Goal: Task Accomplishment & Management: Manage account settings

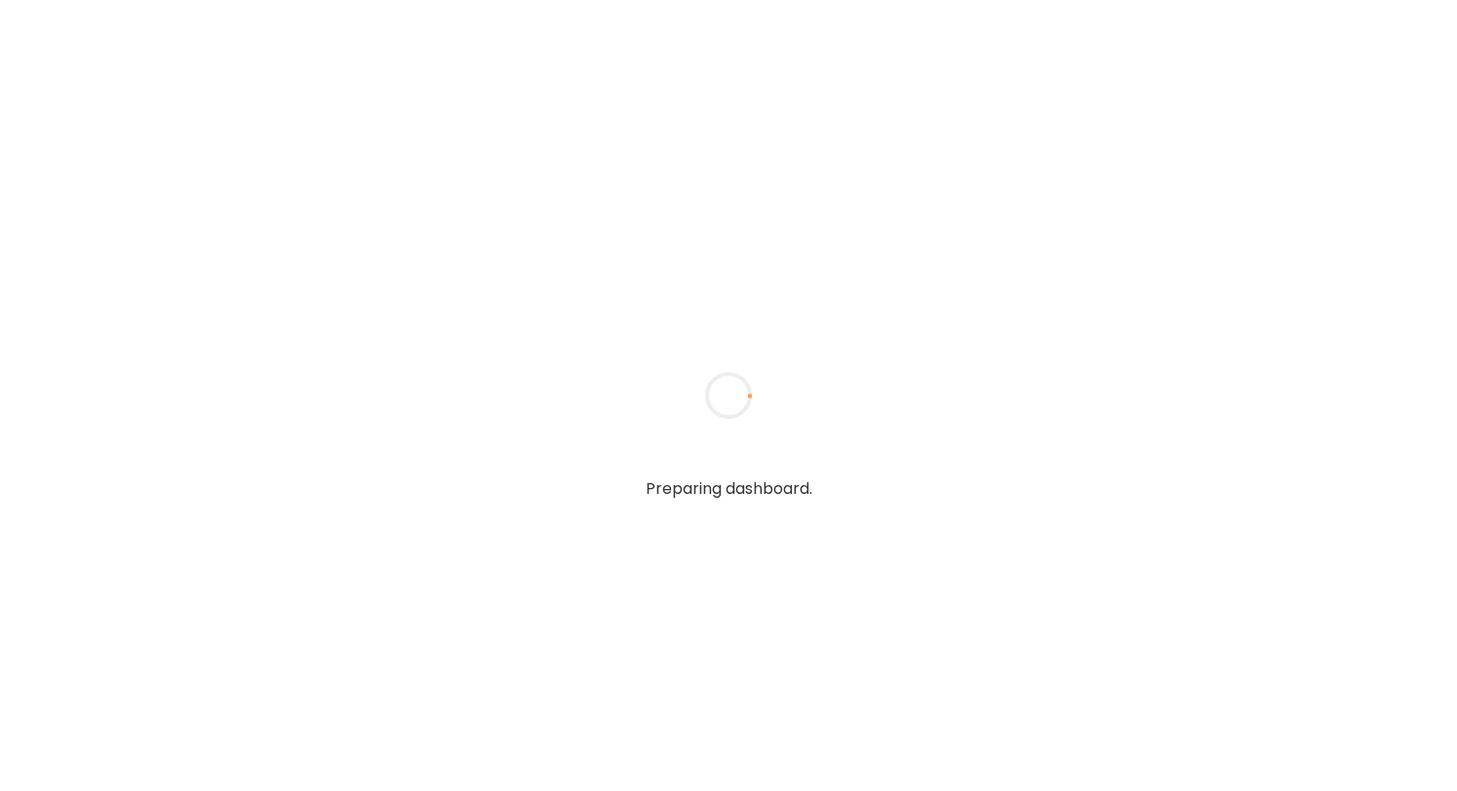
type input "**********"
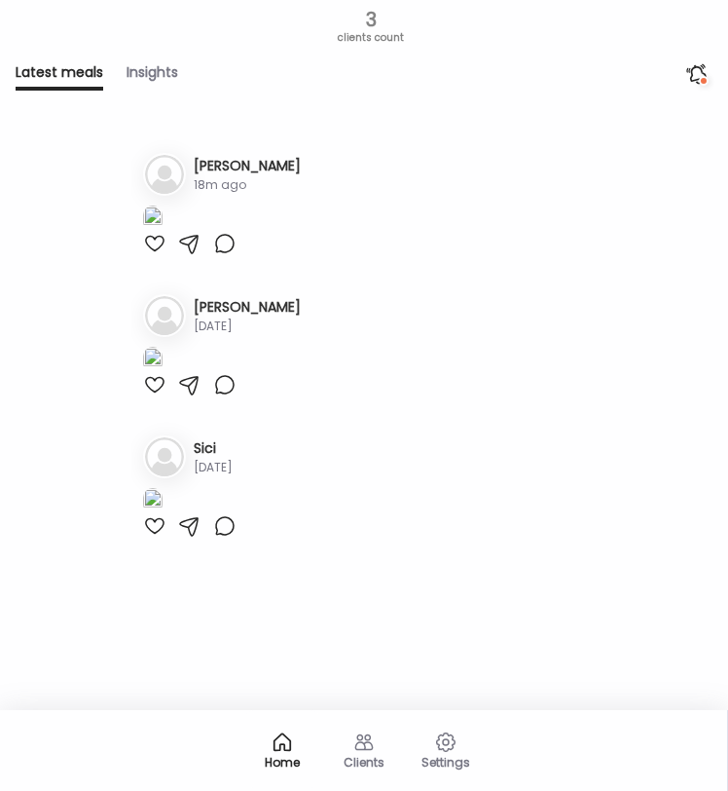
click at [365, 738] on icon at bounding box center [364, 742] width 19 height 17
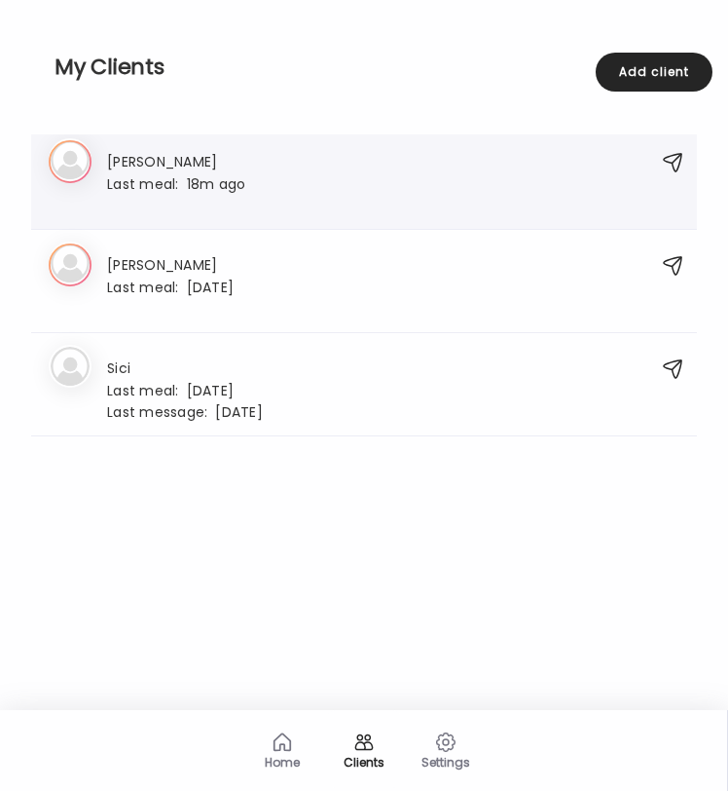
click at [368, 214] on div "1. [PERSON_NAME] Last meal: 18m ago" at bounding box center [364, 181] width 666 height 95
click at [288, 205] on div "[PERSON_NAME] Last meal: 18m ago" at bounding box center [344, 181] width 590 height 63
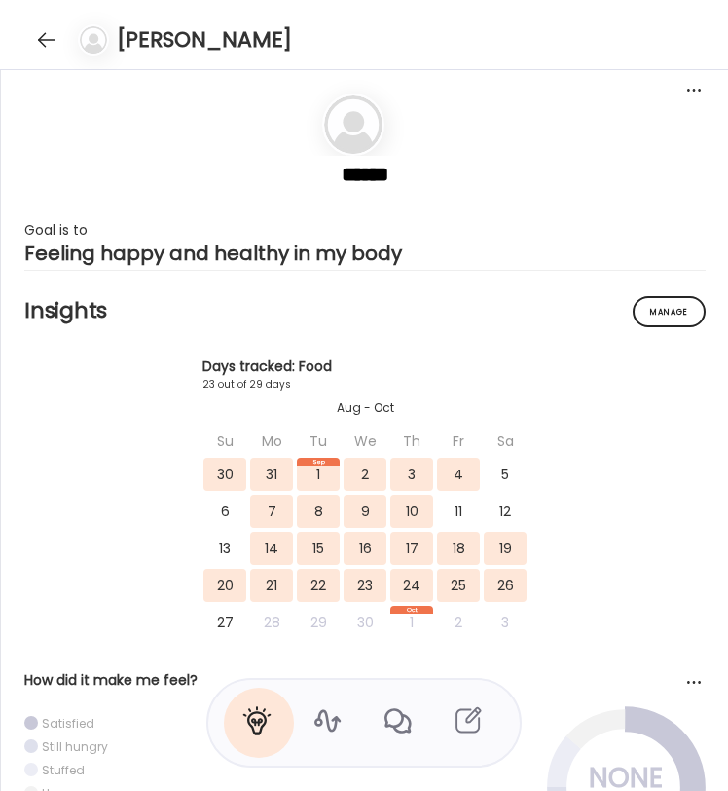
scroll to position [17582, 0]
click at [320, 718] on icon at bounding box center [327, 720] width 31 height 31
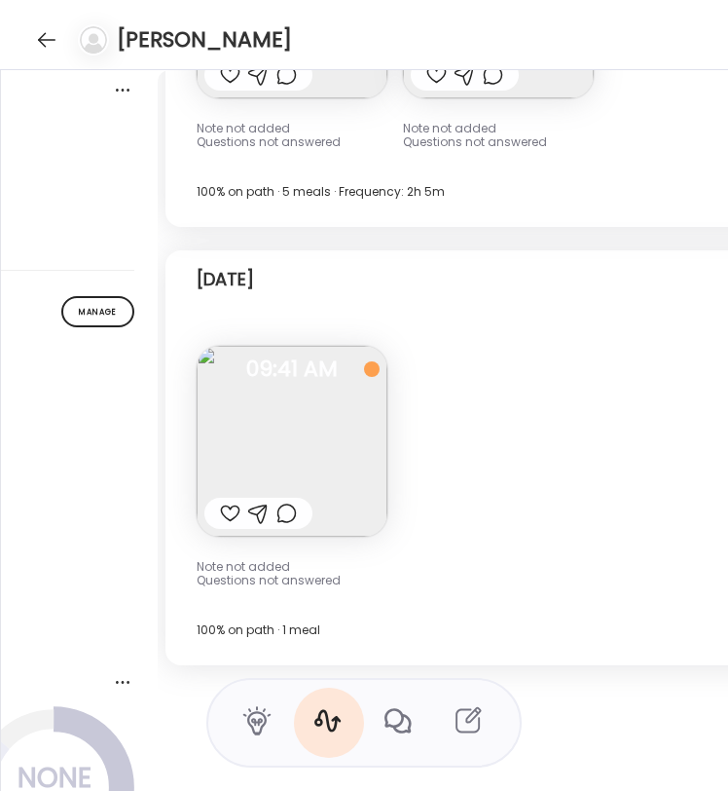
scroll to position [0, 728]
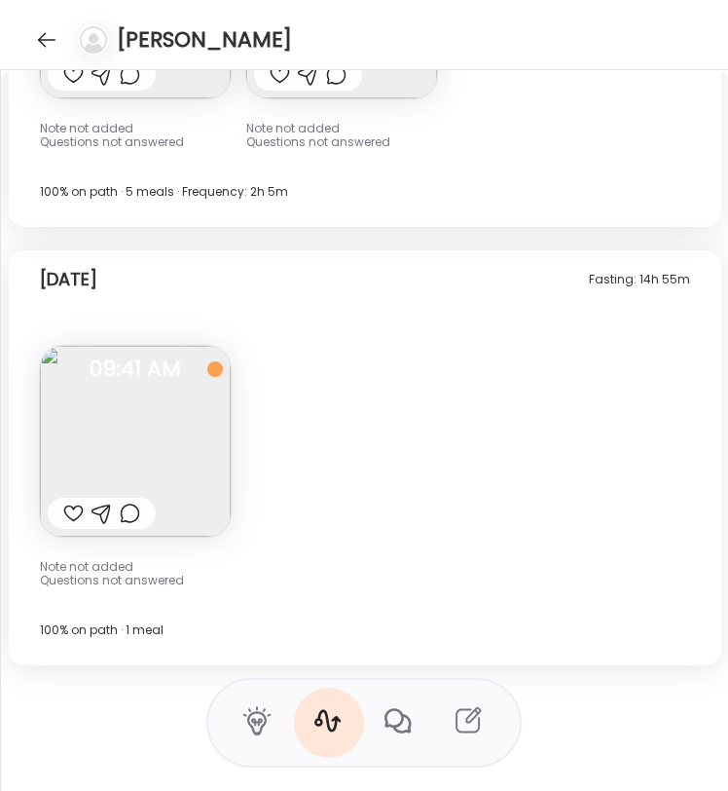
click at [163, 385] on img at bounding box center [135, 441] width 191 height 191
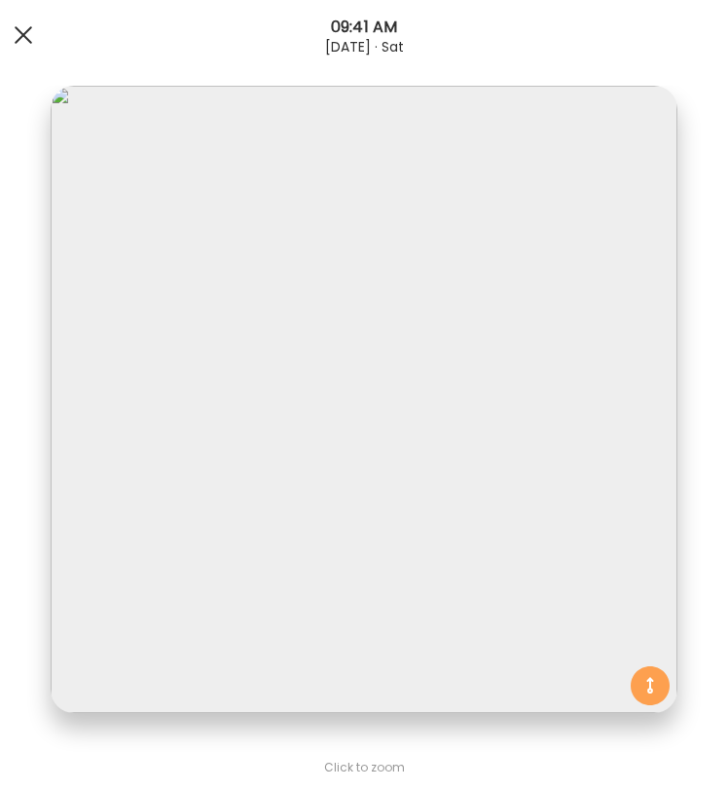
click at [29, 31] on div at bounding box center [23, 35] width 39 height 39
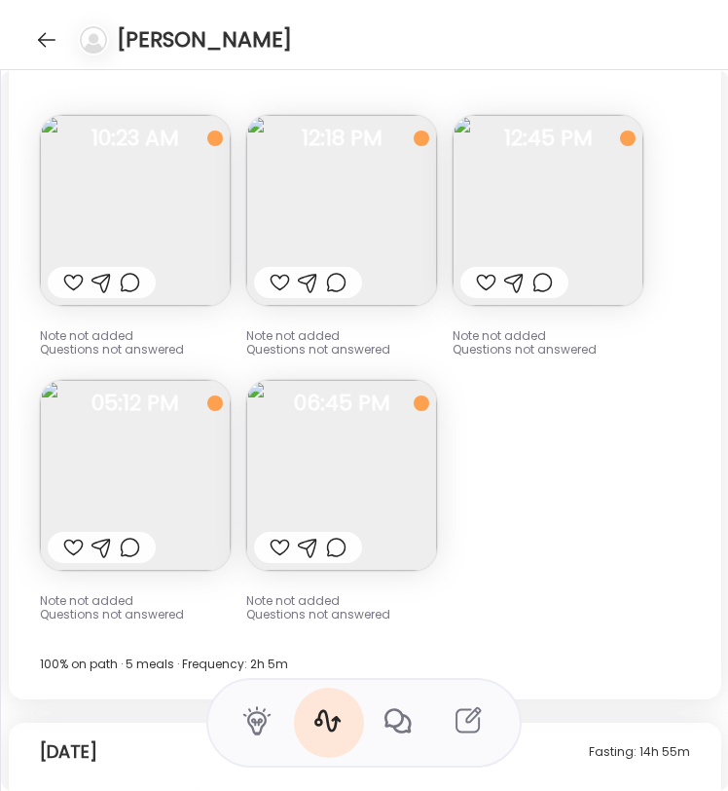
scroll to position [17063, 0]
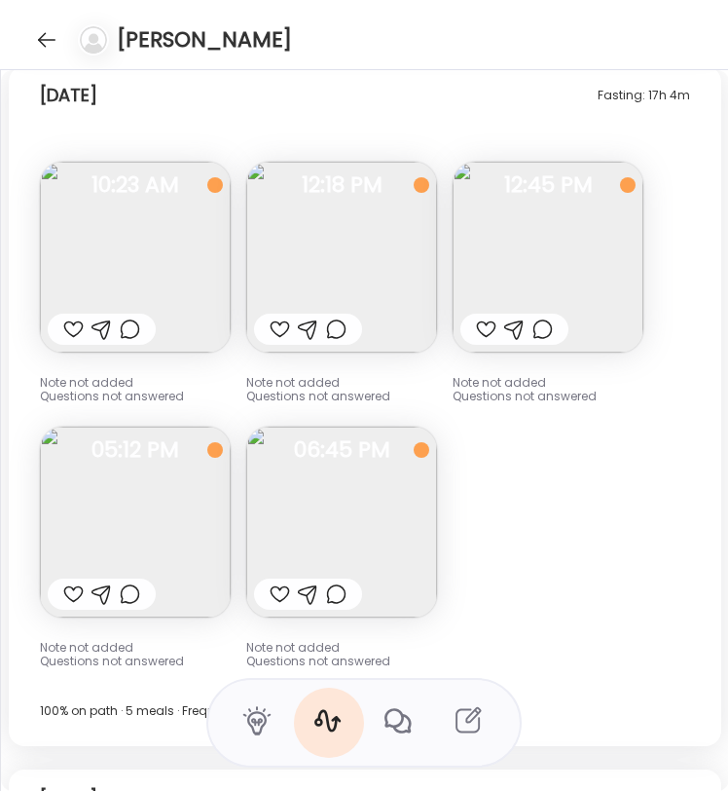
click at [143, 253] on img at bounding box center [135, 257] width 191 height 191
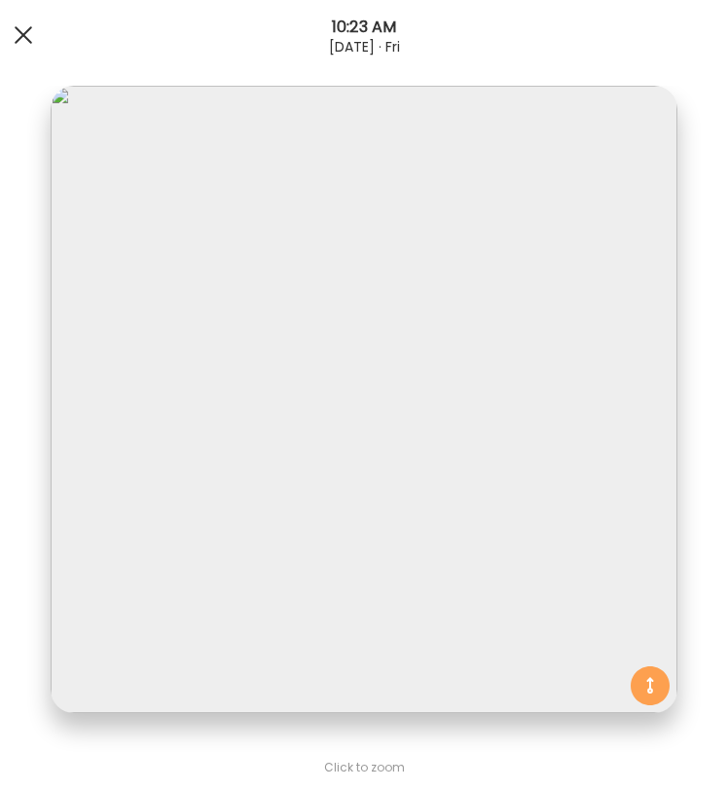
click at [24, 39] on div at bounding box center [23, 35] width 39 height 39
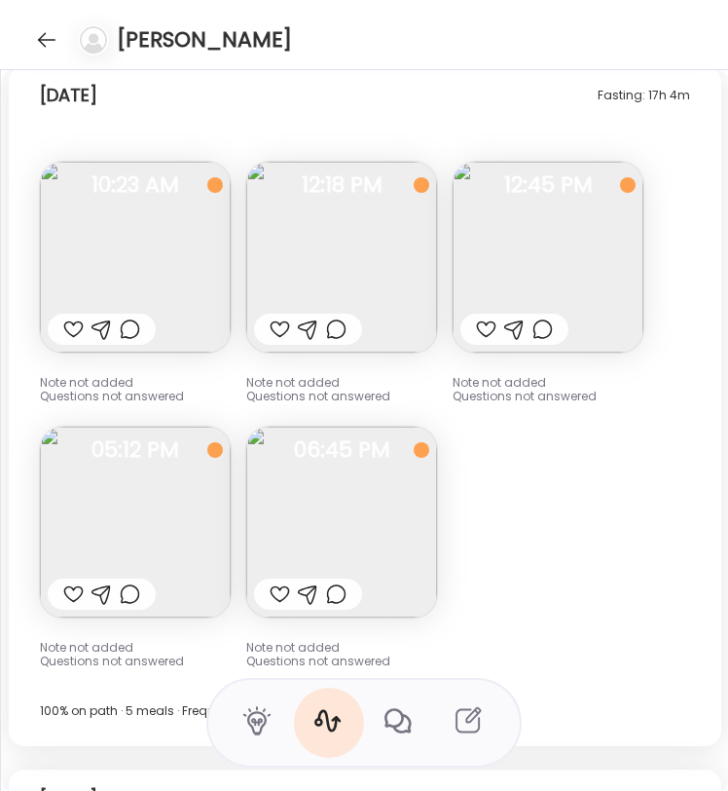
click at [395, 240] on img at bounding box center [341, 257] width 191 height 191
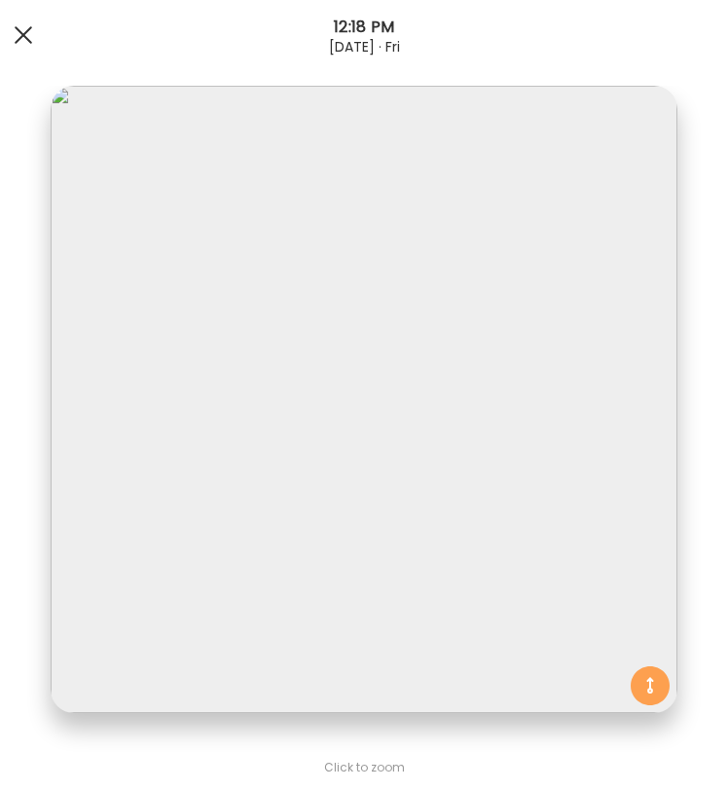
click at [15, 26] on span at bounding box center [24, 35] width 18 height 18
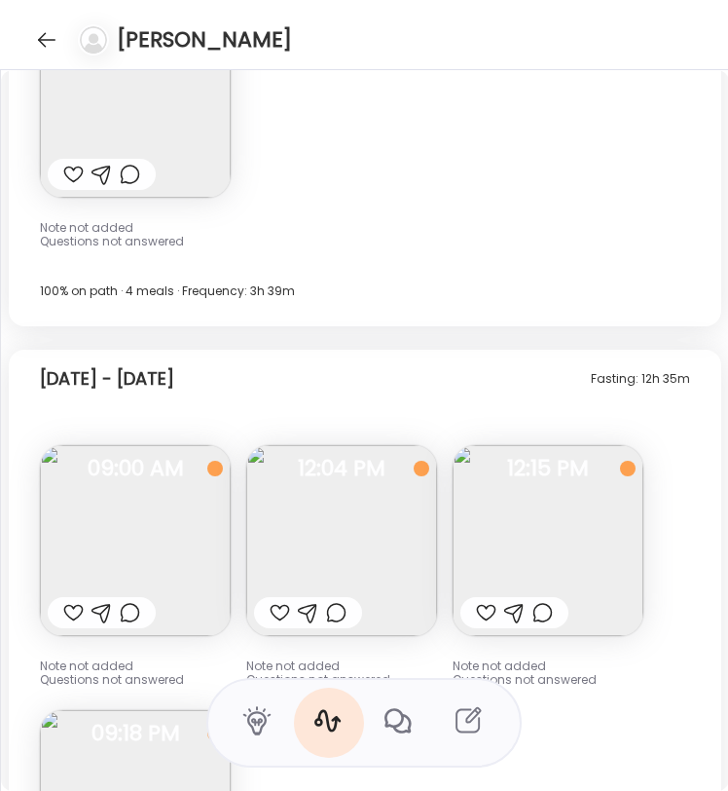
scroll to position [15367, 0]
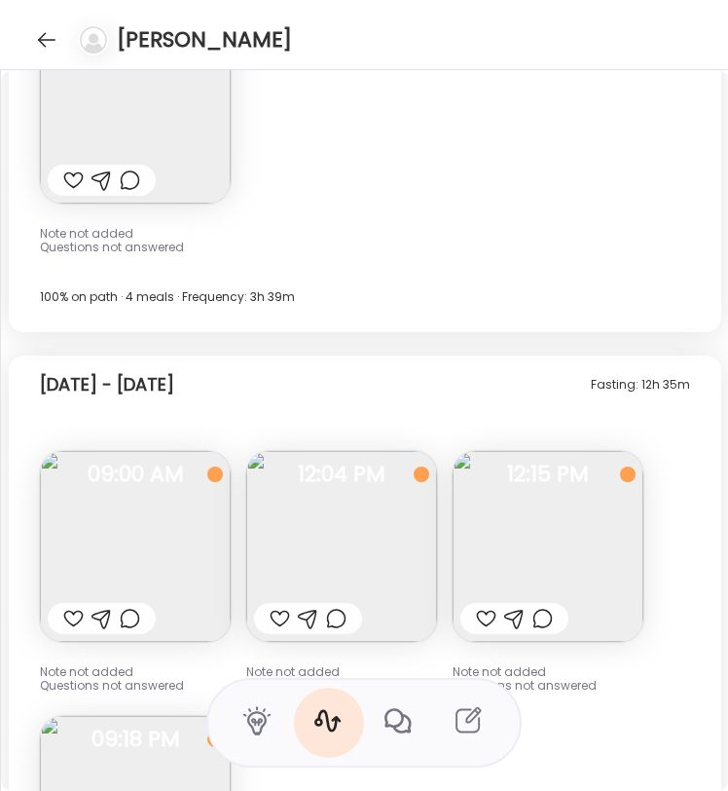
click at [565, 535] on img at bounding box center [548, 546] width 191 height 191
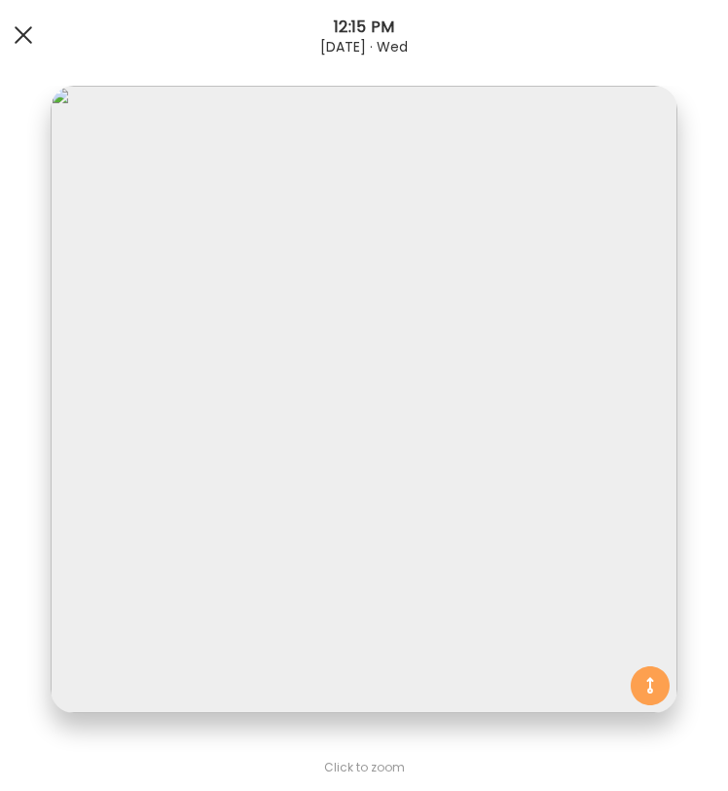
click at [22, 43] on div at bounding box center [23, 35] width 39 height 39
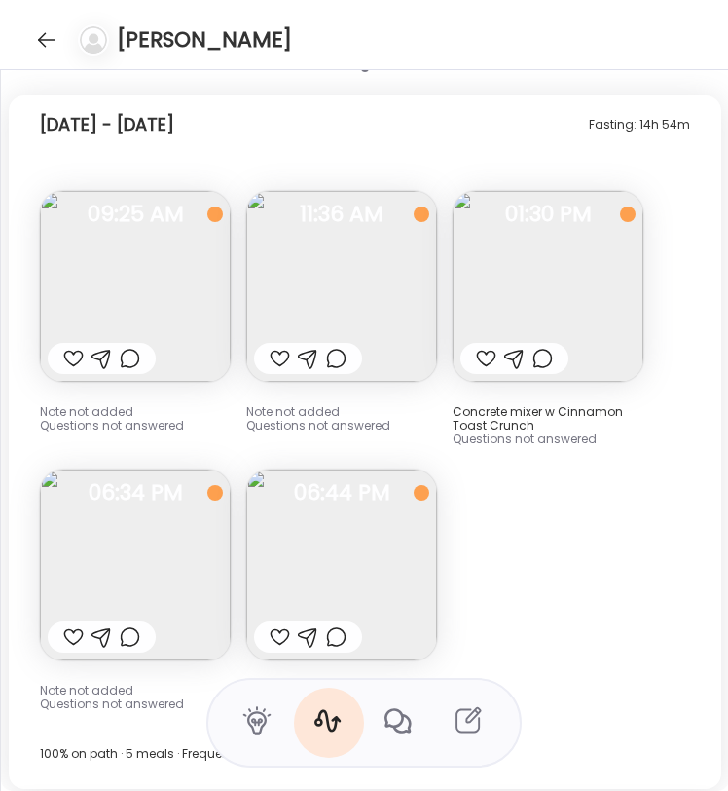
scroll to position [13547, 0]
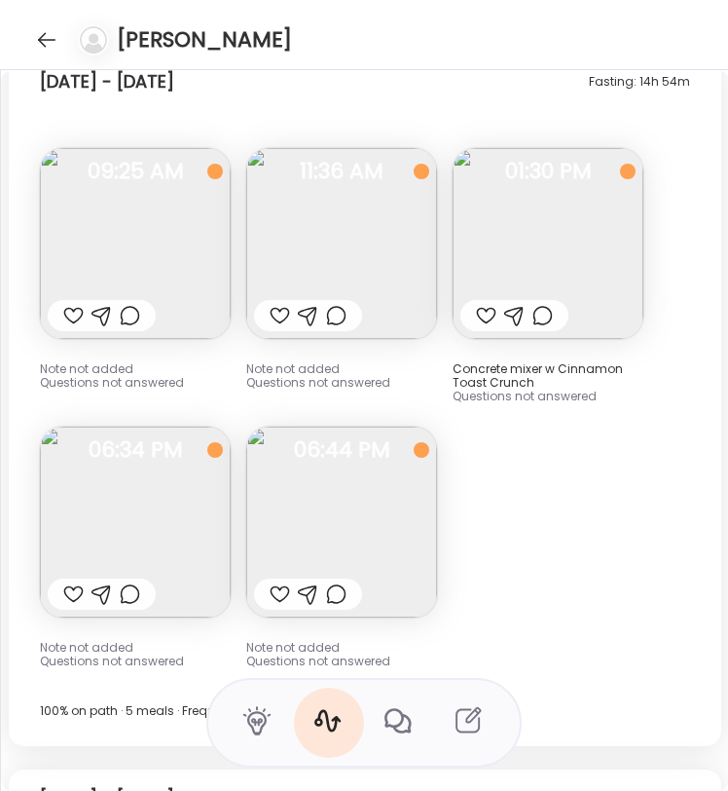
click at [205, 262] on img at bounding box center [135, 243] width 191 height 191
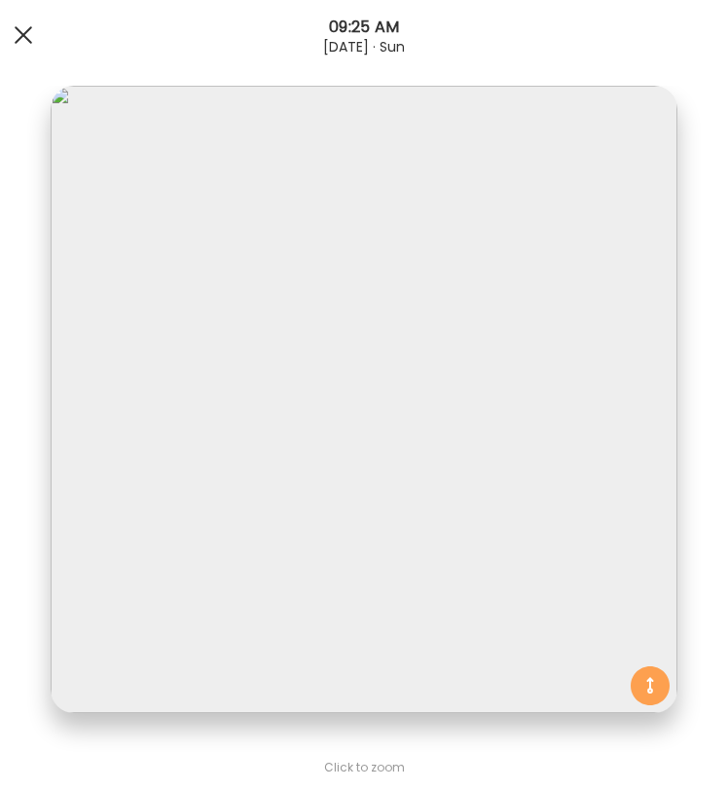
click at [23, 29] on div at bounding box center [23, 35] width 39 height 39
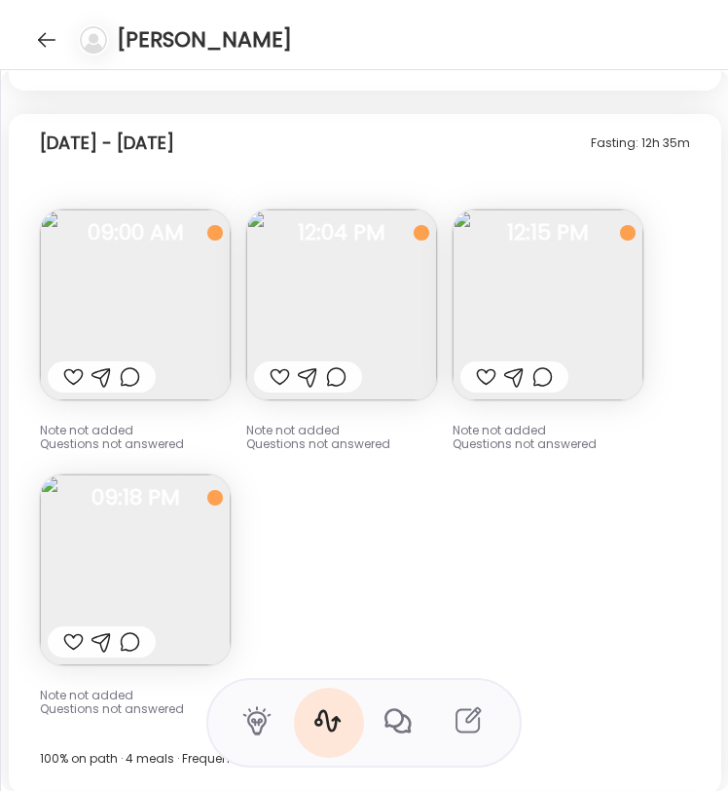
scroll to position [15610, 0]
click at [225, 331] on img at bounding box center [135, 303] width 191 height 191
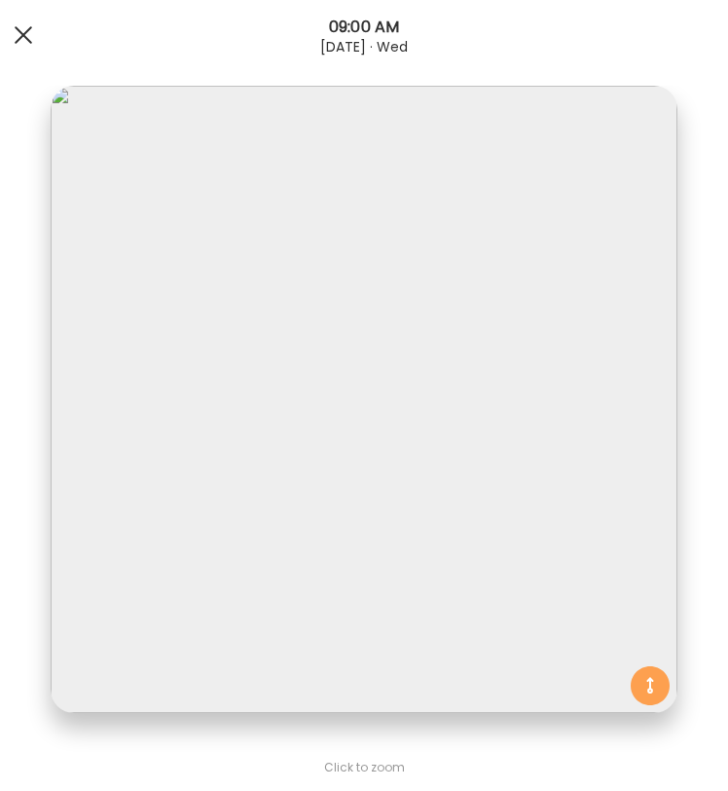
click at [31, 43] on div at bounding box center [23, 35] width 39 height 39
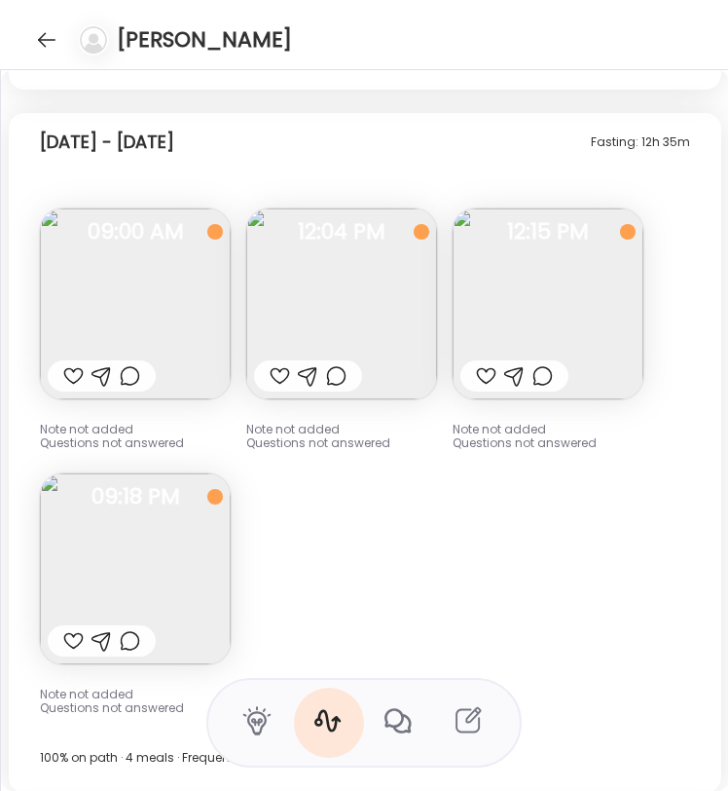
click at [157, 595] on img at bounding box center [135, 568] width 191 height 191
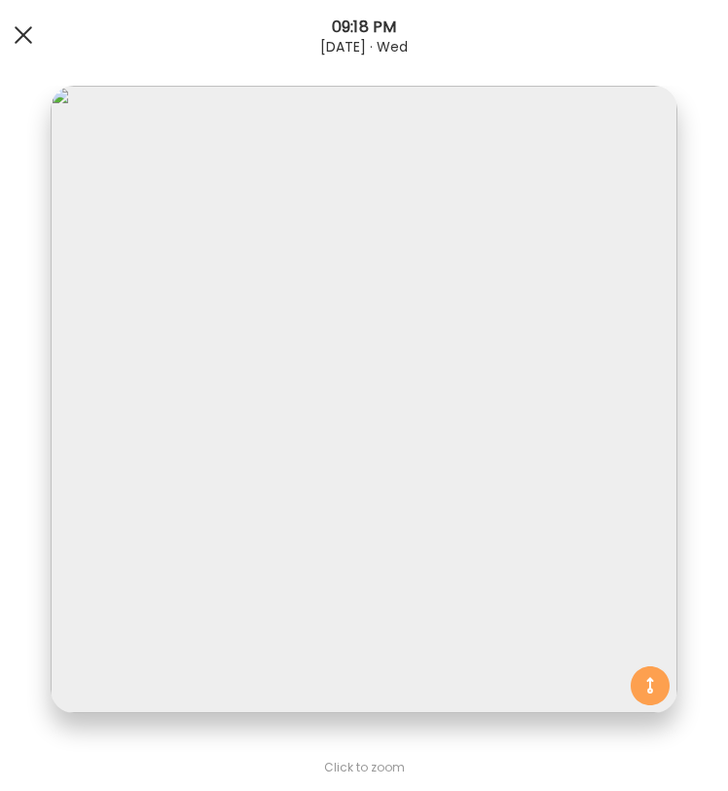
click at [33, 43] on div at bounding box center [23, 35] width 39 height 39
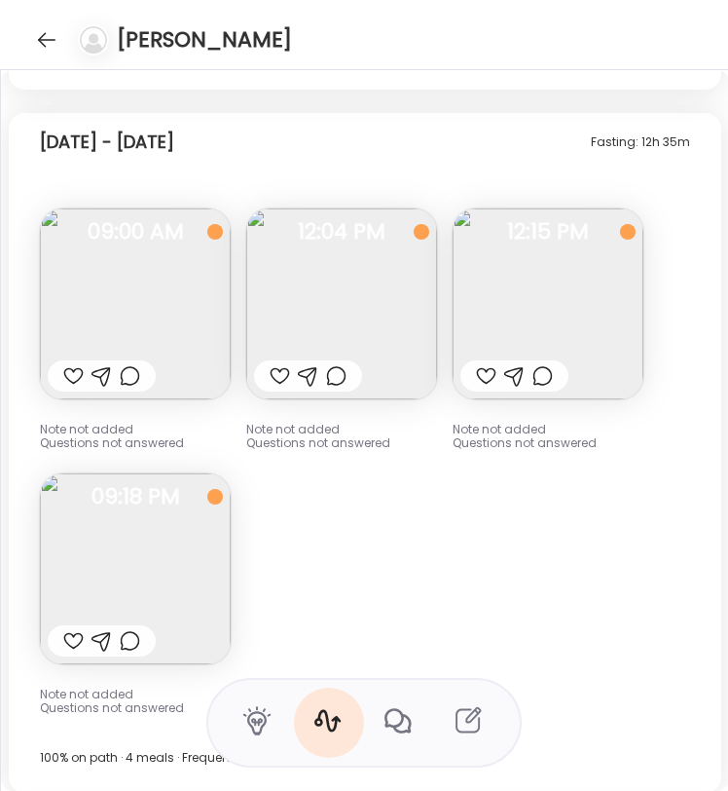
click at [554, 289] on img at bounding box center [548, 303] width 191 height 191
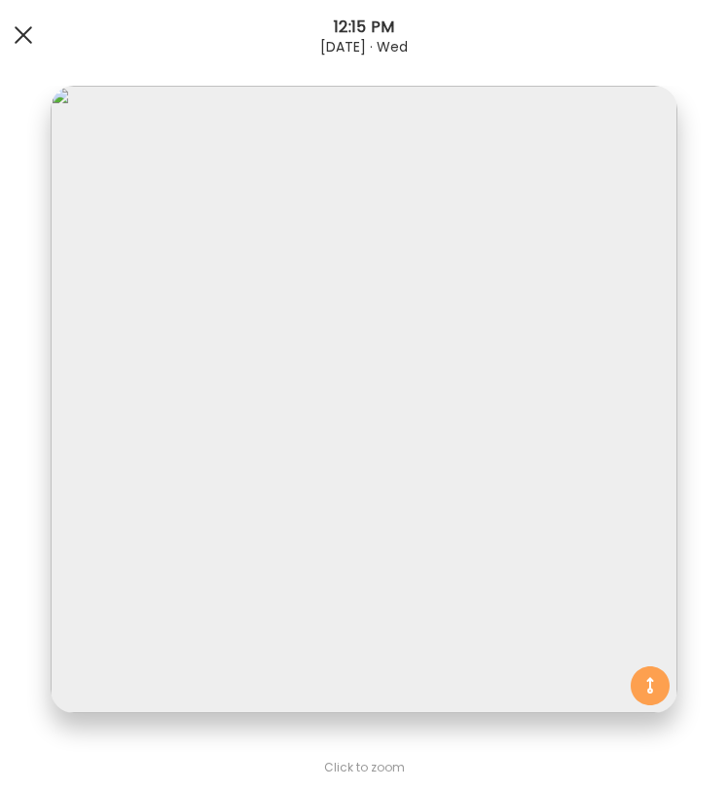
click at [34, 30] on div at bounding box center [23, 35] width 39 height 39
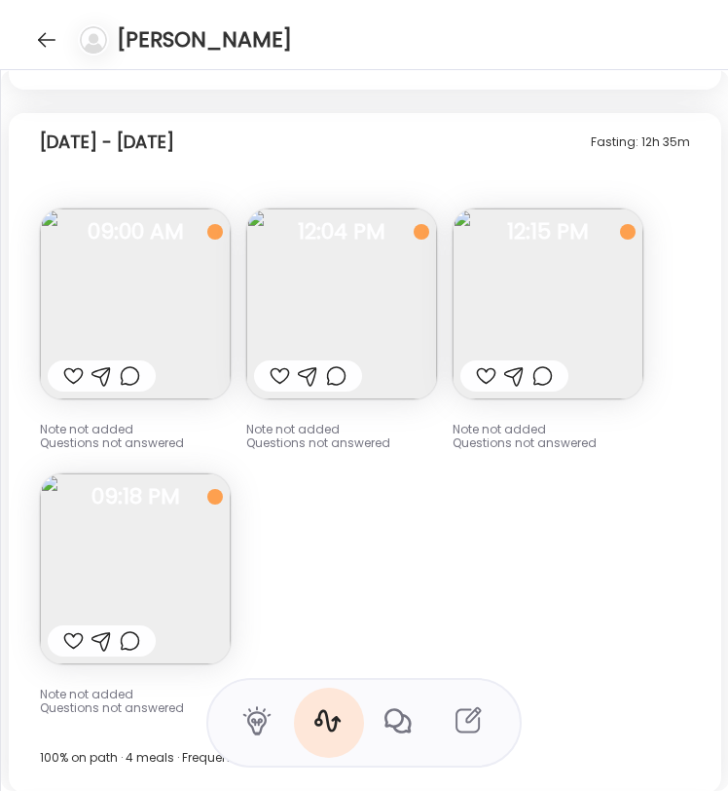
click at [337, 294] on img at bounding box center [341, 303] width 191 height 191
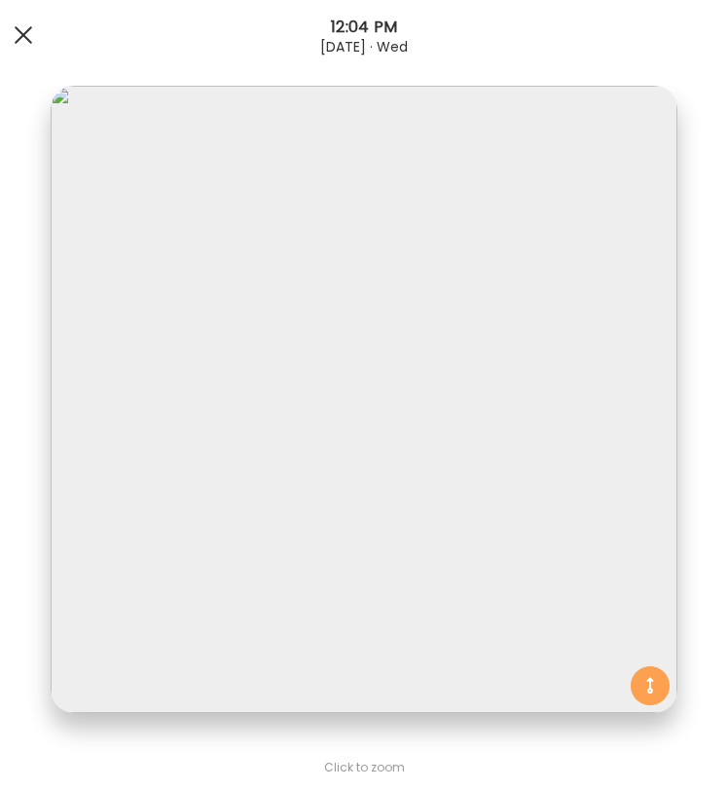
click at [28, 38] on span at bounding box center [24, 35] width 18 height 18
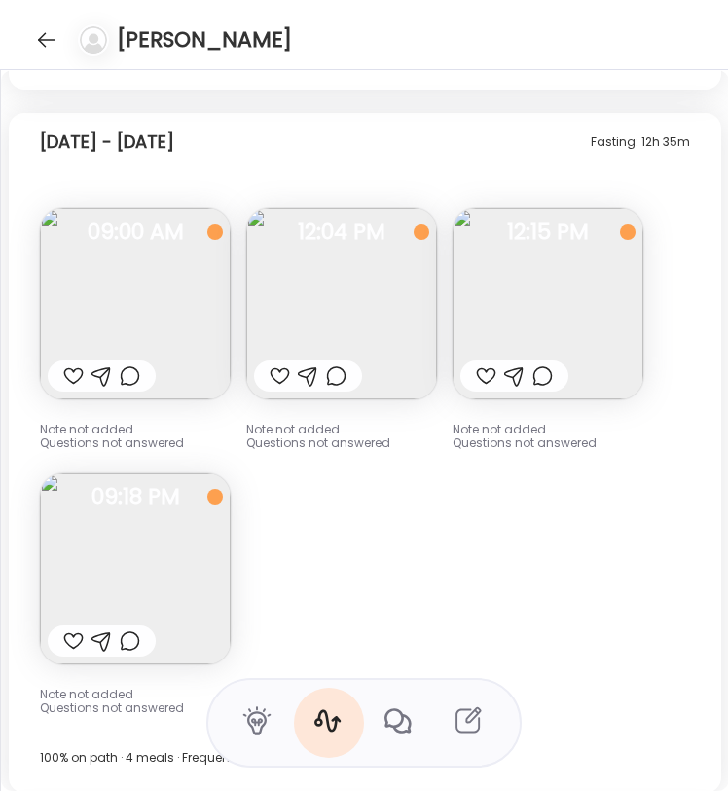
click at [139, 590] on img at bounding box center [135, 568] width 191 height 191
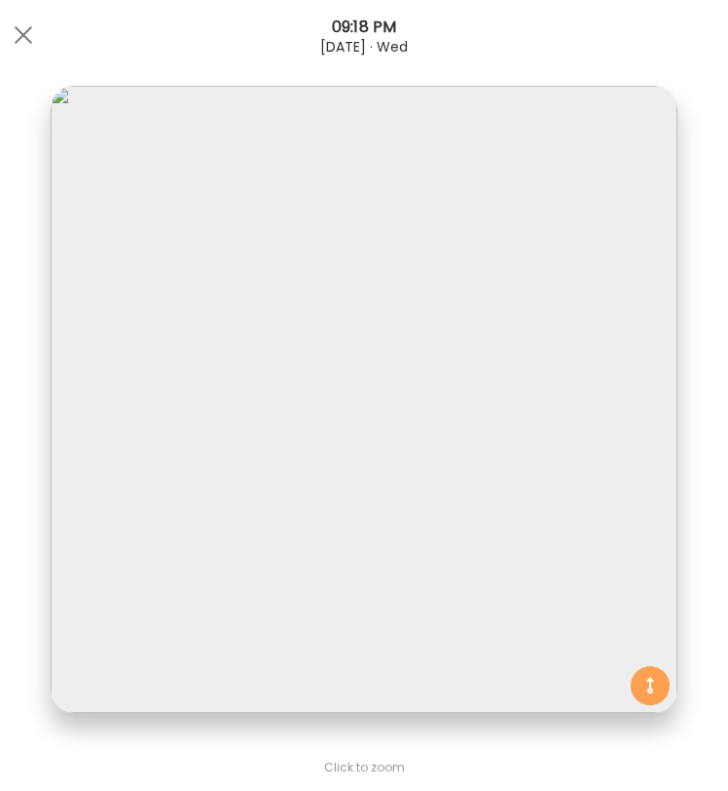
click at [43, 43] on div "[DATE] · Wed" at bounding box center [364, 47] width 728 height 16
click at [25, 42] on div at bounding box center [23, 35] width 39 height 39
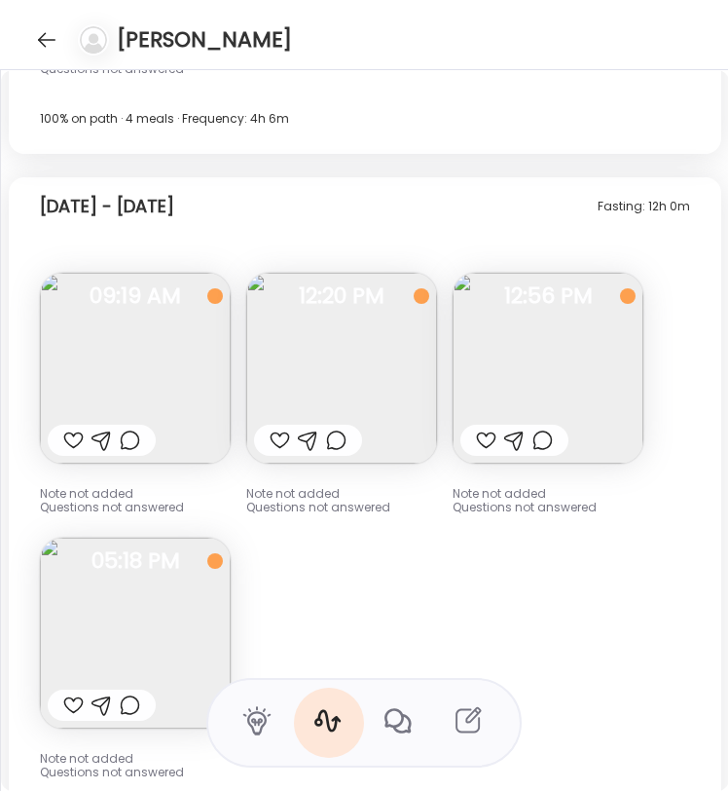
scroll to position [16276, 0]
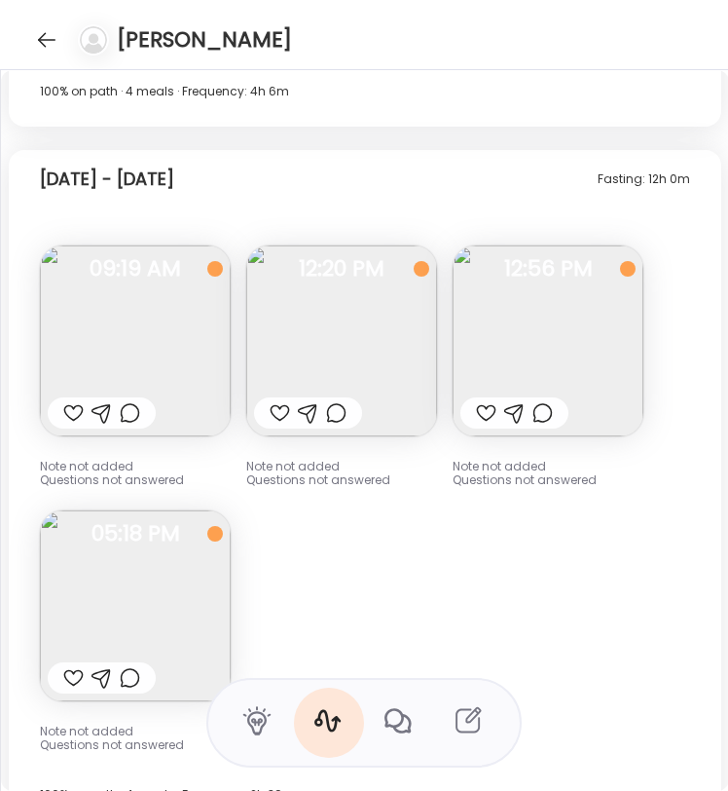
click at [151, 318] on img at bounding box center [135, 340] width 191 height 191
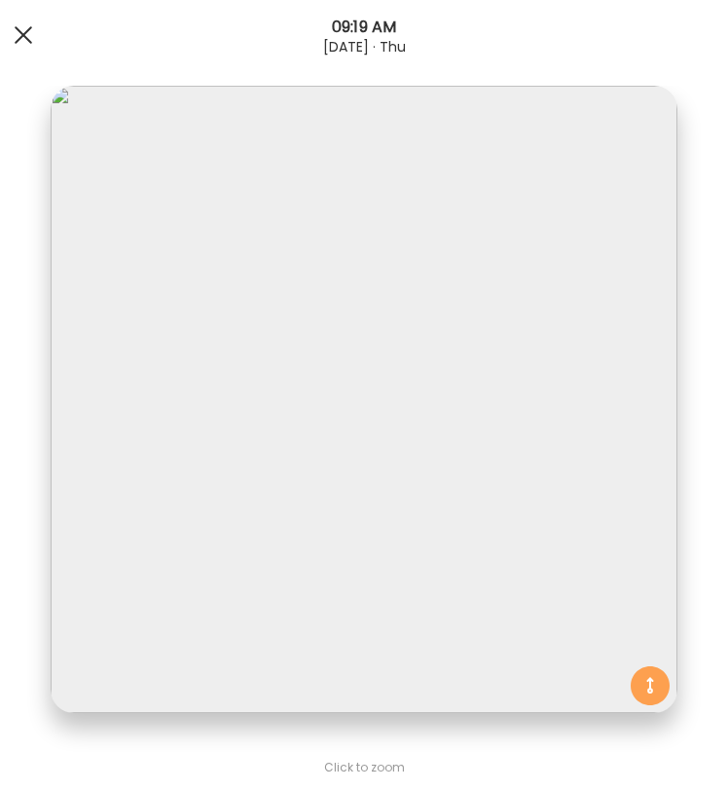
click at [30, 28] on span at bounding box center [24, 35] width 18 height 18
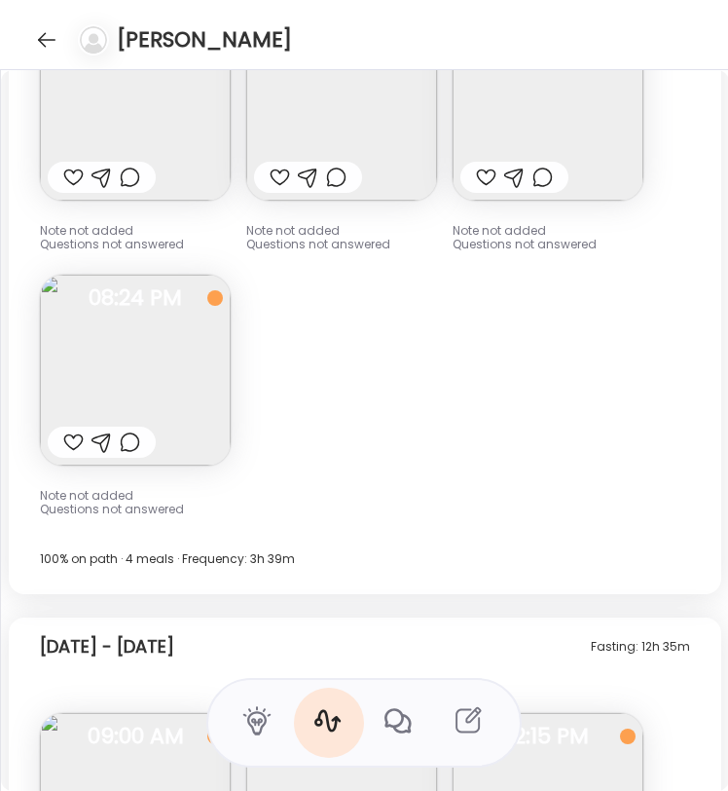
scroll to position [14874, 0]
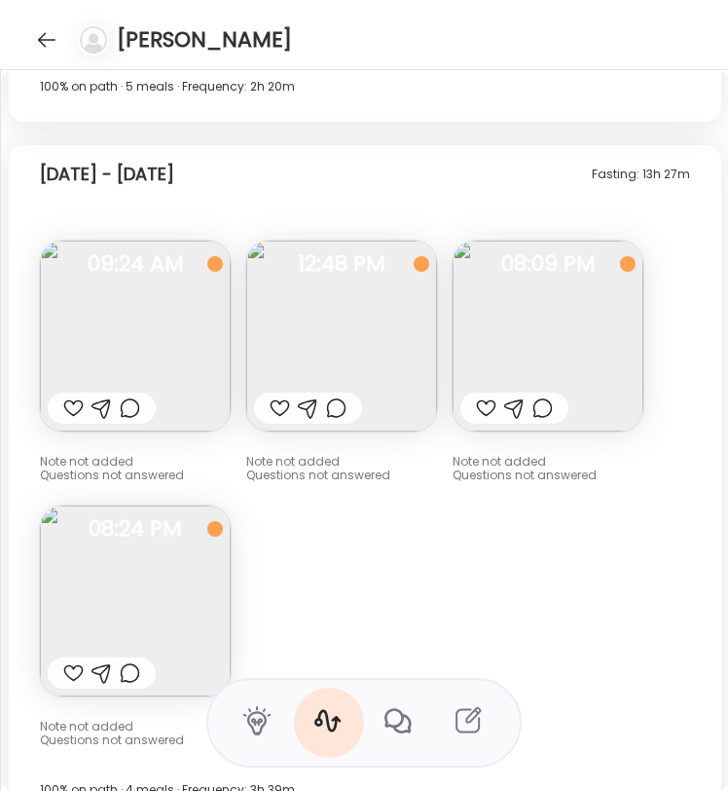
click at [172, 326] on img at bounding box center [135, 336] width 191 height 191
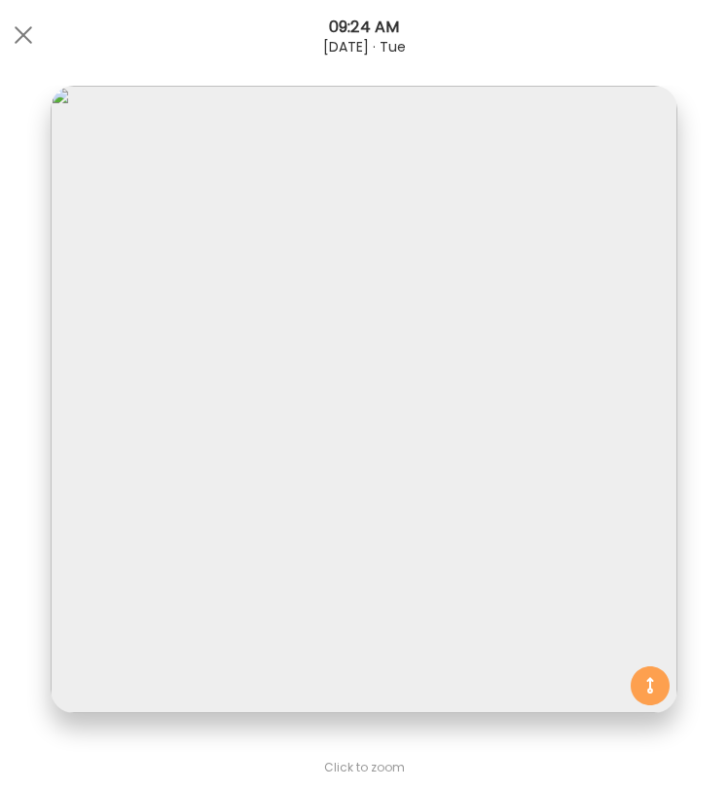
click at [16, 16] on div "09:24 AM" at bounding box center [364, 27] width 728 height 23
click at [32, 34] on div at bounding box center [23, 35] width 39 height 39
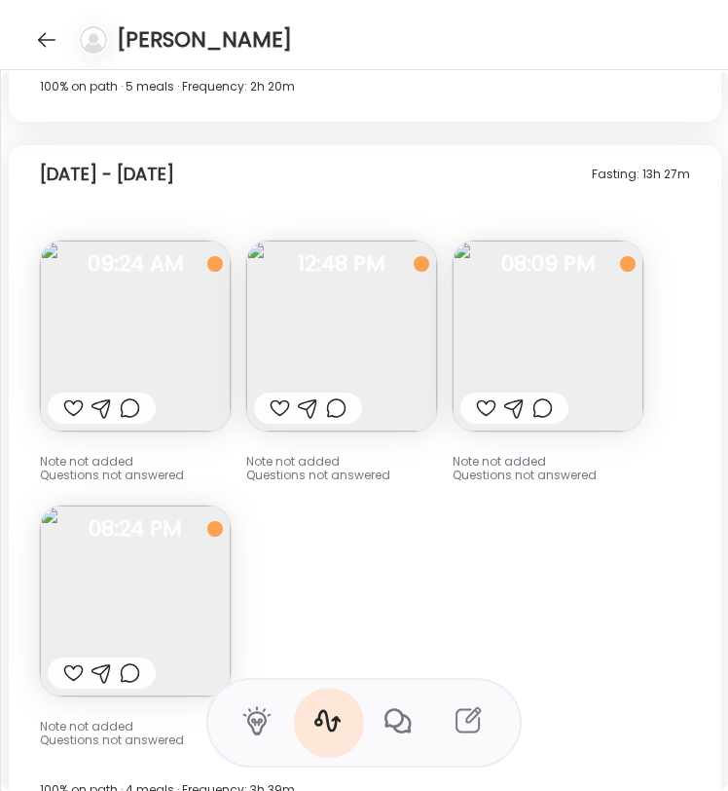
click at [332, 283] on img at bounding box center [341, 336] width 191 height 191
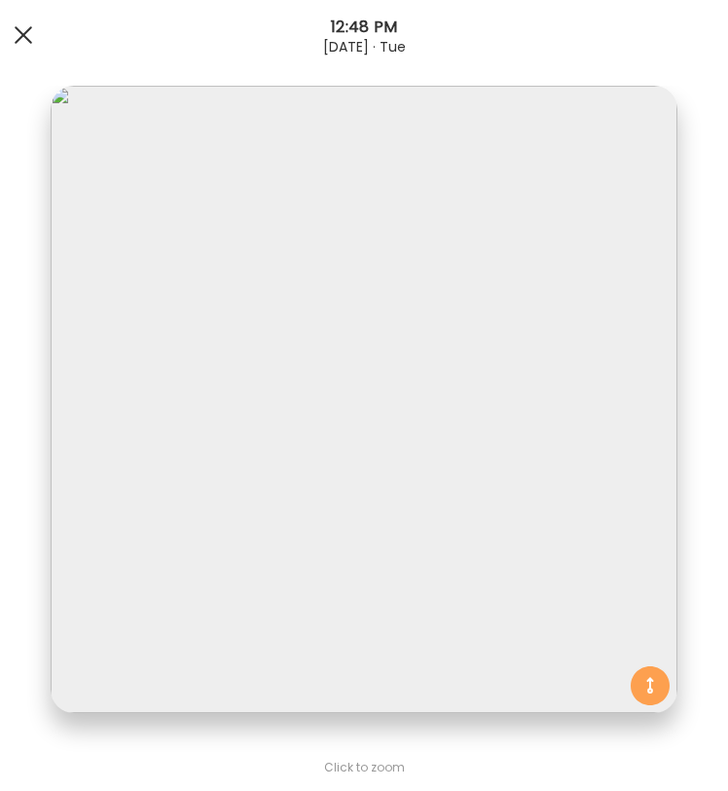
click at [28, 21] on div at bounding box center [23, 35] width 39 height 39
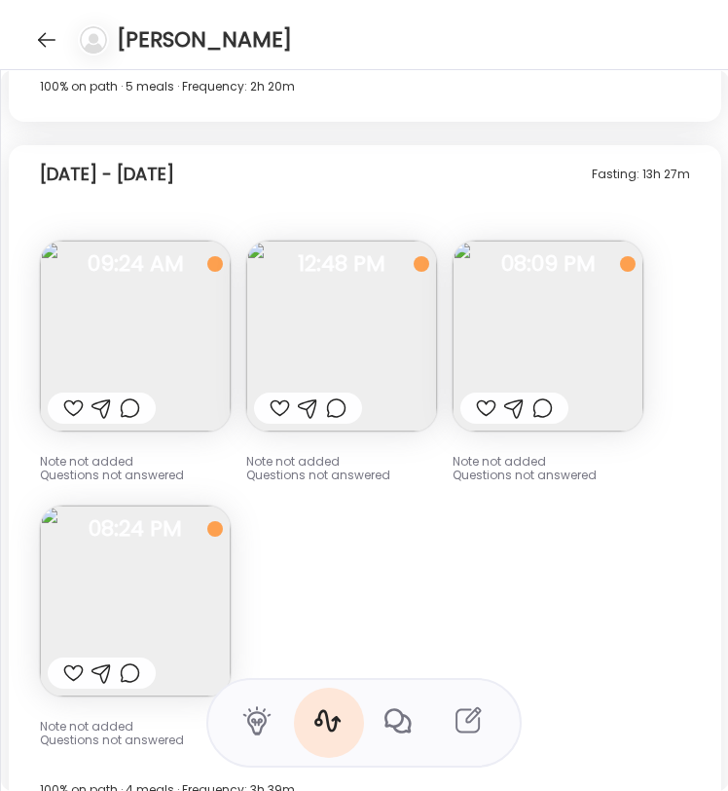
click at [523, 306] on img at bounding box center [548, 336] width 191 height 191
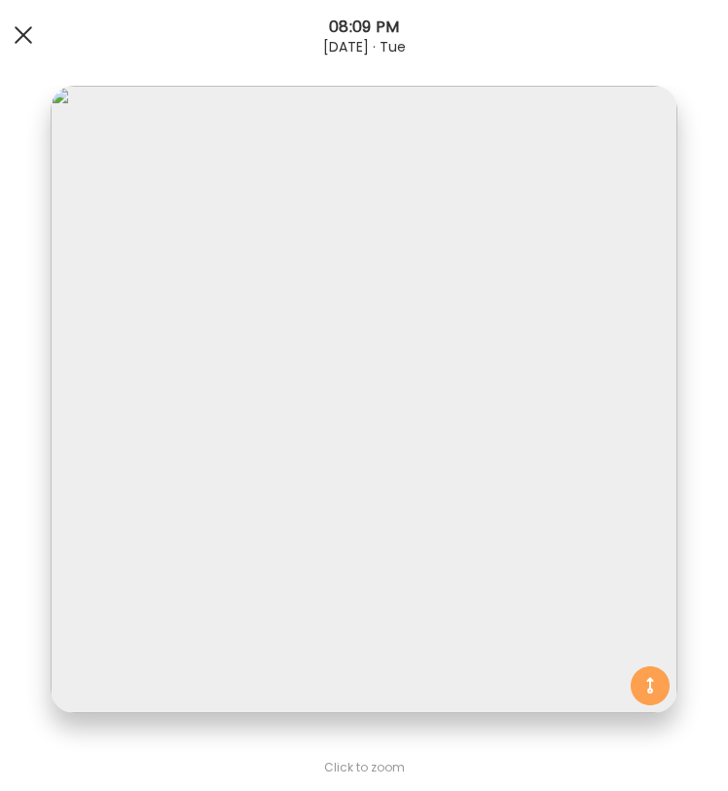
click at [39, 32] on div at bounding box center [23, 35] width 39 height 39
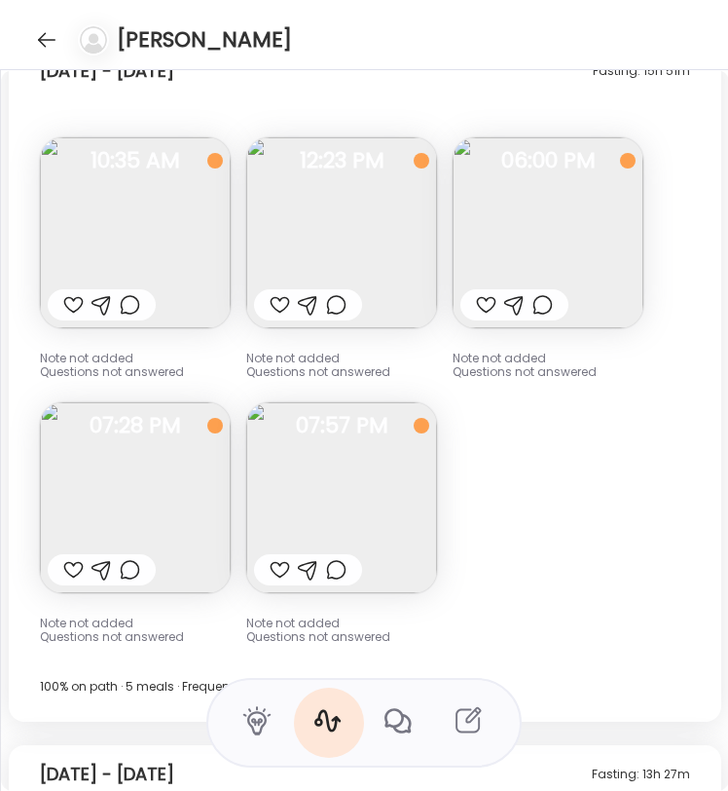
scroll to position [14276, 0]
click at [127, 217] on img at bounding box center [135, 231] width 191 height 191
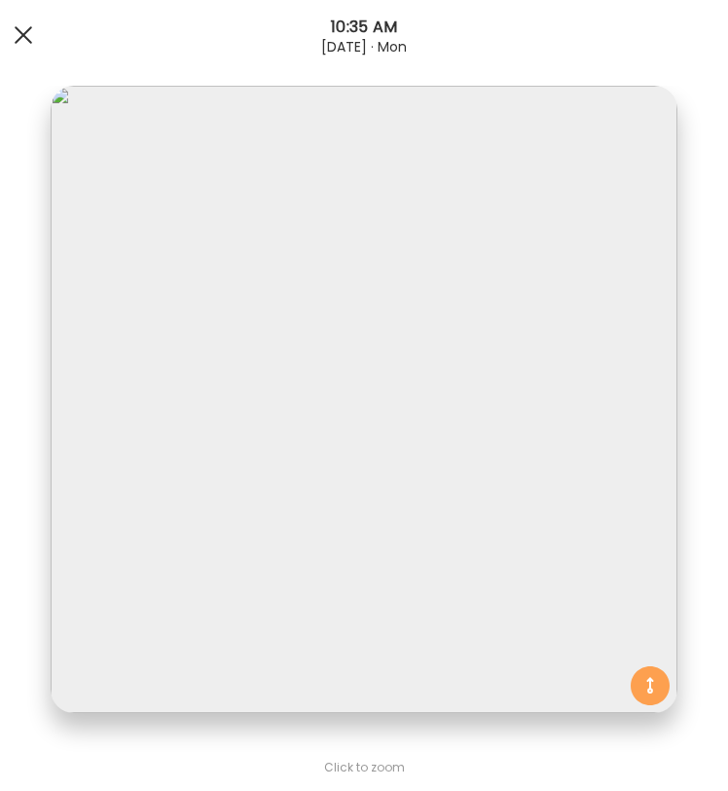
click at [31, 34] on div at bounding box center [23, 35] width 39 height 39
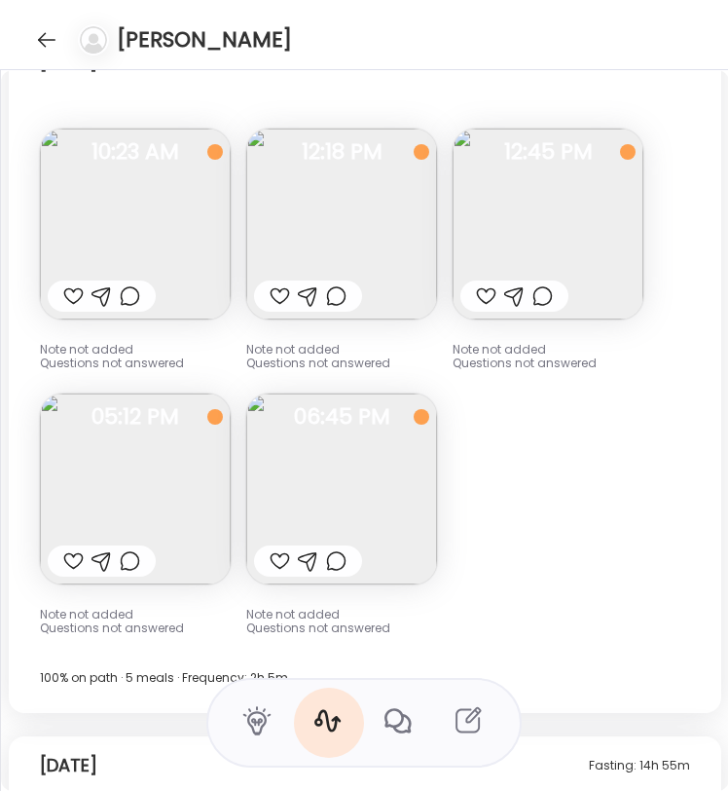
scroll to position [16935, 0]
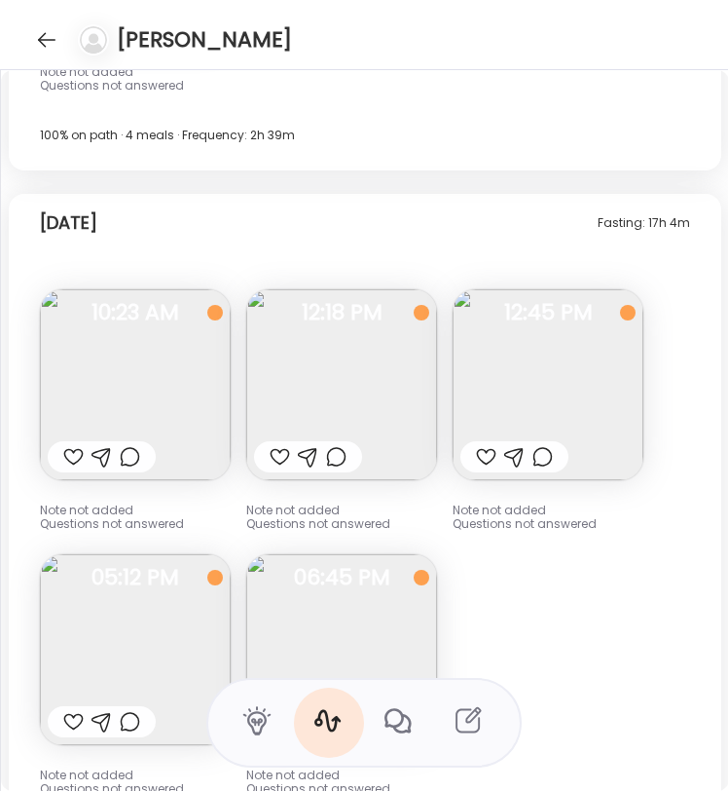
click at [169, 357] on img at bounding box center [135, 384] width 191 height 191
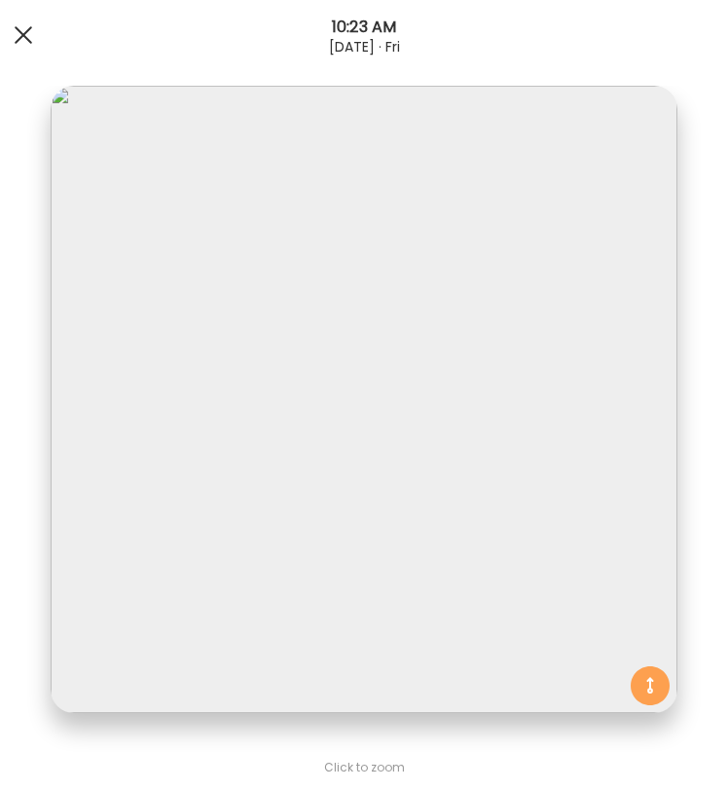
click at [20, 35] on div at bounding box center [23, 35] width 39 height 39
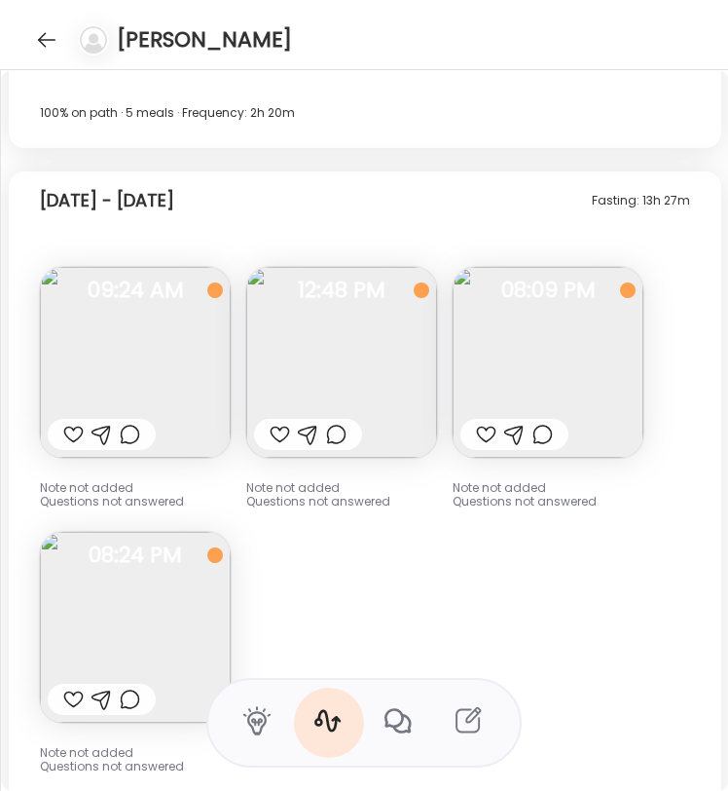
scroll to position [14850, 0]
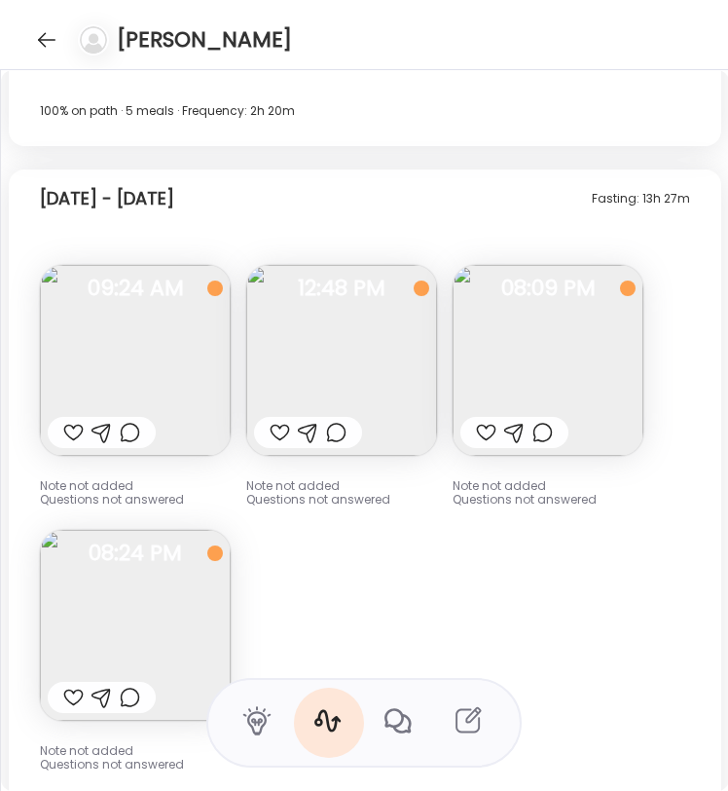
click at [346, 357] on img at bounding box center [341, 360] width 191 height 191
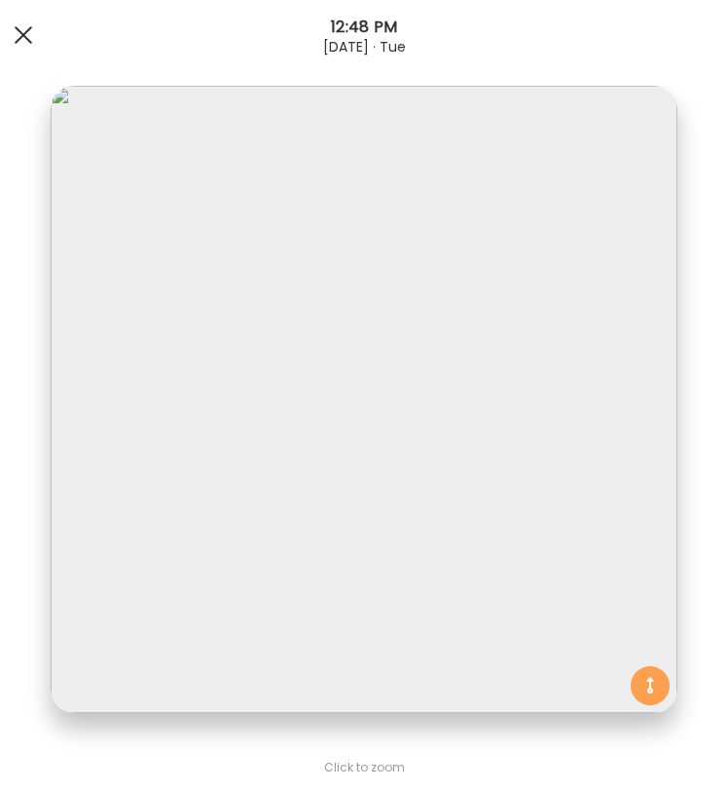
click at [24, 22] on div at bounding box center [23, 35] width 39 height 39
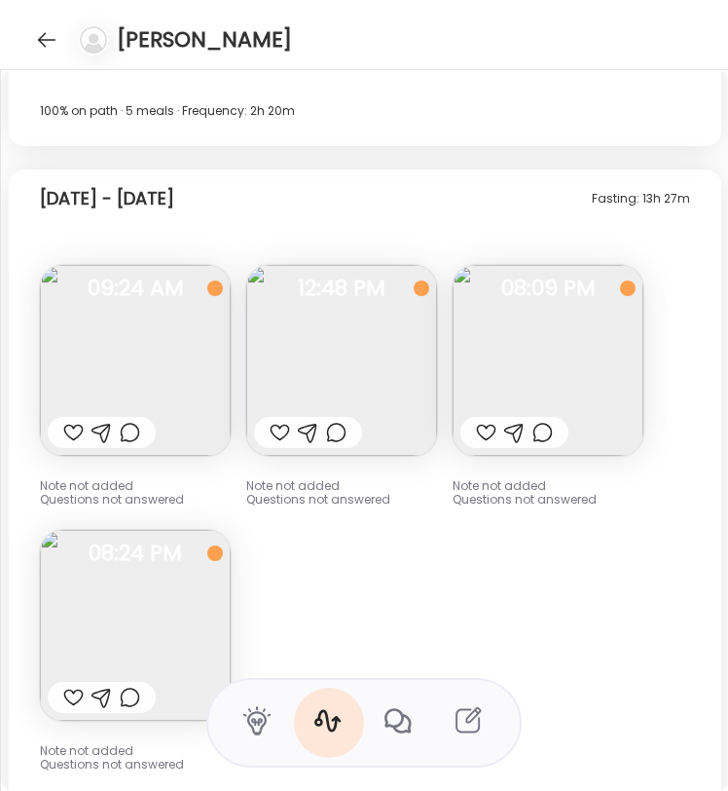
click at [389, 356] on img at bounding box center [341, 360] width 191 height 191
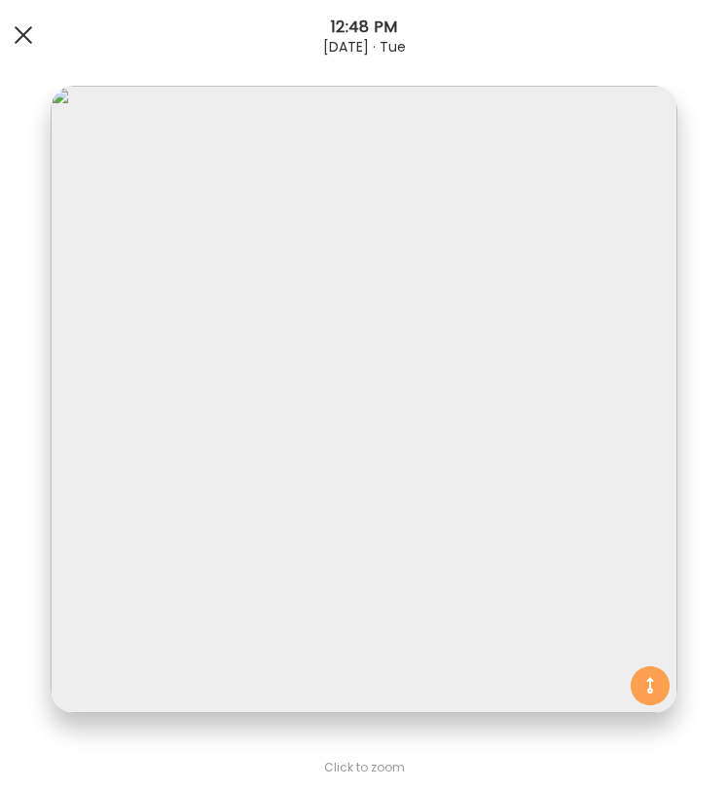
click at [14, 39] on div at bounding box center [23, 35] width 39 height 39
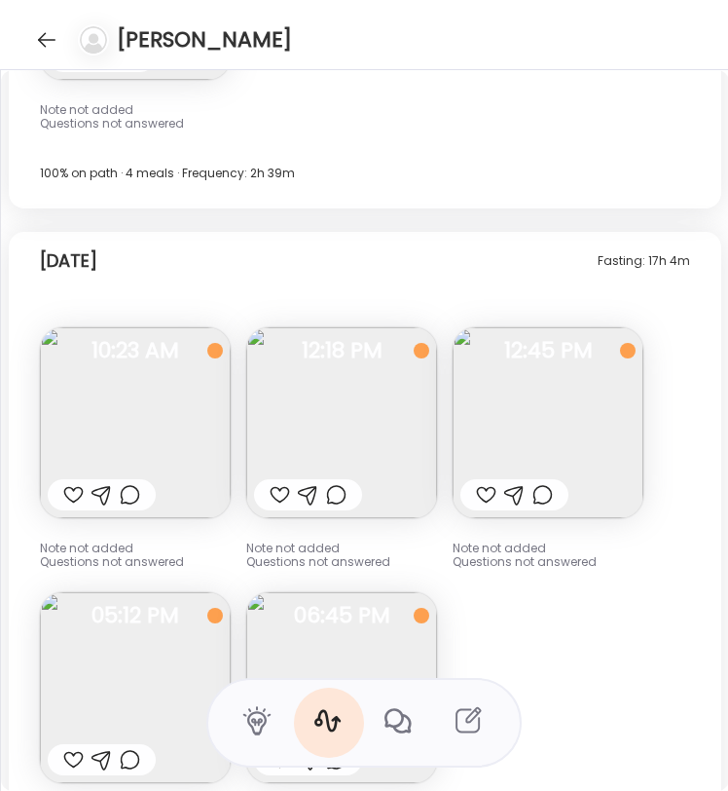
scroll to position [16813, 0]
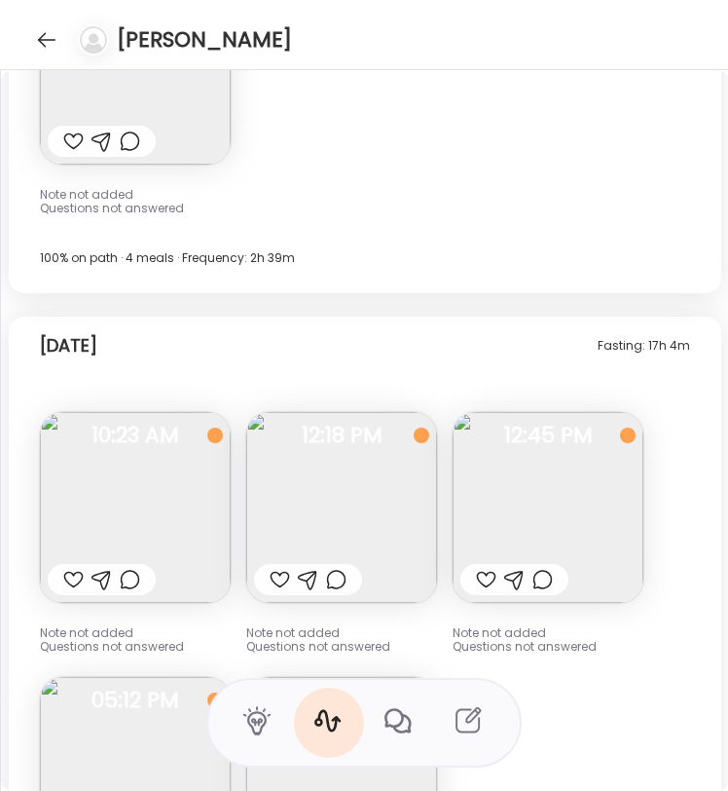
click at [371, 456] on img at bounding box center [341, 507] width 191 height 191
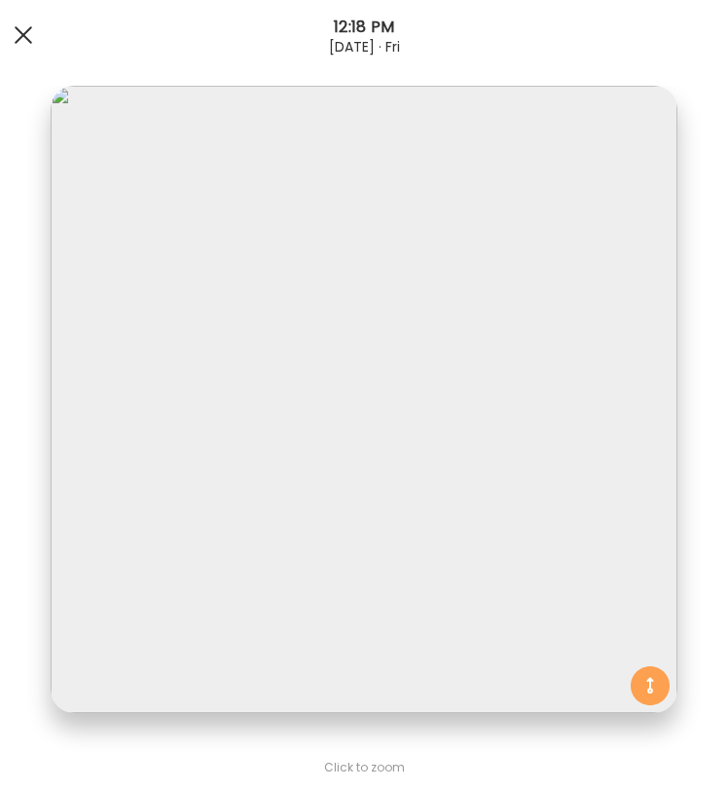
click at [31, 44] on div at bounding box center [23, 35] width 39 height 39
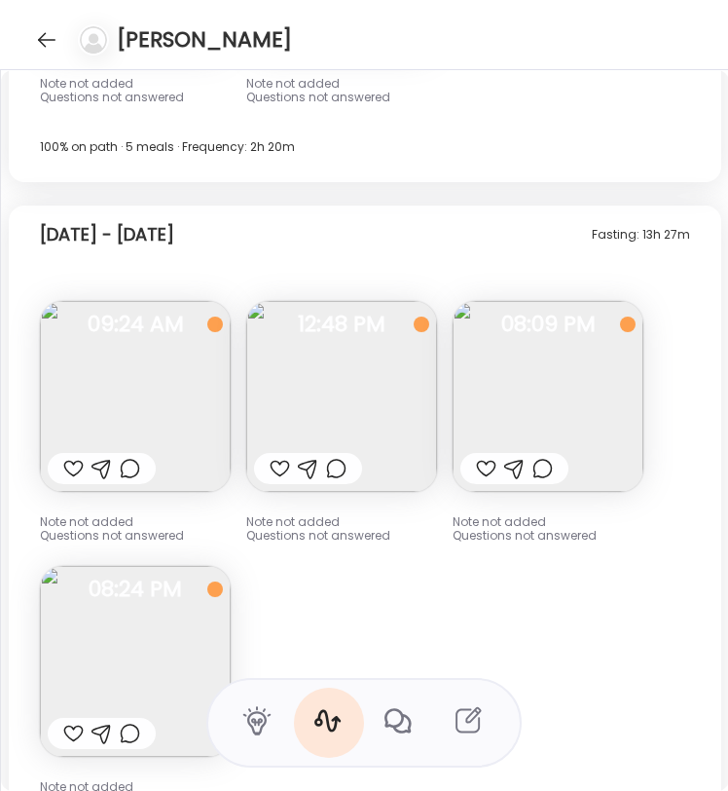
scroll to position [14858, 0]
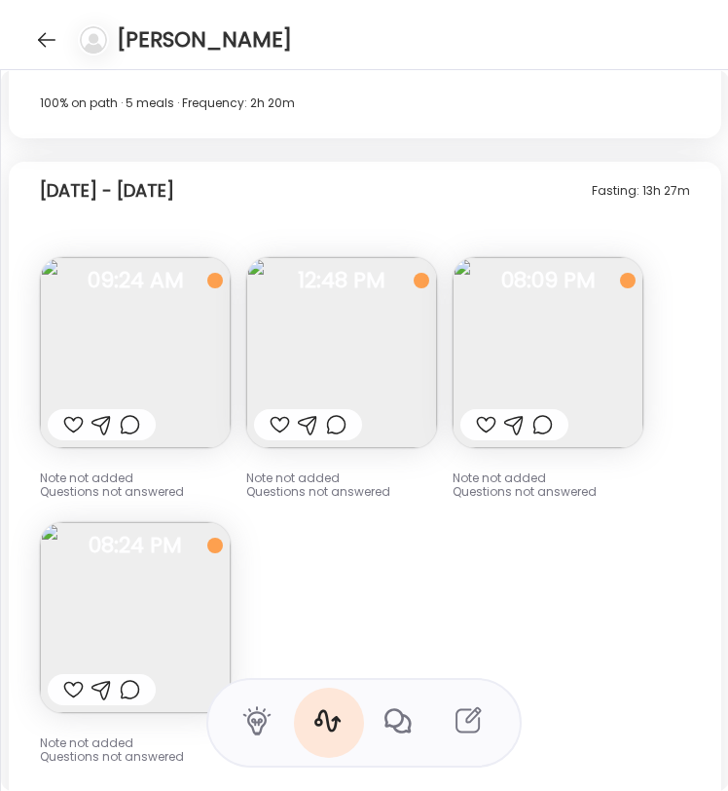
click at [177, 348] on img at bounding box center [135, 352] width 191 height 191
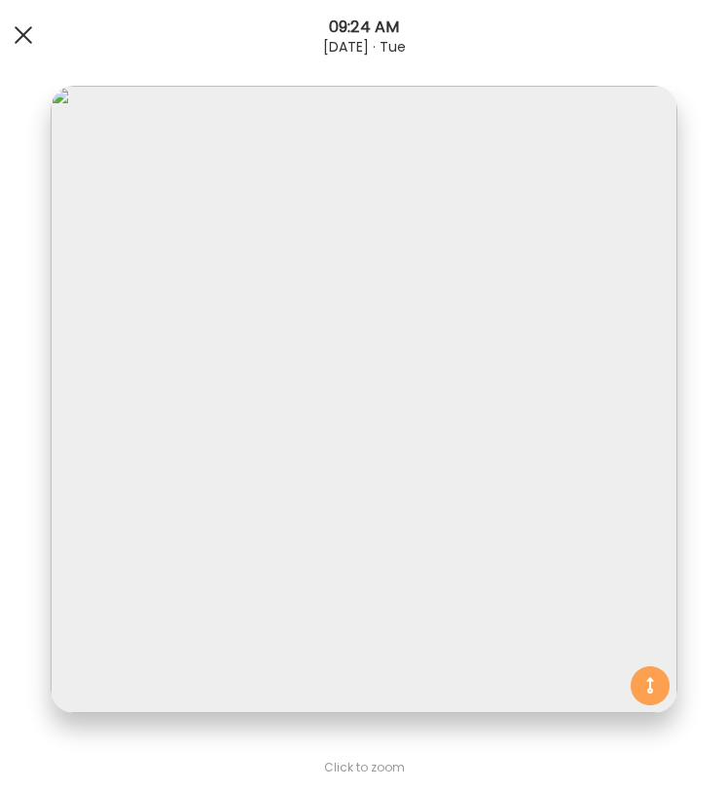
click at [25, 23] on div at bounding box center [23, 35] width 39 height 39
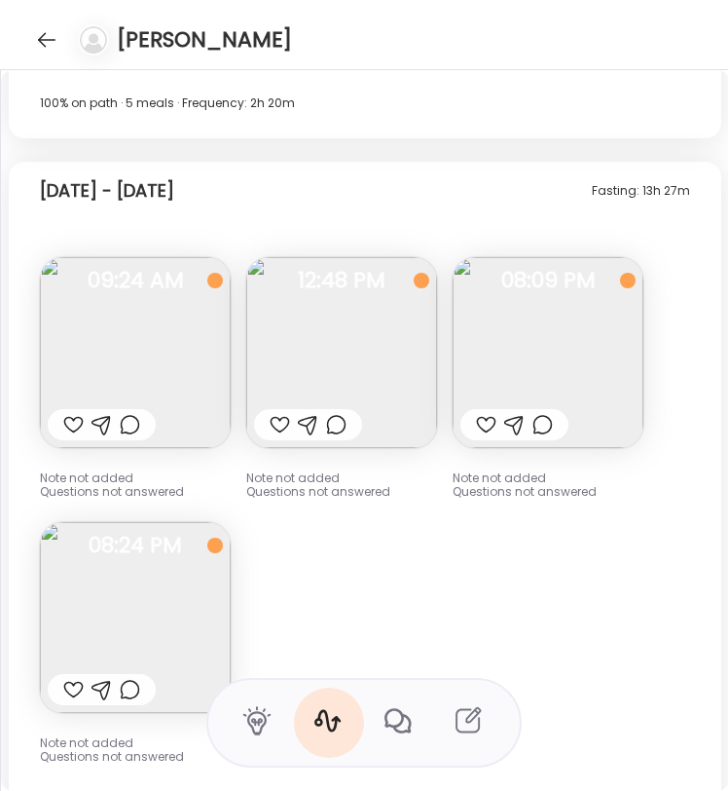
click at [131, 301] on img at bounding box center [135, 352] width 191 height 191
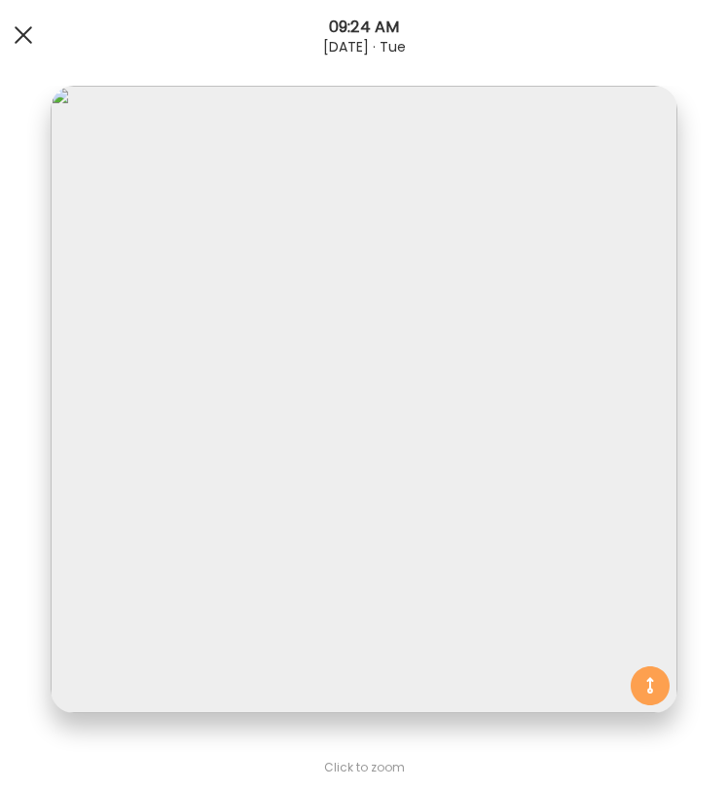
click at [26, 41] on div at bounding box center [23, 35] width 39 height 39
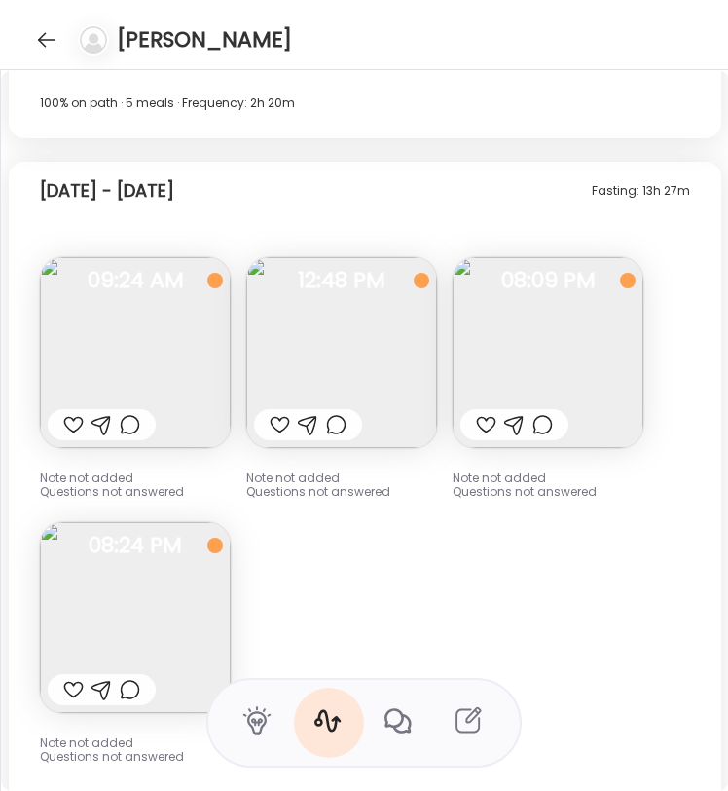
click at [390, 592] on div "Fasting: 13h 27m [DATE] - [DATE] Note not added Questions not answered 09:24 AM…" at bounding box center [365, 502] width 713 height 680
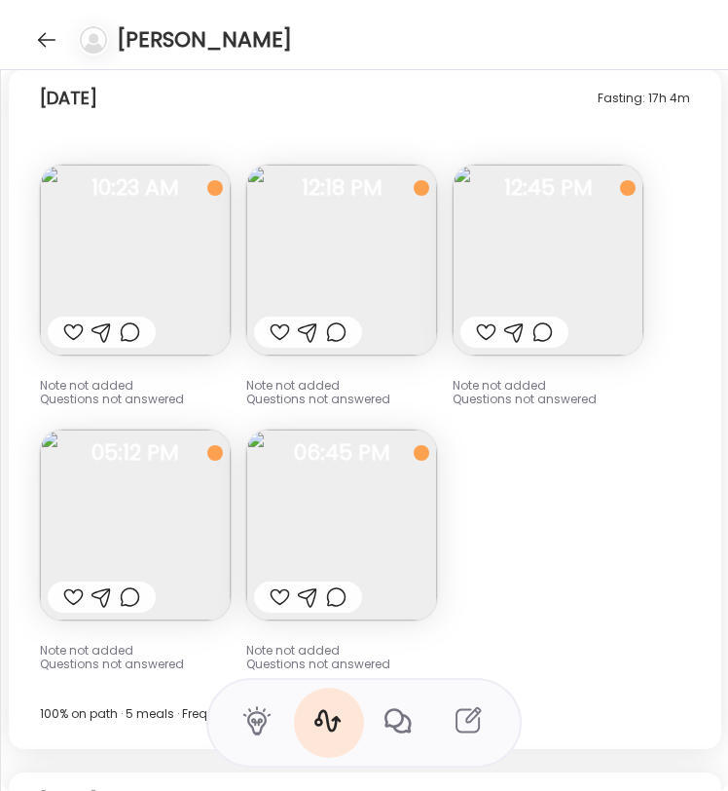
scroll to position [17044, 0]
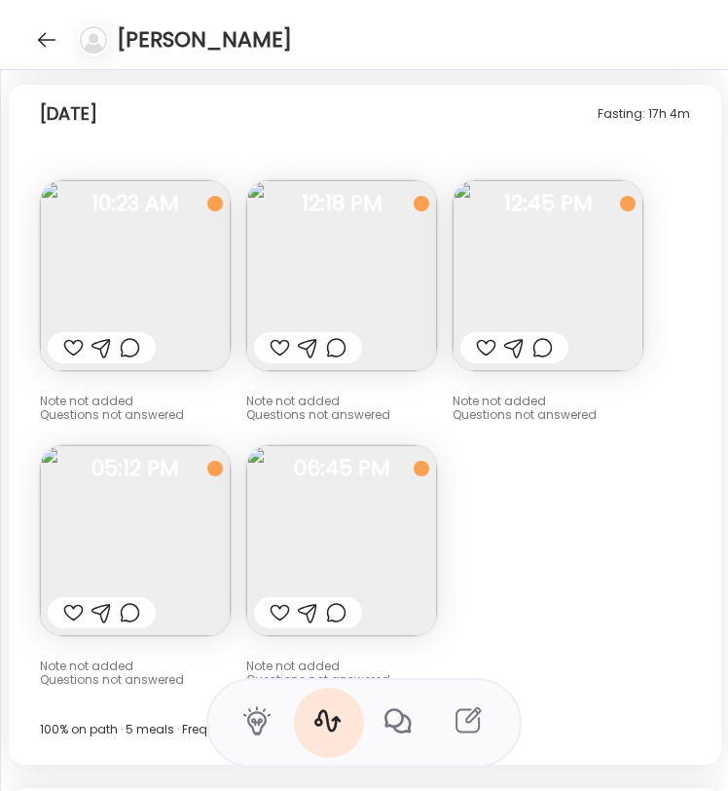
click at [362, 244] on img at bounding box center [341, 275] width 191 height 191
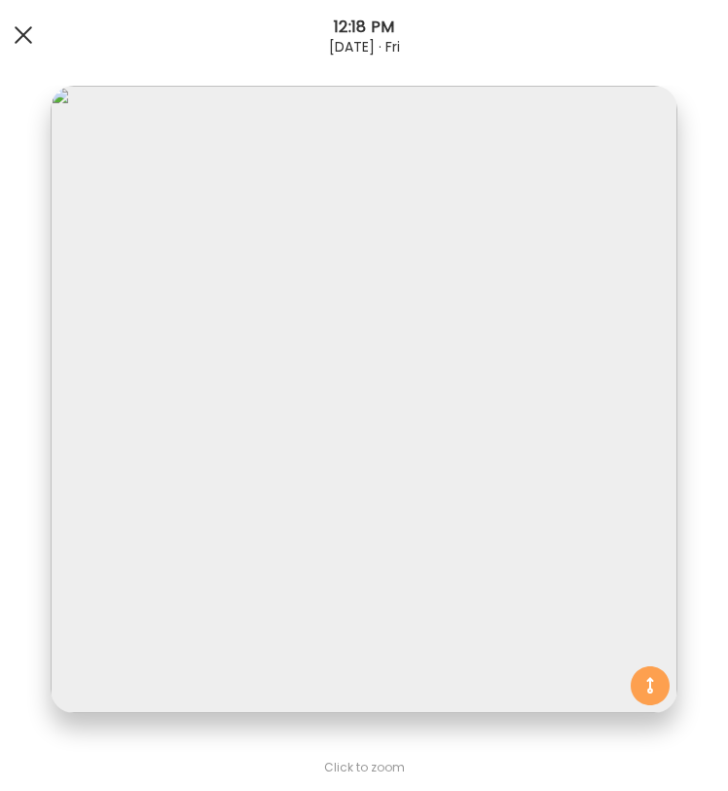
click at [34, 34] on div at bounding box center [23, 35] width 39 height 39
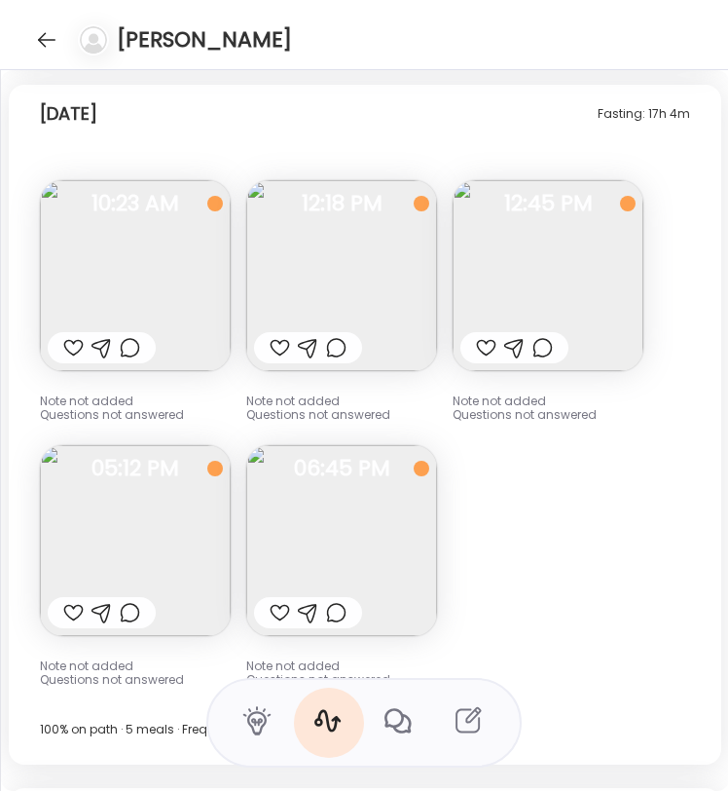
click at [333, 254] on img at bounding box center [341, 275] width 191 height 191
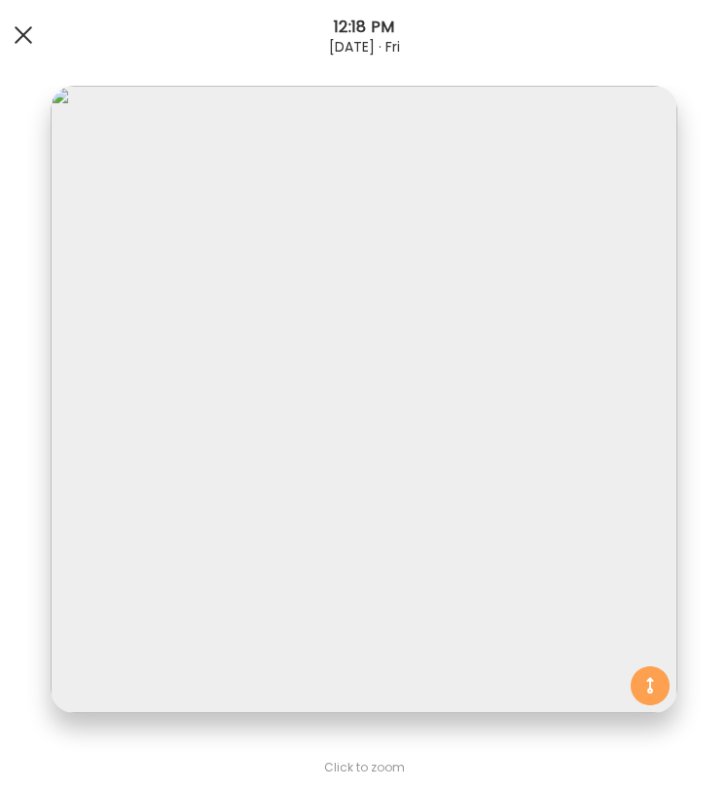
click at [29, 29] on span at bounding box center [24, 35] width 18 height 18
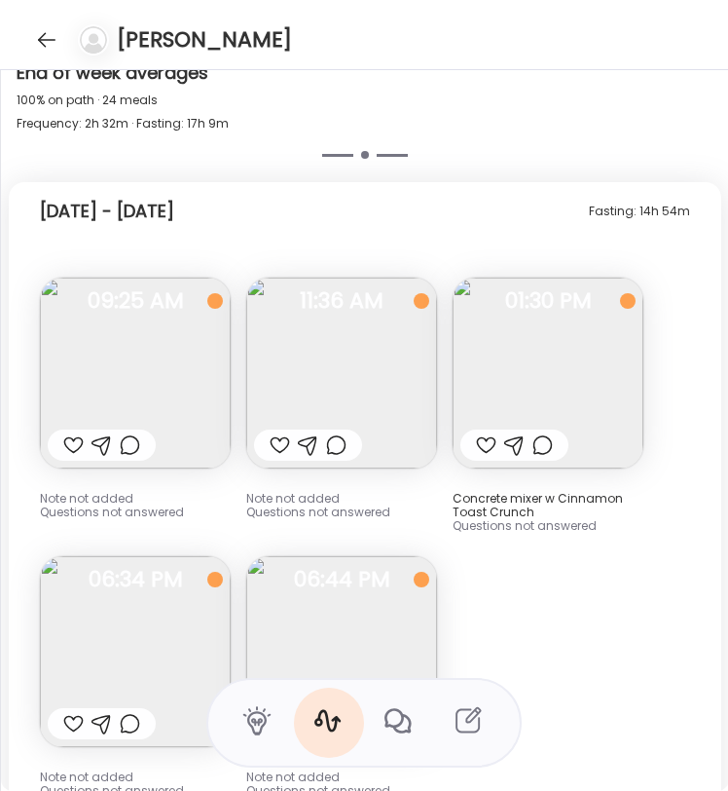
scroll to position [13405, 0]
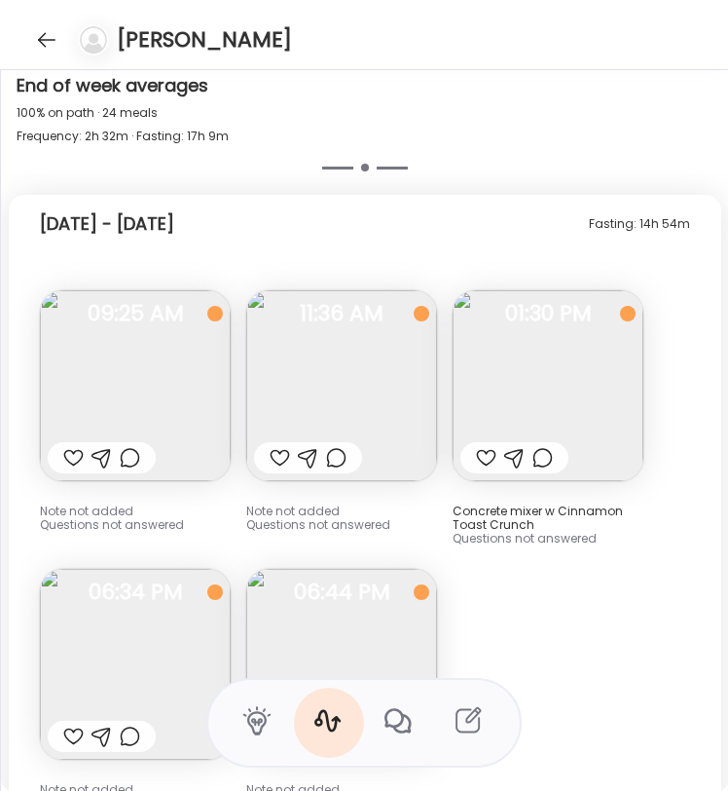
click at [184, 366] on img at bounding box center [135, 385] width 191 height 191
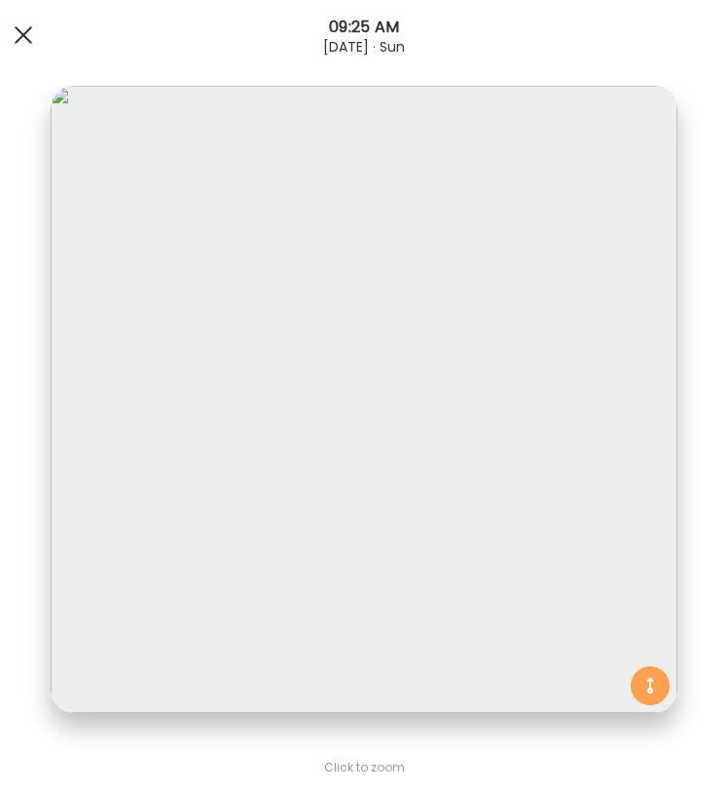
click at [26, 38] on span at bounding box center [24, 35] width 18 height 18
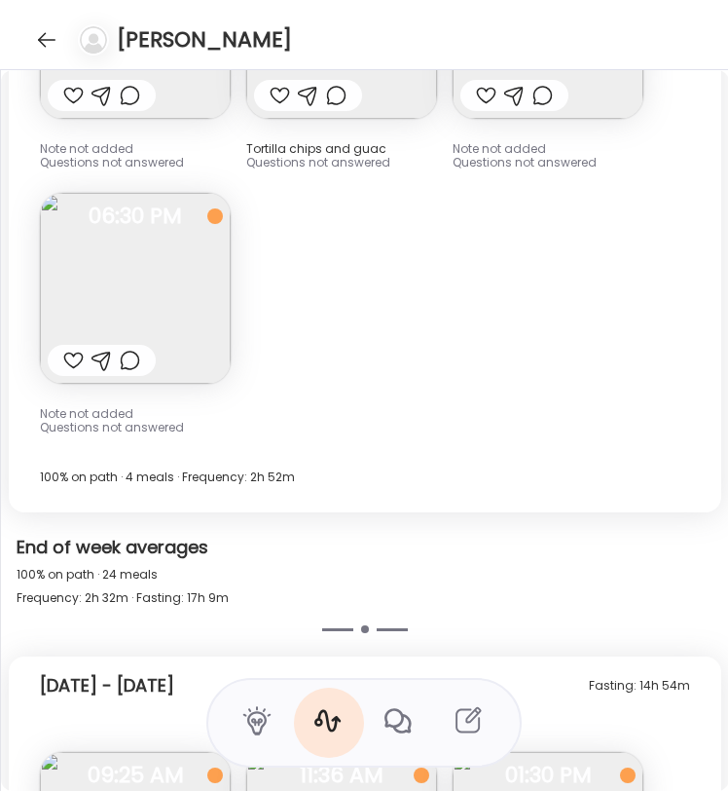
scroll to position [12919, 0]
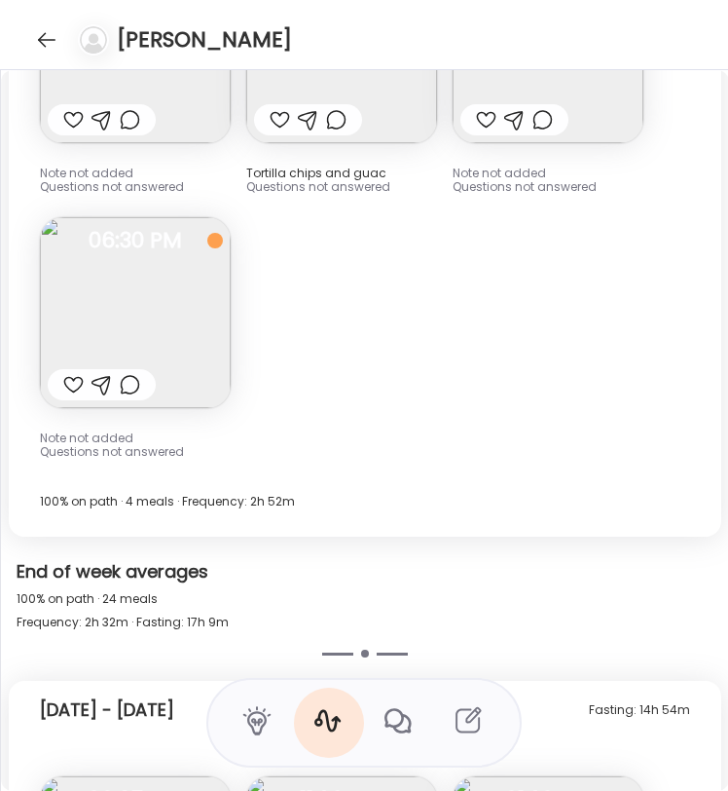
click at [162, 300] on img at bounding box center [135, 312] width 191 height 191
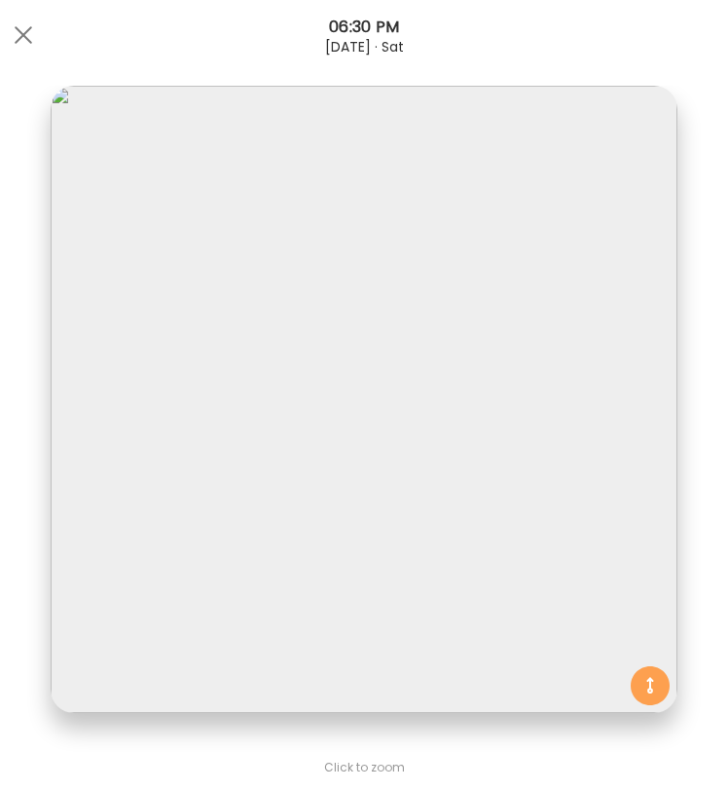
click at [38, 54] on div "[DATE] · Sat" at bounding box center [364, 47] width 728 height 16
click at [31, 45] on div at bounding box center [23, 35] width 39 height 39
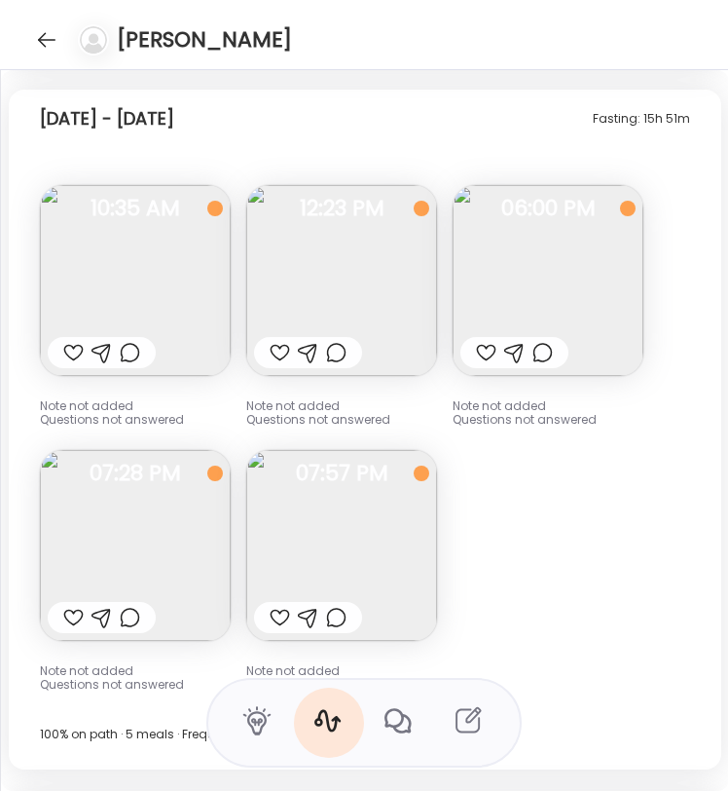
scroll to position [14231, 0]
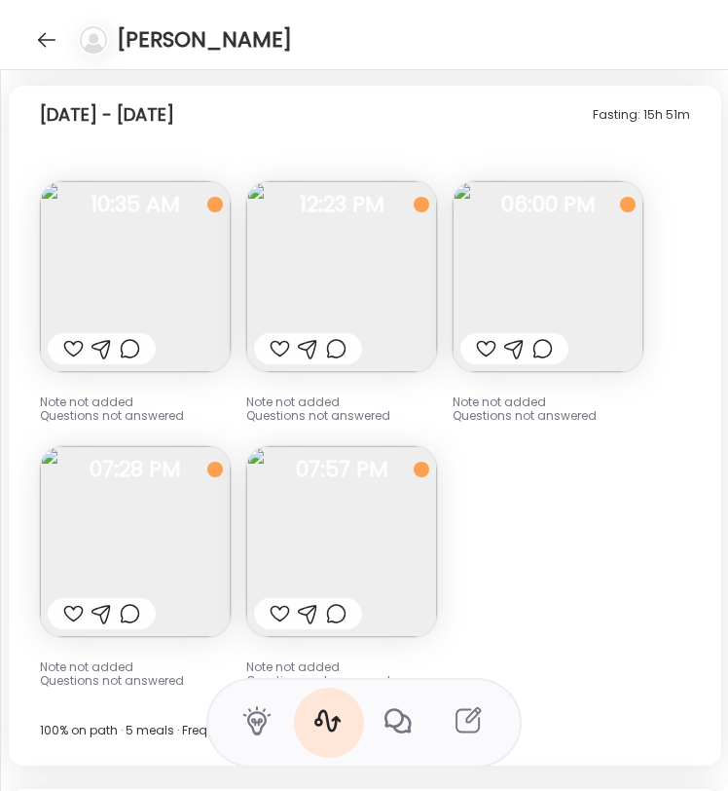
click at [307, 204] on span "12:23 PM" at bounding box center [341, 205] width 191 height 18
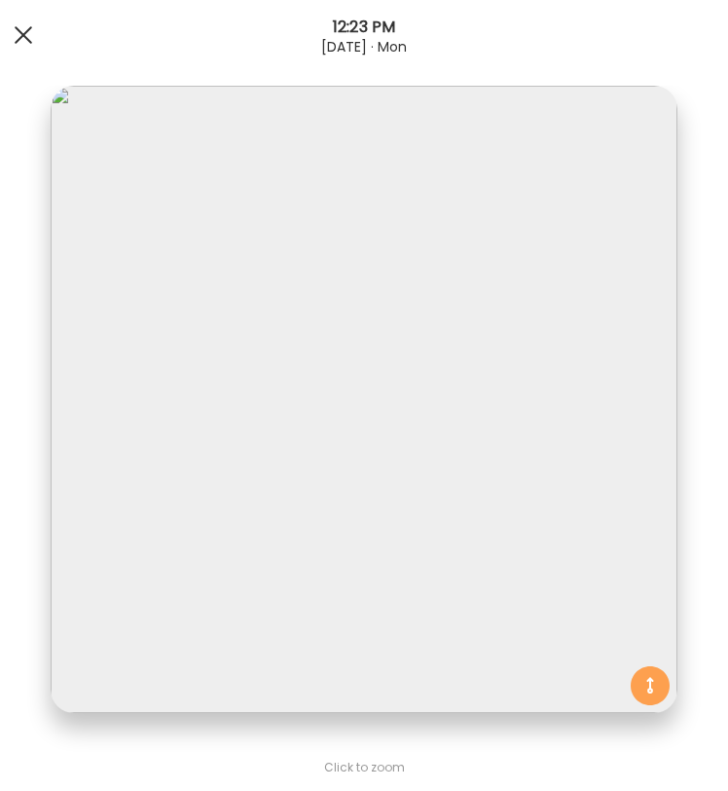
click at [15, 42] on span at bounding box center [24, 35] width 18 height 18
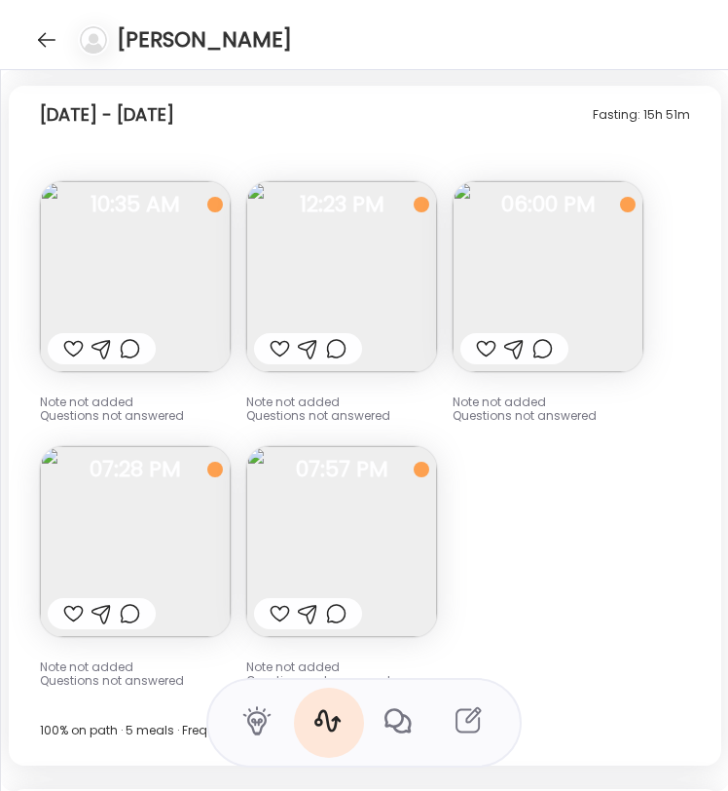
click at [355, 280] on img at bounding box center [341, 276] width 191 height 191
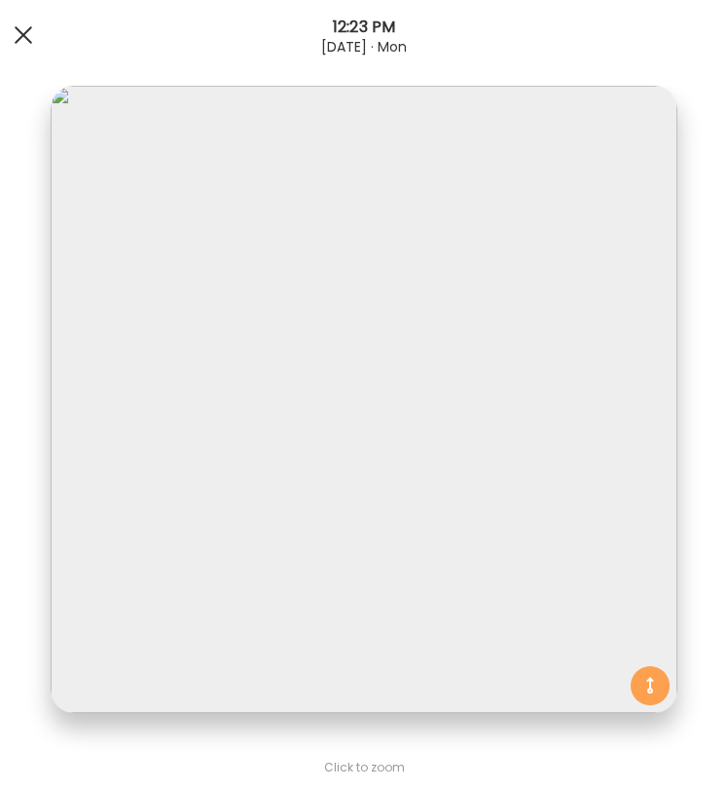
click at [36, 28] on div at bounding box center [23, 35] width 39 height 39
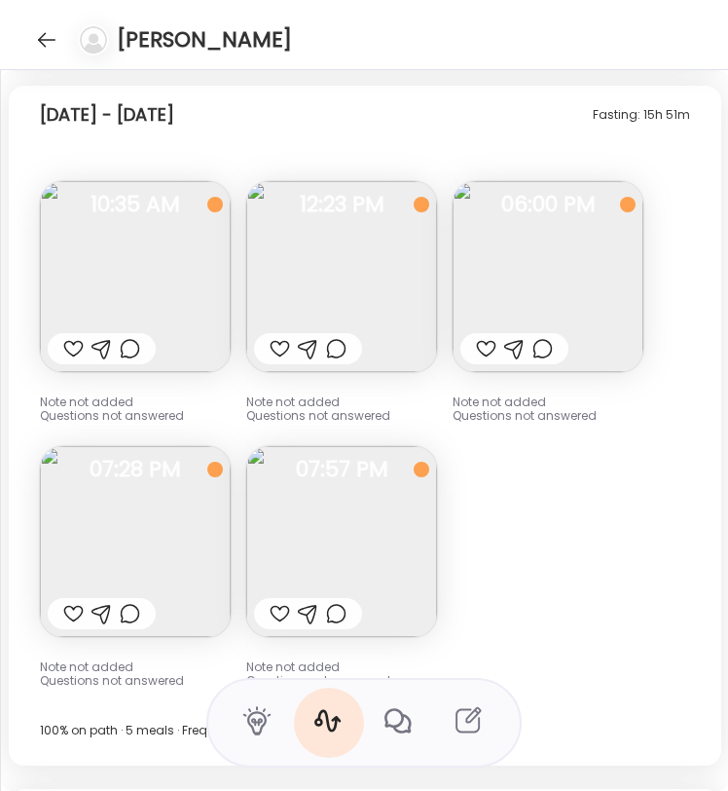
click at [410, 319] on img at bounding box center [341, 276] width 191 height 191
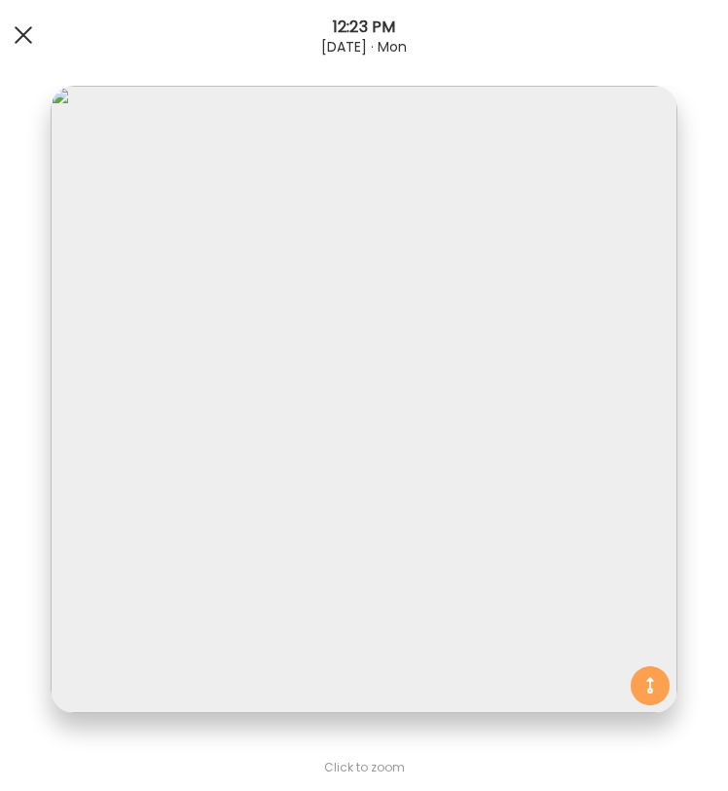
click at [20, 24] on div at bounding box center [23, 35] width 39 height 39
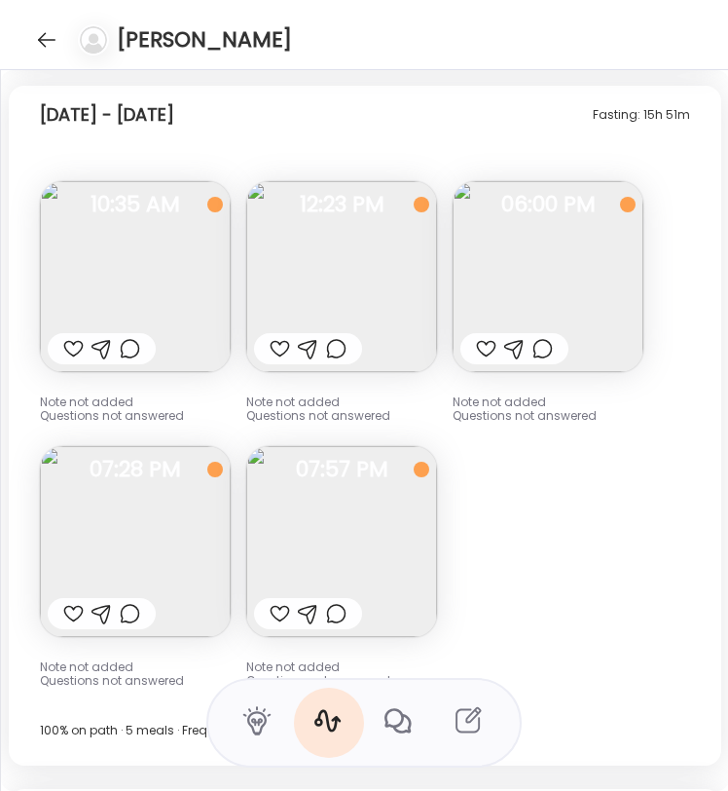
click at [328, 297] on img at bounding box center [341, 276] width 191 height 191
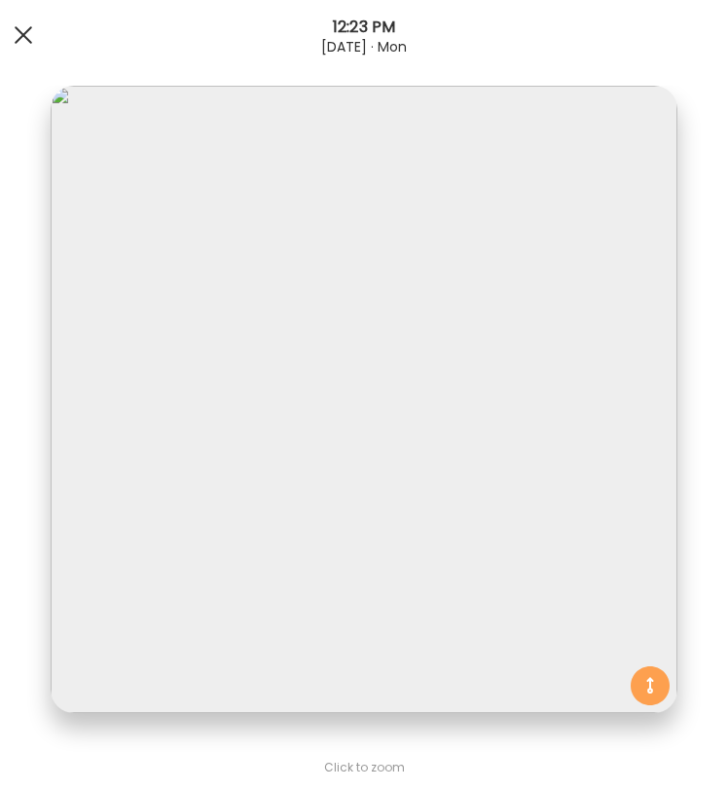
click at [21, 27] on div at bounding box center [23, 35] width 39 height 39
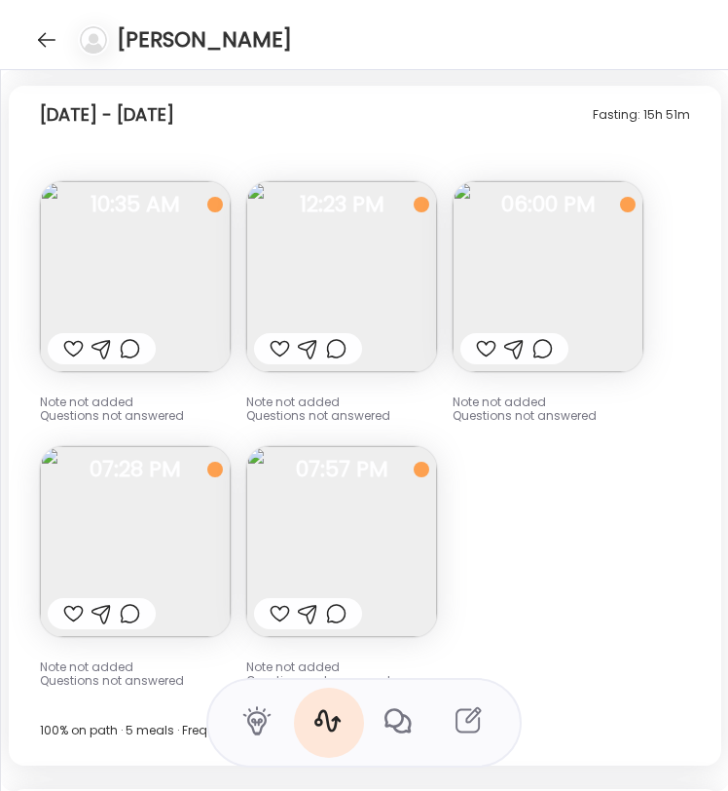
click at [413, 266] on img at bounding box center [341, 276] width 191 height 191
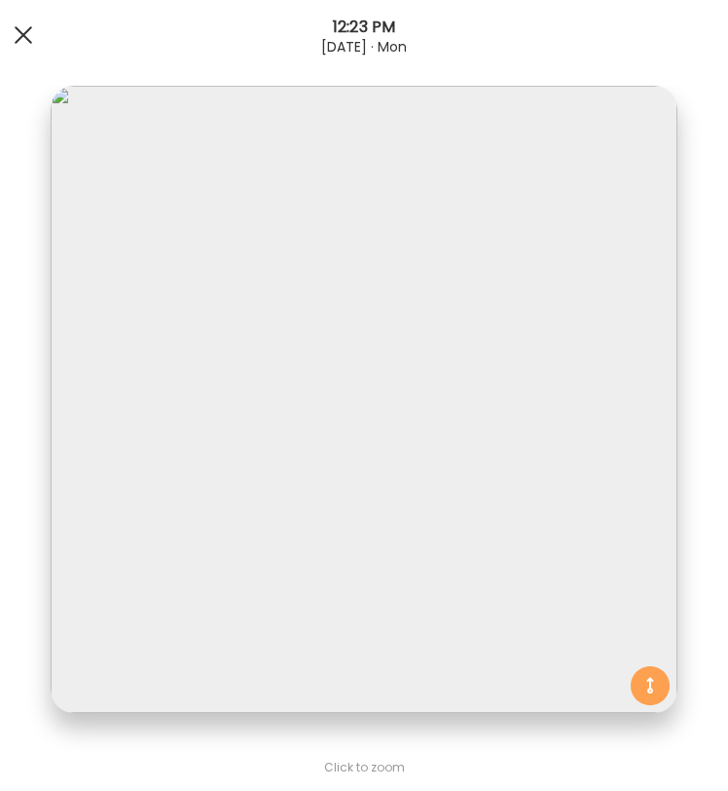
click at [20, 22] on div at bounding box center [23, 35] width 39 height 39
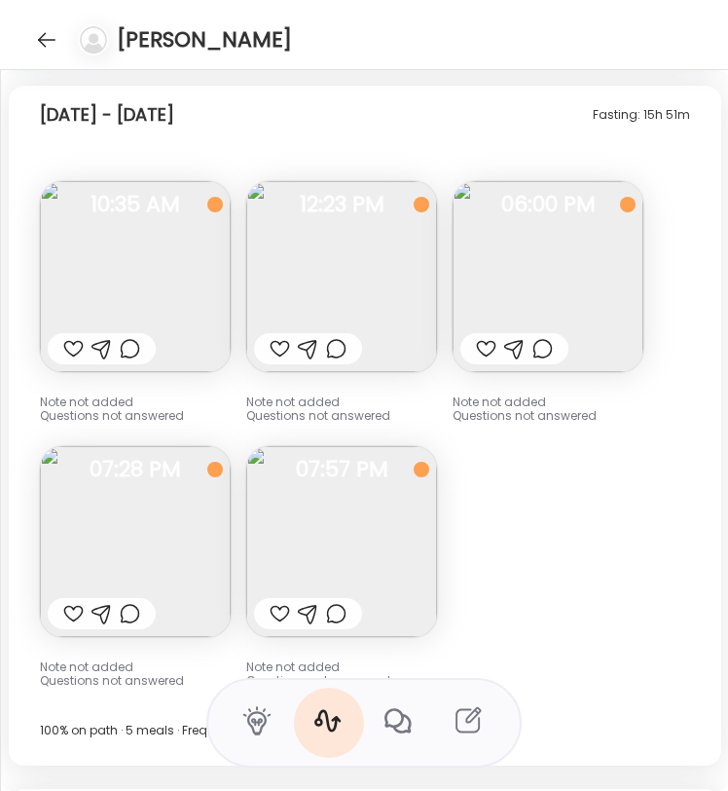
click at [614, 243] on img at bounding box center [548, 276] width 191 height 191
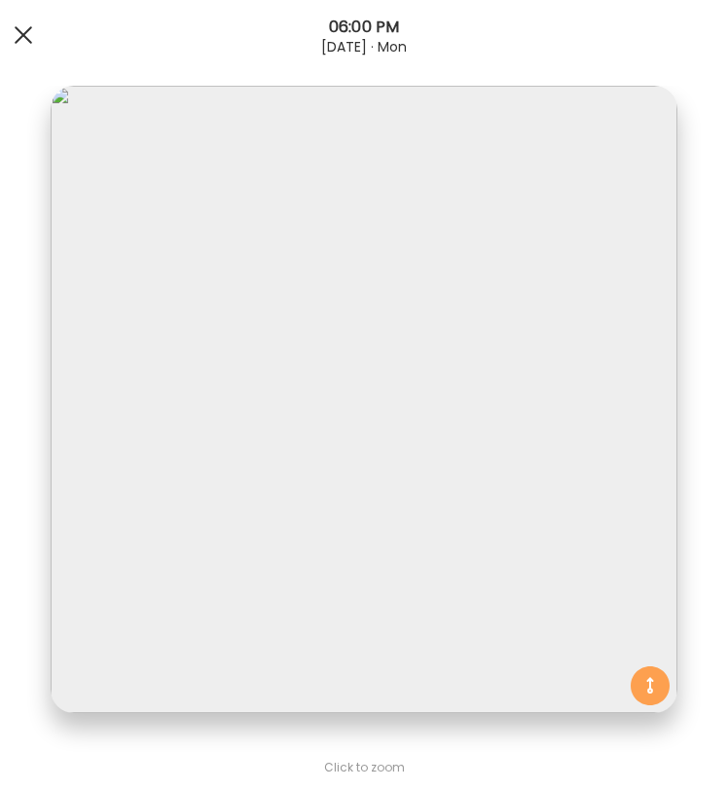
click at [14, 39] on div at bounding box center [23, 35] width 39 height 39
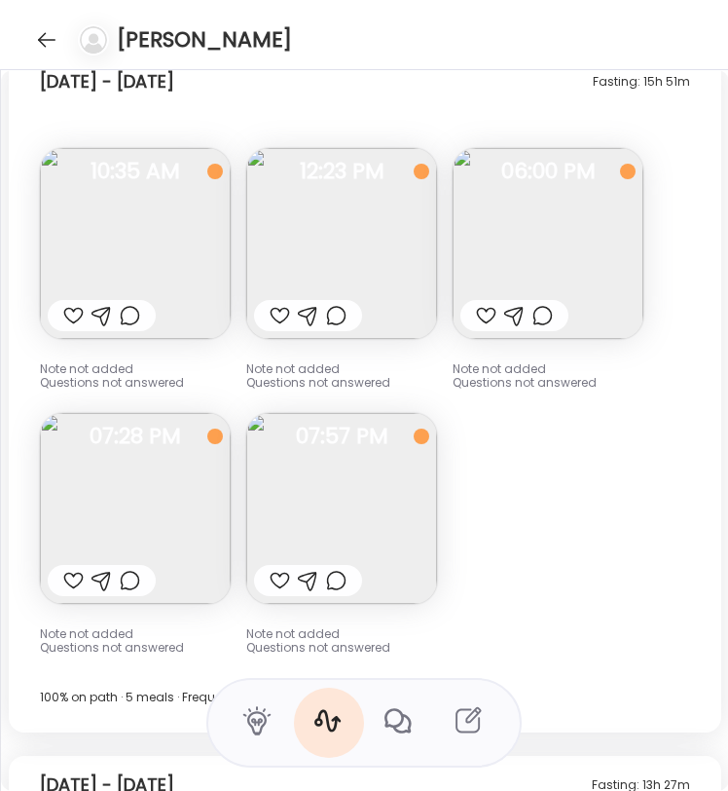
scroll to position [14342, 0]
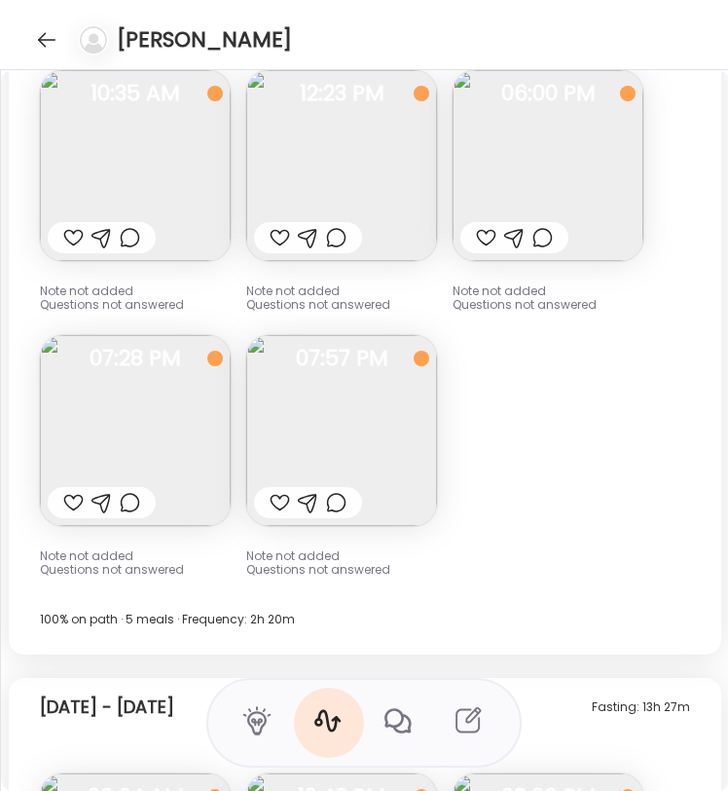
click at [173, 381] on img at bounding box center [135, 430] width 191 height 191
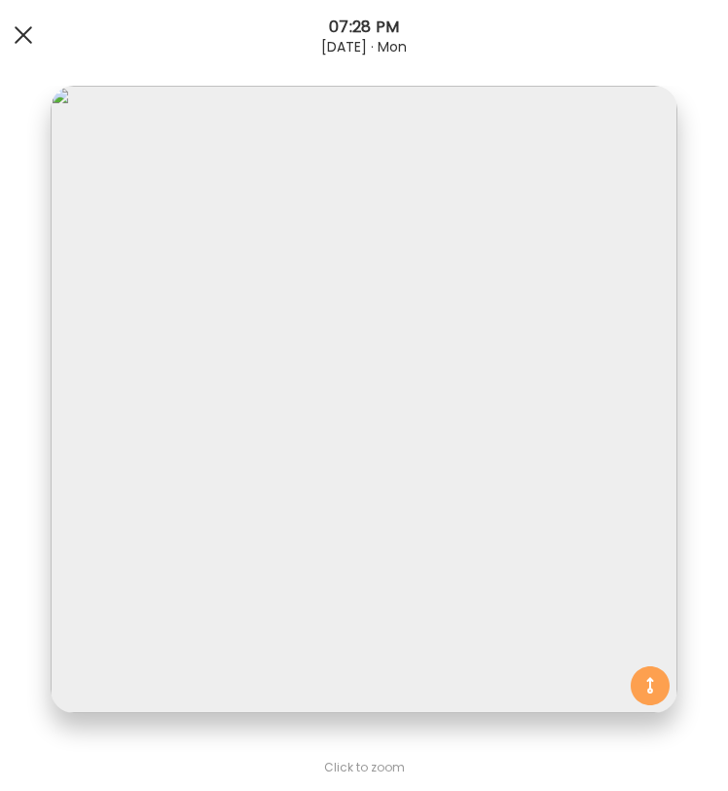
click at [20, 31] on span at bounding box center [24, 35] width 18 height 18
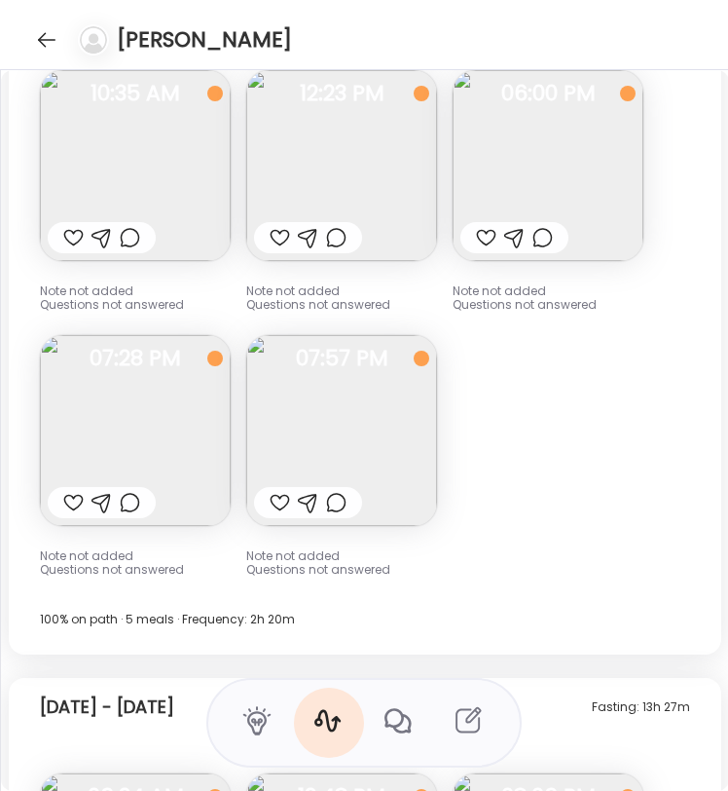
scroll to position [14300, 0]
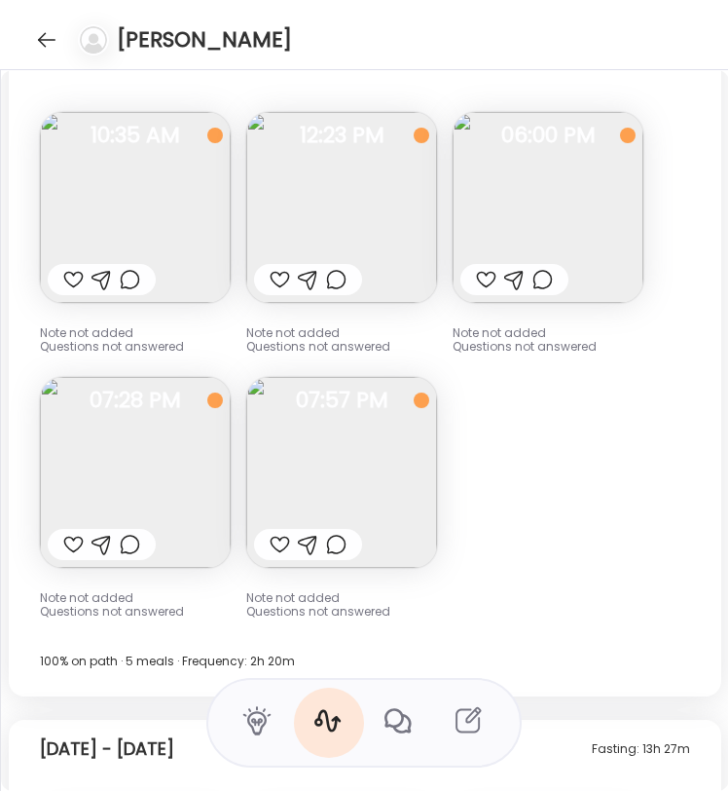
click at [336, 496] on img at bounding box center [341, 472] width 191 height 191
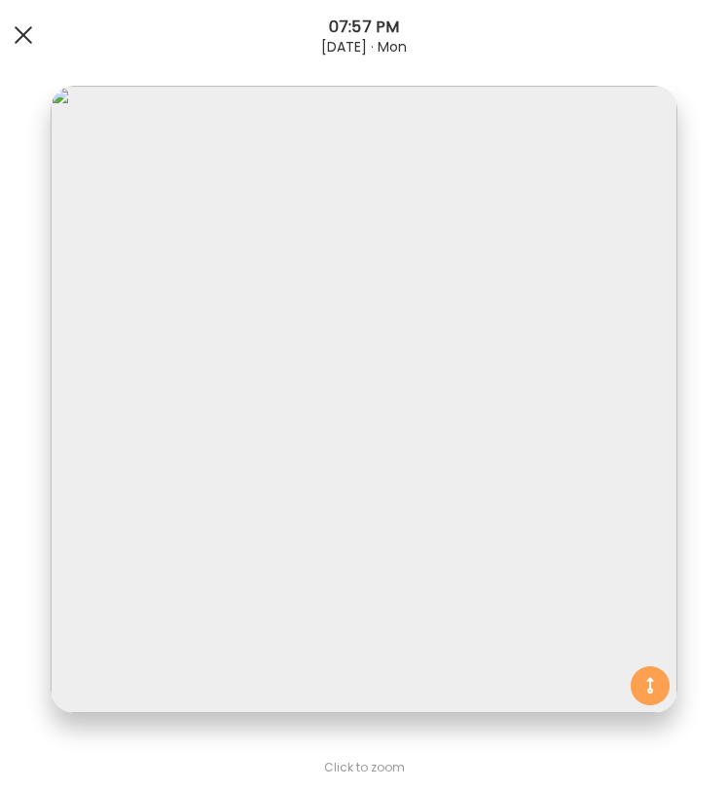
click at [27, 48] on div at bounding box center [23, 35] width 39 height 39
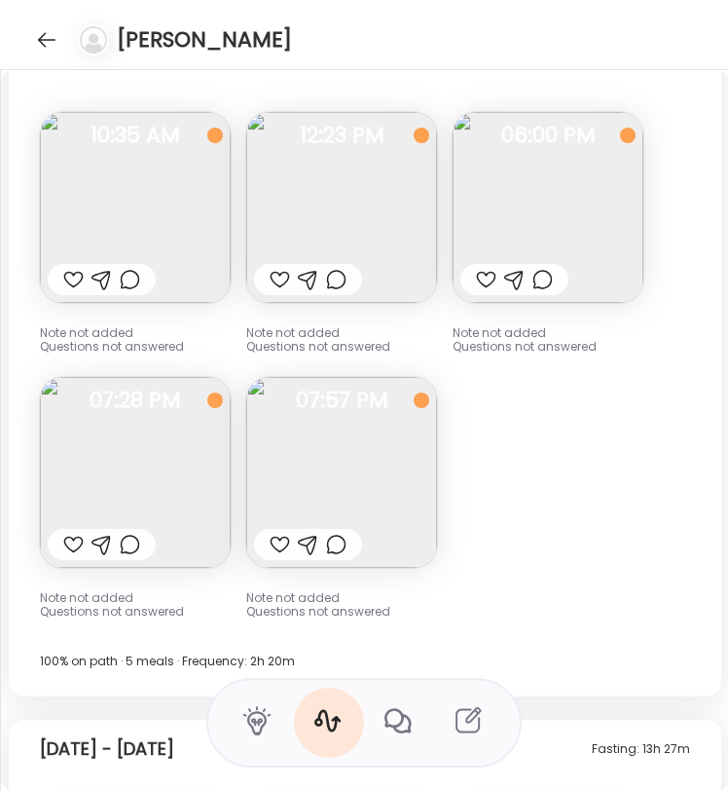
click at [325, 445] on img at bounding box center [341, 472] width 191 height 191
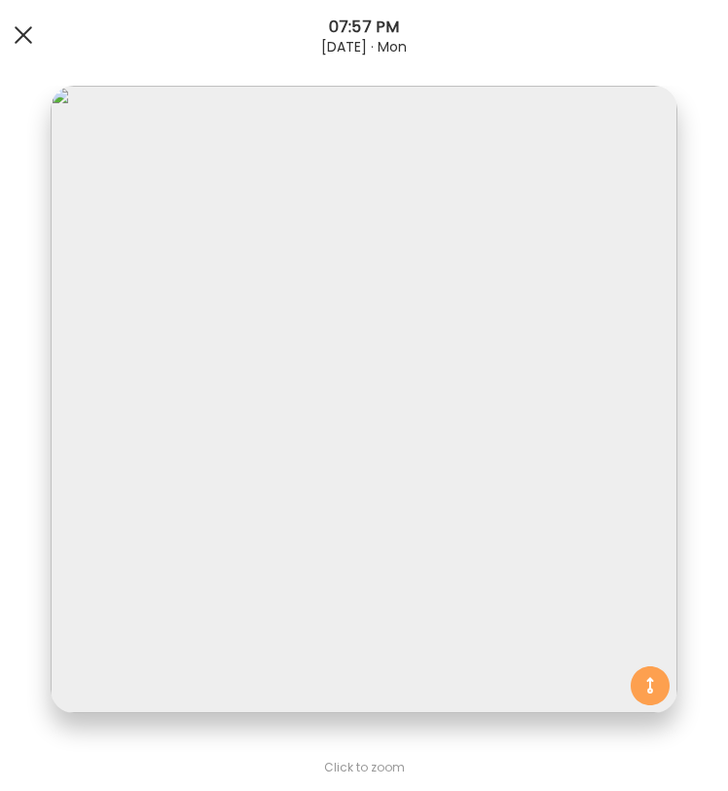
click at [26, 37] on span at bounding box center [24, 35] width 18 height 18
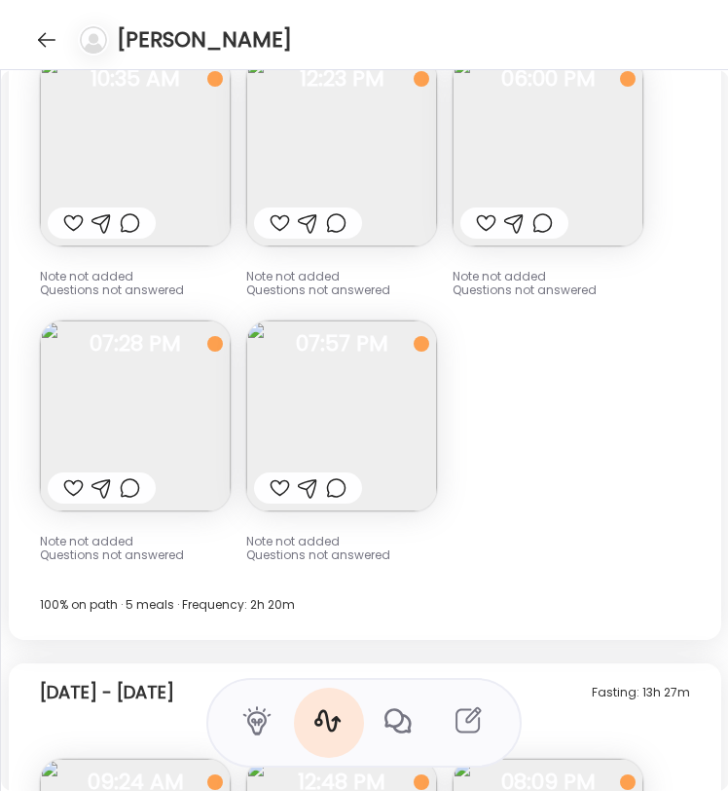
scroll to position [14415, 0]
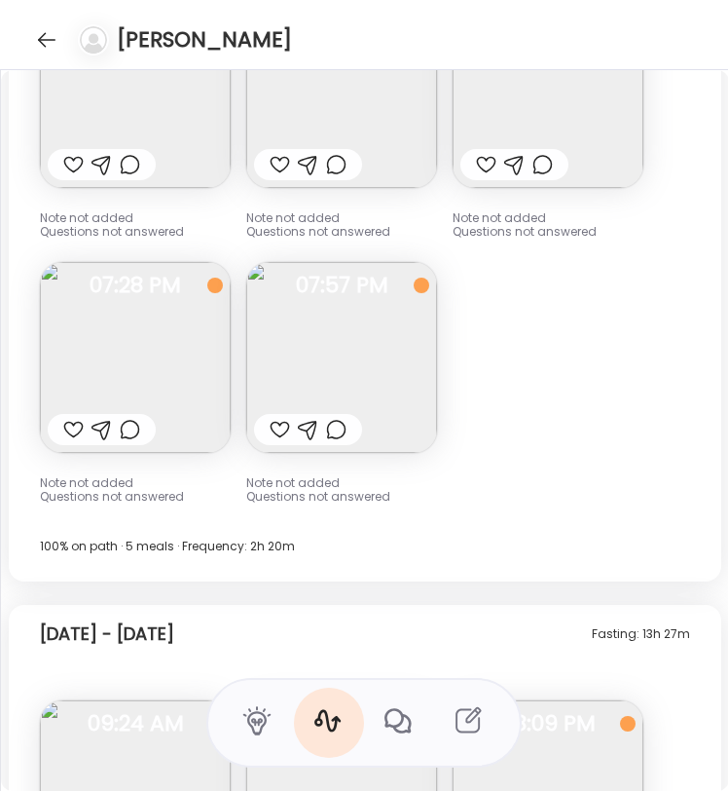
click at [317, 352] on img at bounding box center [341, 357] width 191 height 191
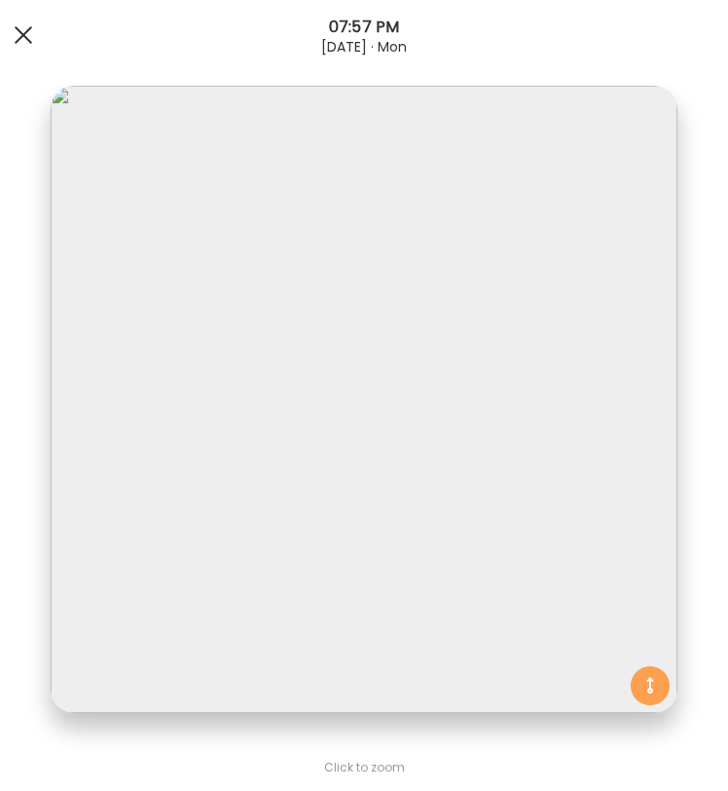
click at [17, 32] on div at bounding box center [23, 35] width 39 height 39
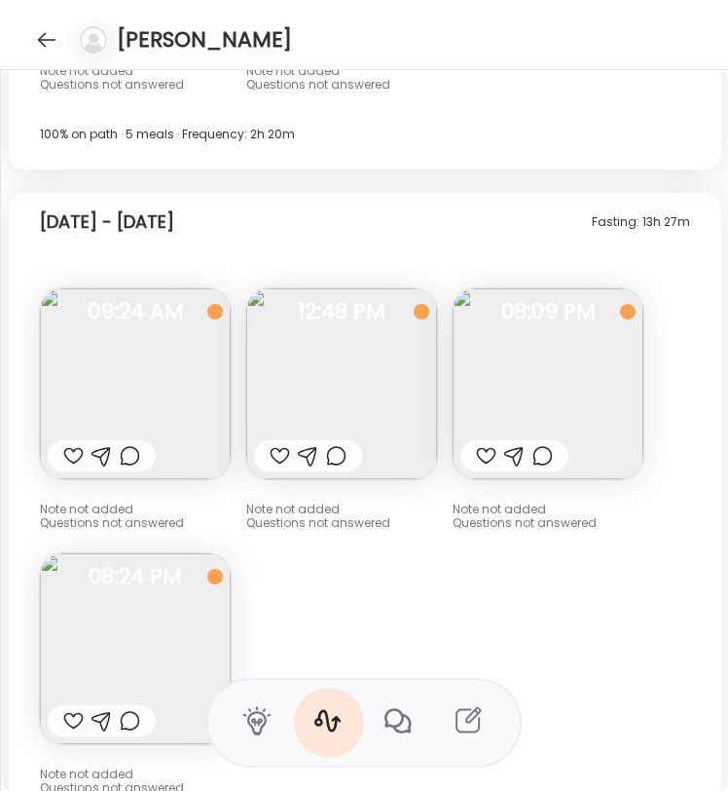
scroll to position [14829, 0]
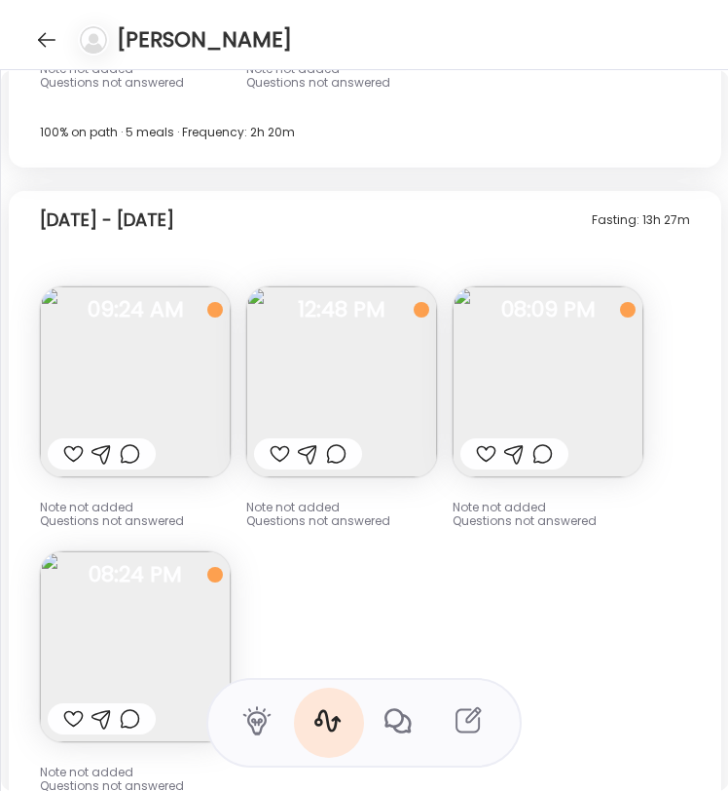
click at [376, 354] on img at bounding box center [341, 381] width 191 height 191
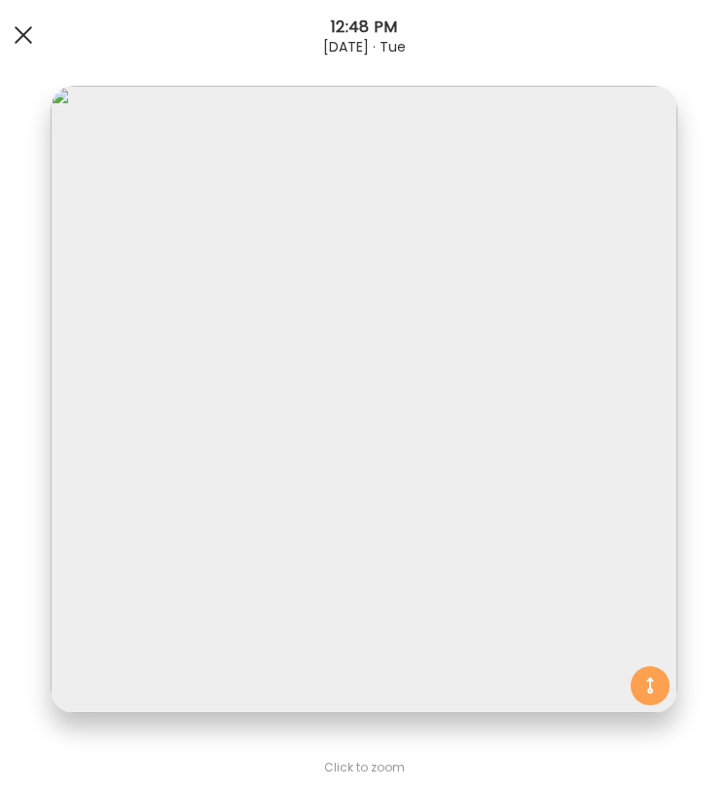
click at [27, 34] on div at bounding box center [23, 35] width 39 height 39
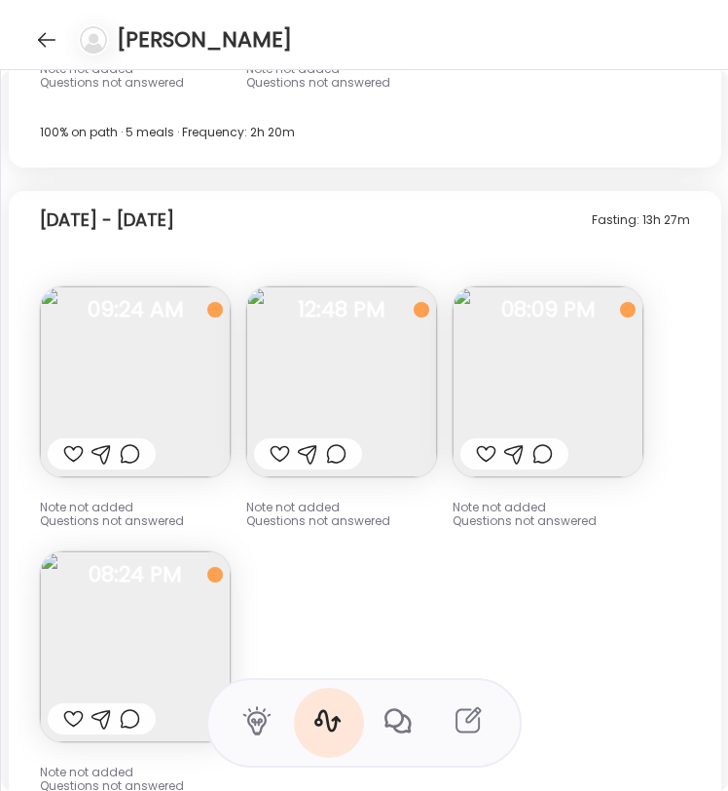
click at [554, 379] on img at bounding box center [548, 381] width 191 height 191
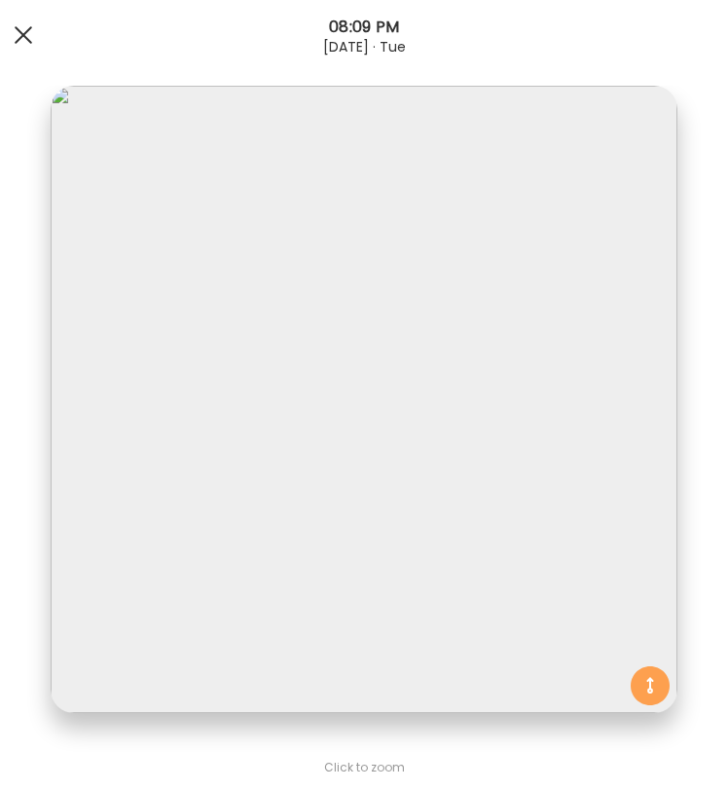
click at [28, 31] on div at bounding box center [23, 35] width 39 height 39
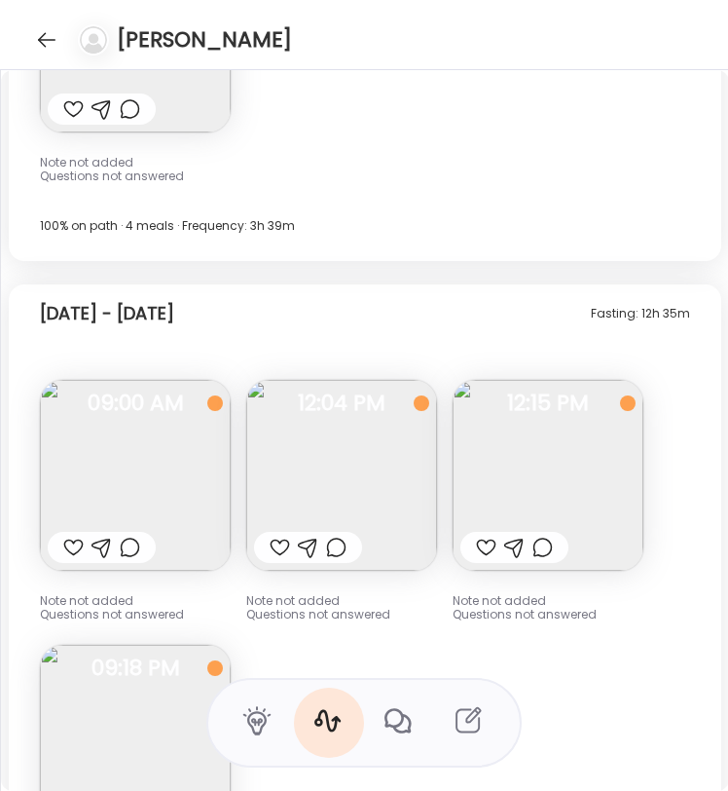
scroll to position [15571, 0]
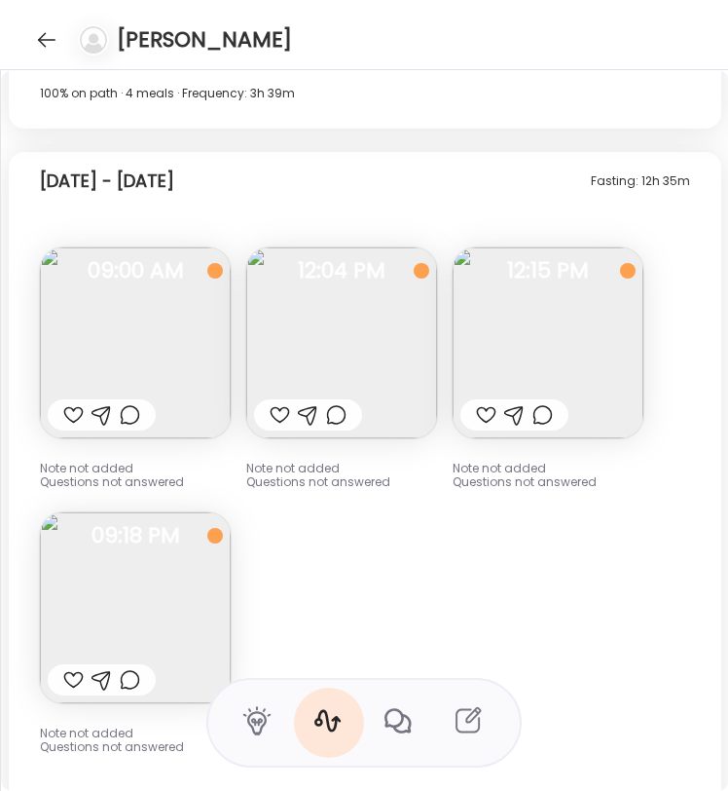
click at [356, 347] on img at bounding box center [341, 342] width 191 height 191
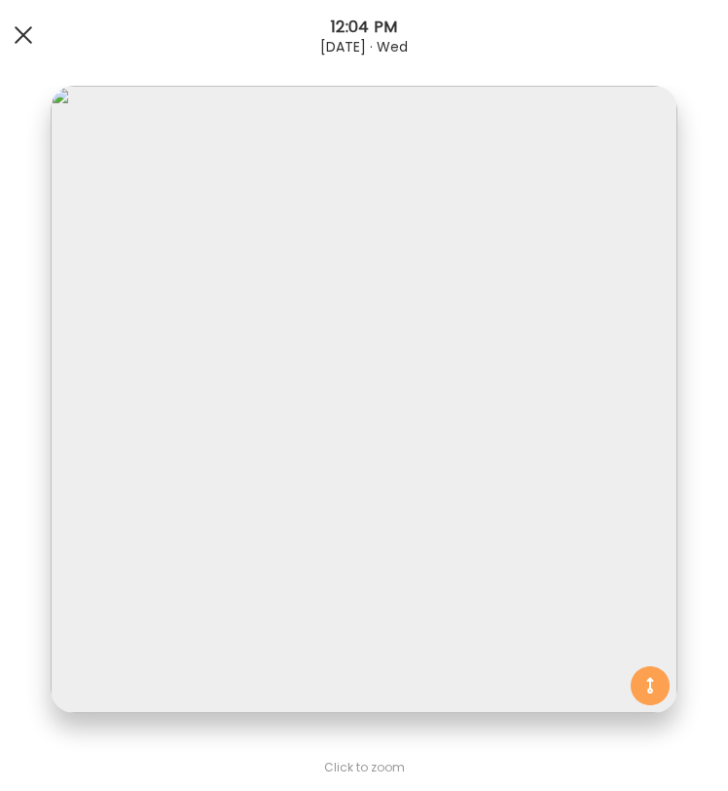
click at [8, 31] on div at bounding box center [23, 35] width 39 height 39
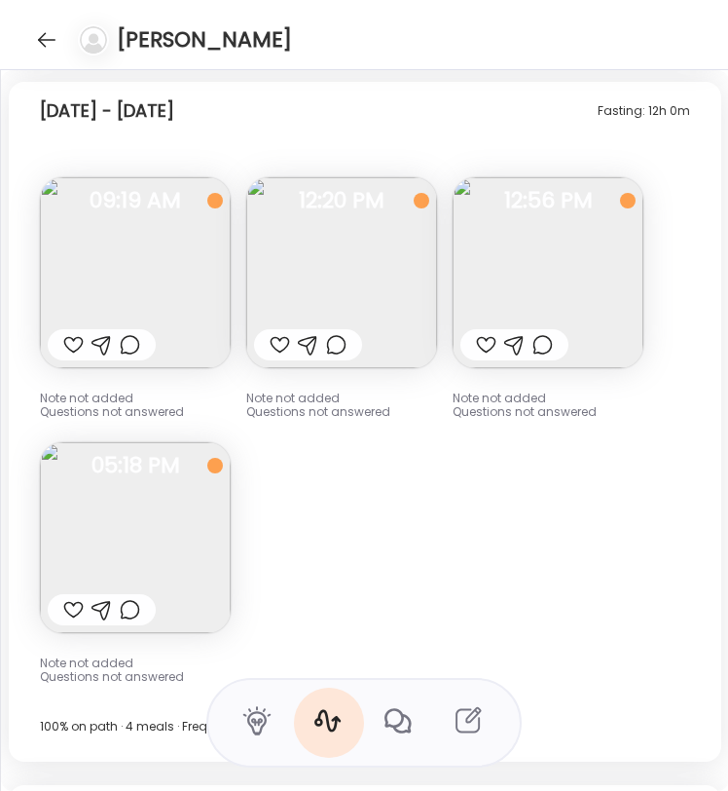
scroll to position [16310, 0]
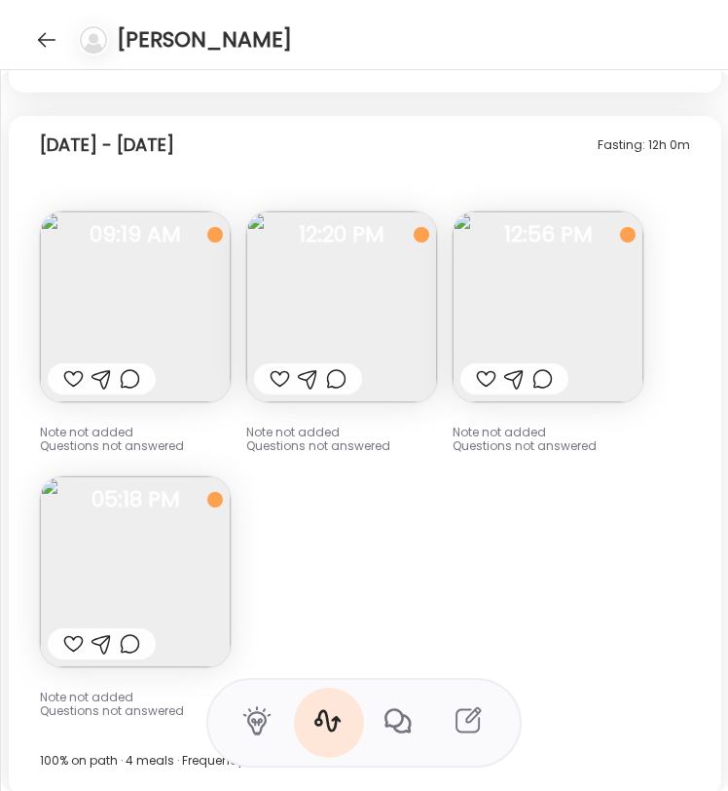
click at [334, 248] on img at bounding box center [341, 306] width 191 height 191
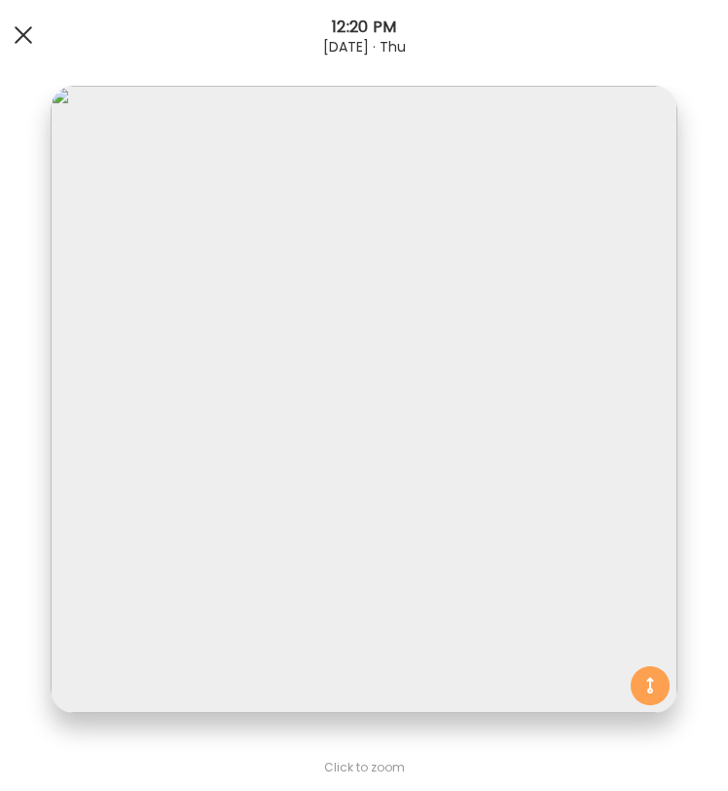
click at [14, 33] on div at bounding box center [23, 35] width 39 height 39
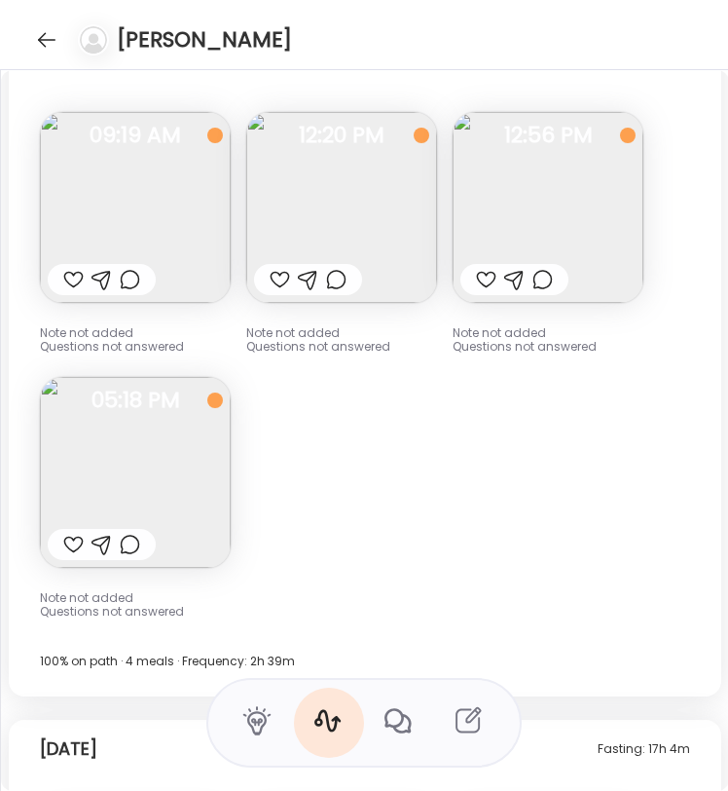
scroll to position [16404, 0]
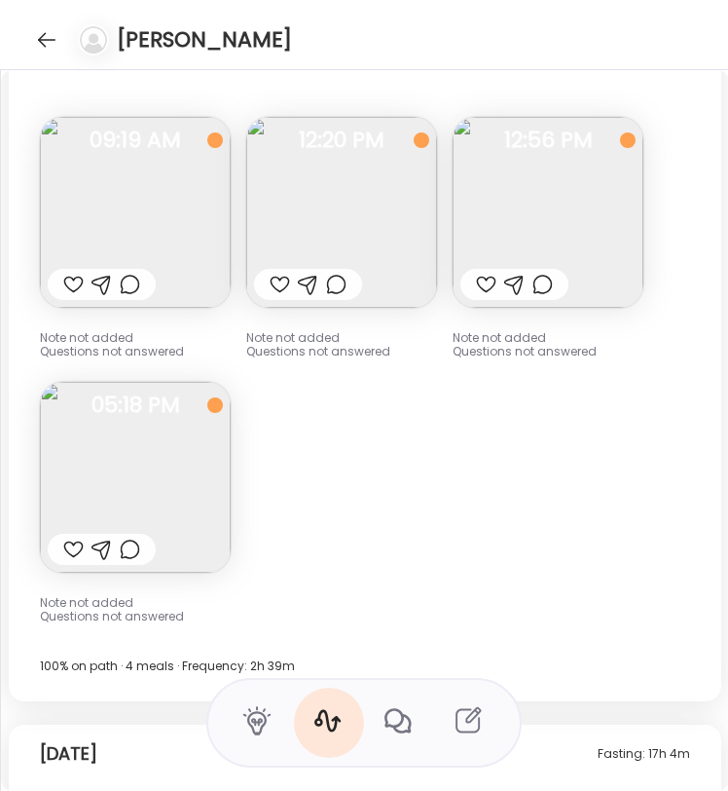
click at [127, 428] on img at bounding box center [135, 477] width 191 height 191
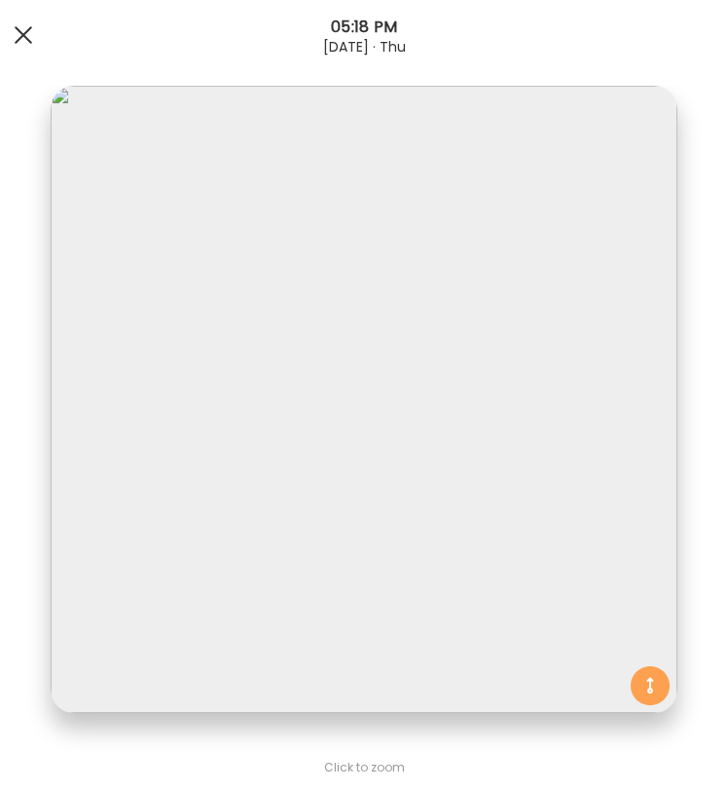
click at [4, 28] on div at bounding box center [23, 35] width 39 height 39
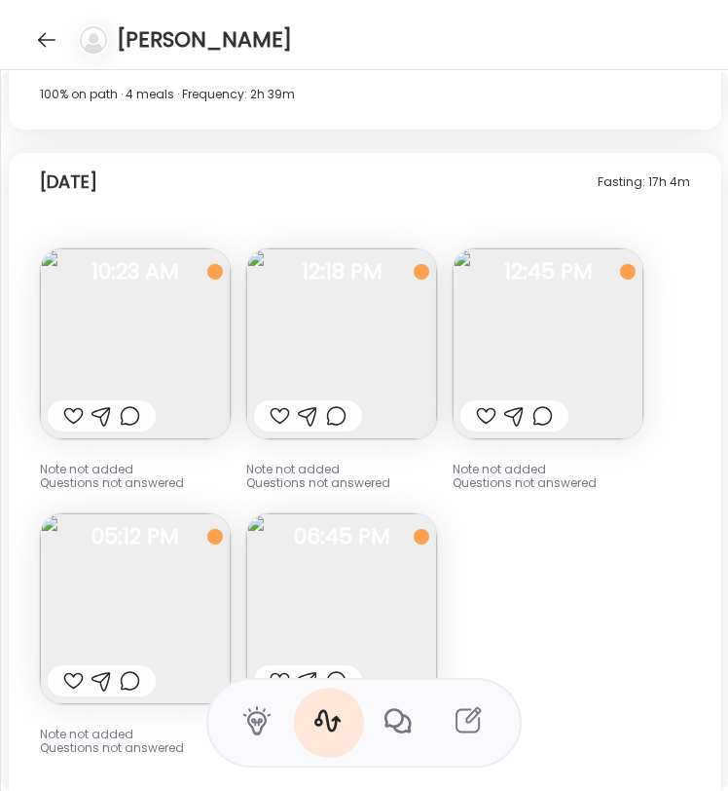
scroll to position [17002, 0]
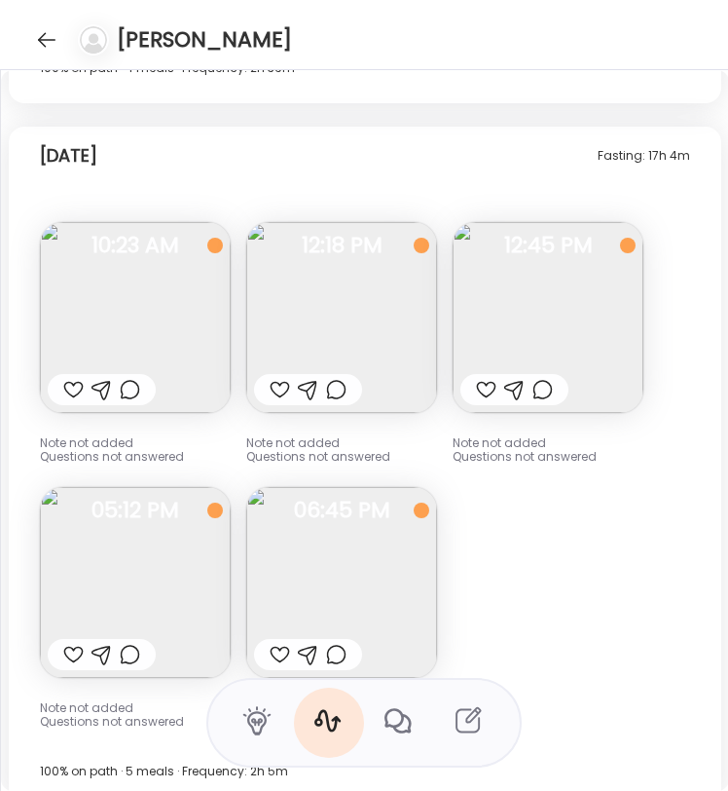
click at [111, 643] on div at bounding box center [102, 654] width 20 height 23
click at [156, 538] on img at bounding box center [135, 582] width 191 height 191
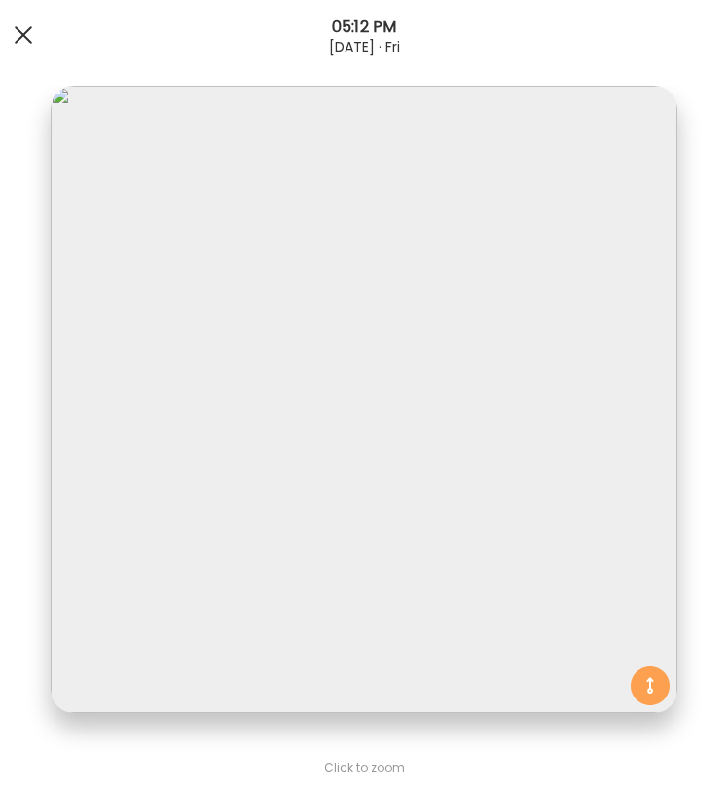
click at [21, 29] on div at bounding box center [23, 35] width 39 height 39
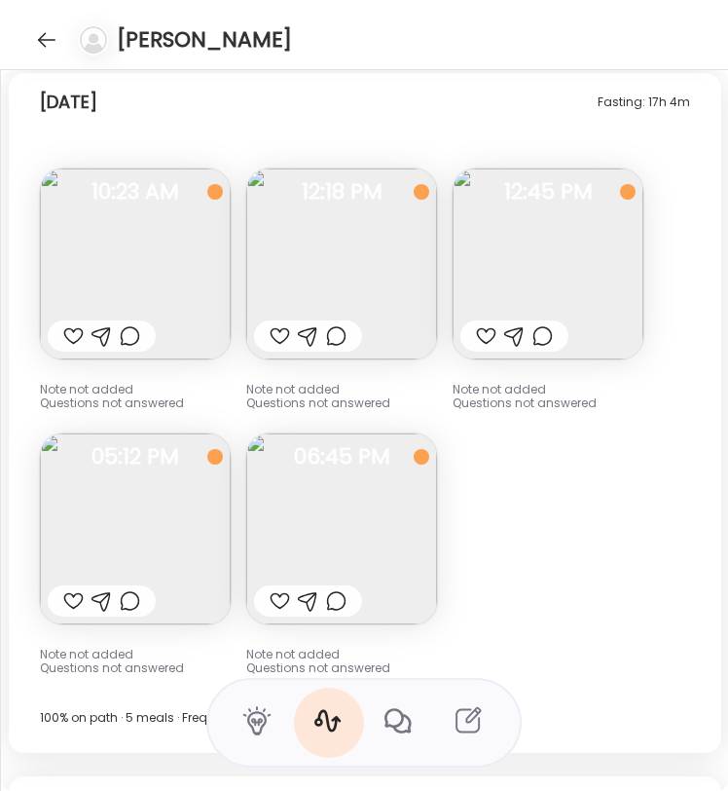
scroll to position [16923, 0]
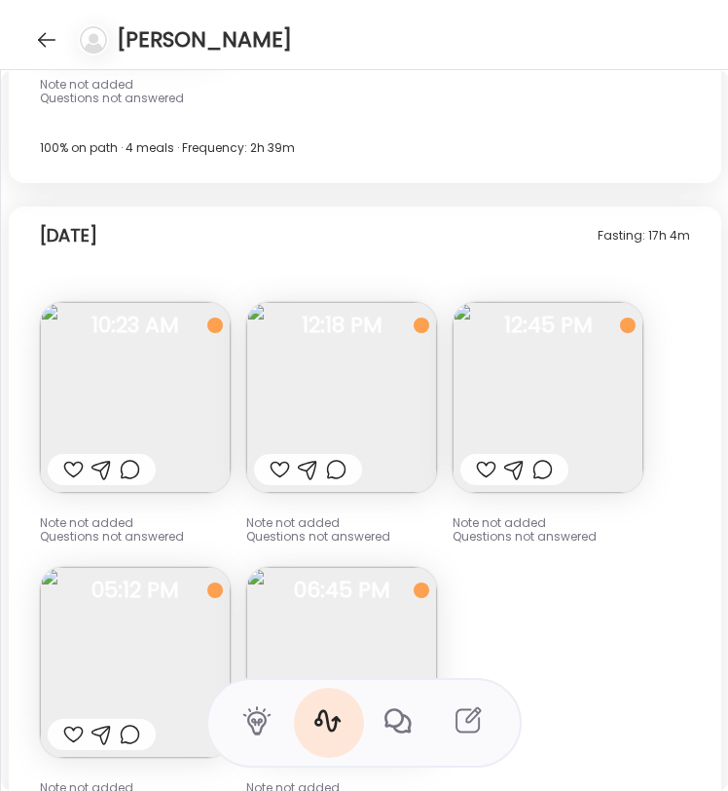
click at [364, 388] on img at bounding box center [341, 397] width 191 height 191
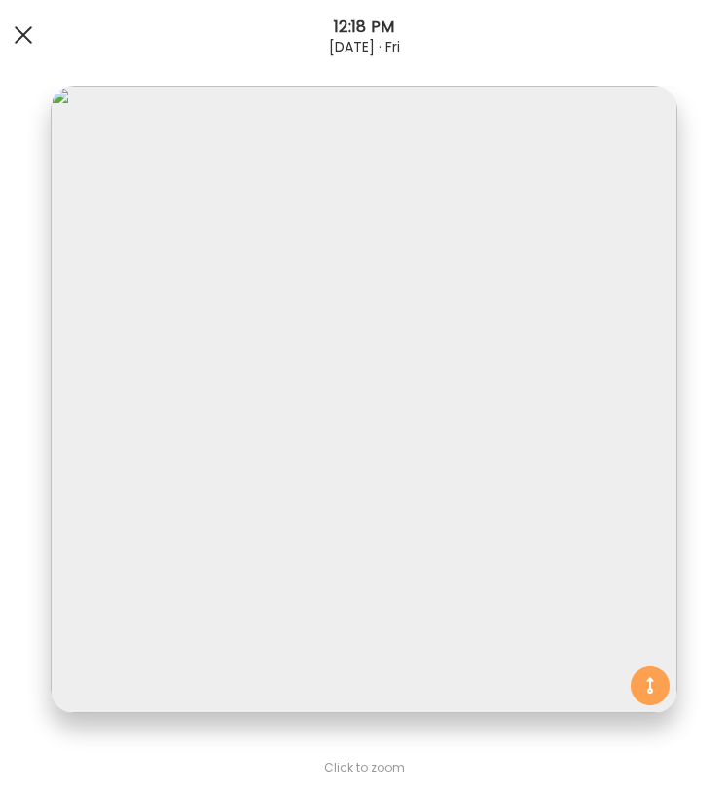
click at [20, 23] on div at bounding box center [23, 35] width 39 height 39
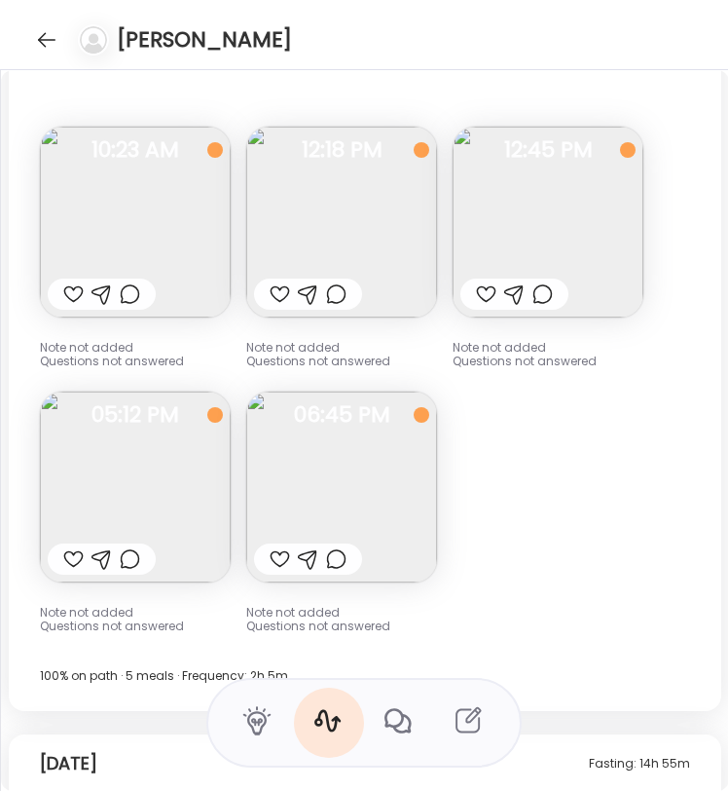
scroll to position [17121, 0]
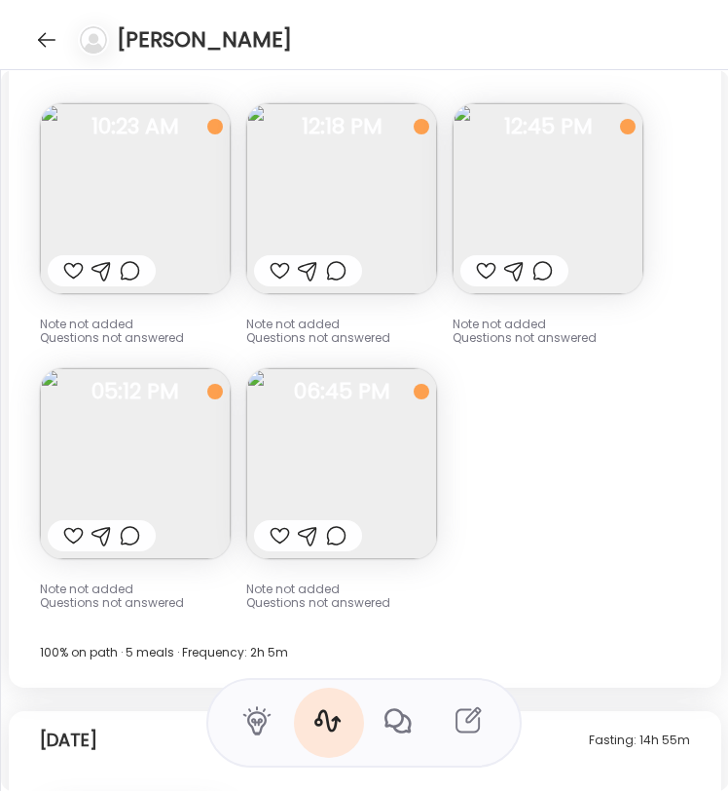
click at [174, 442] on img at bounding box center [135, 463] width 191 height 191
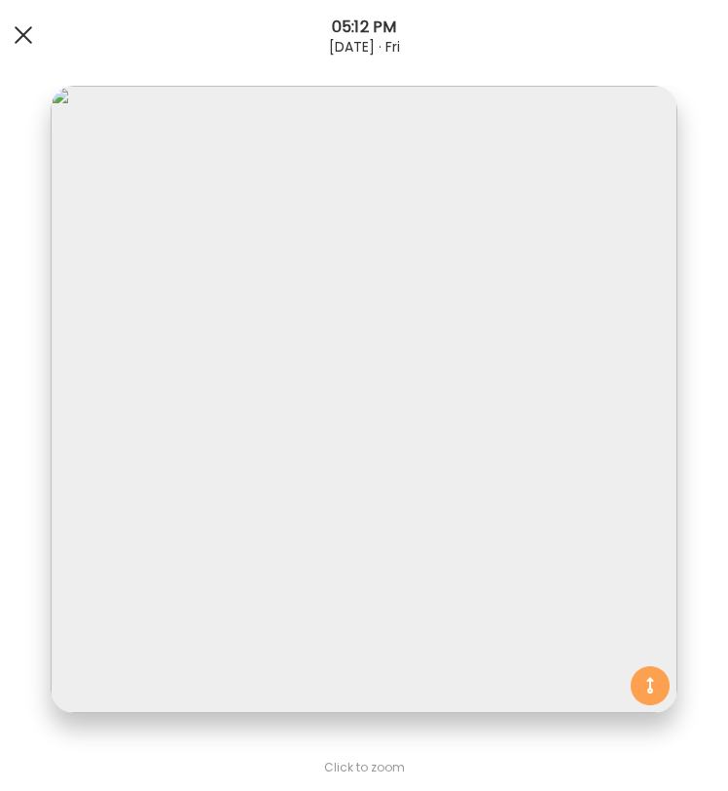
click at [20, 36] on span at bounding box center [24, 35] width 18 height 18
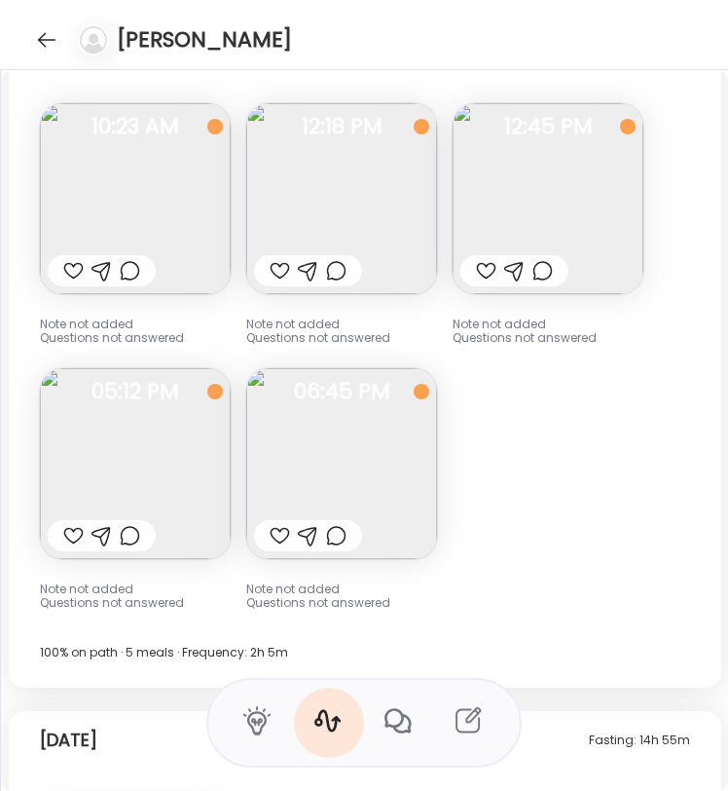
click at [184, 445] on img at bounding box center [135, 463] width 191 height 191
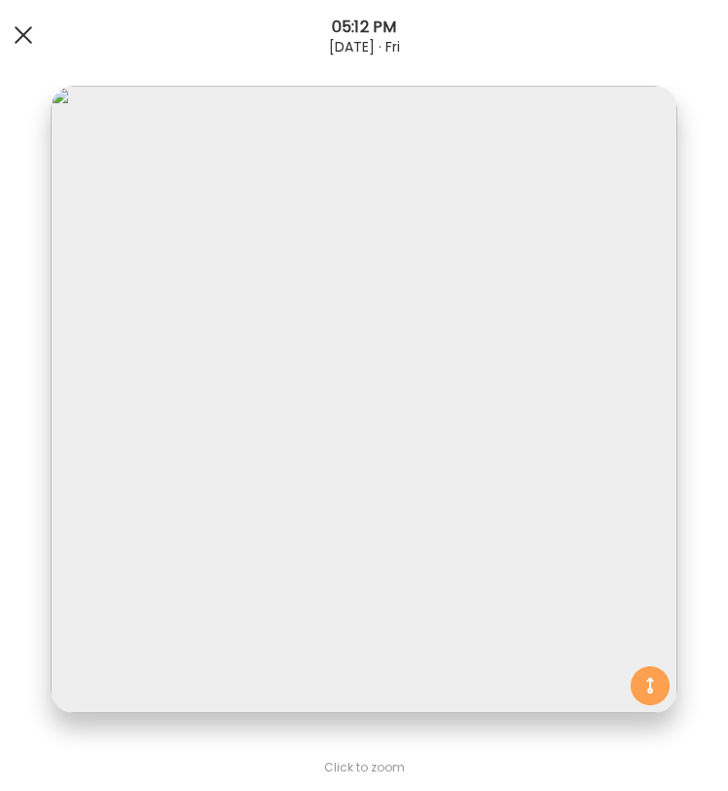
click at [29, 39] on div at bounding box center [23, 35] width 39 height 39
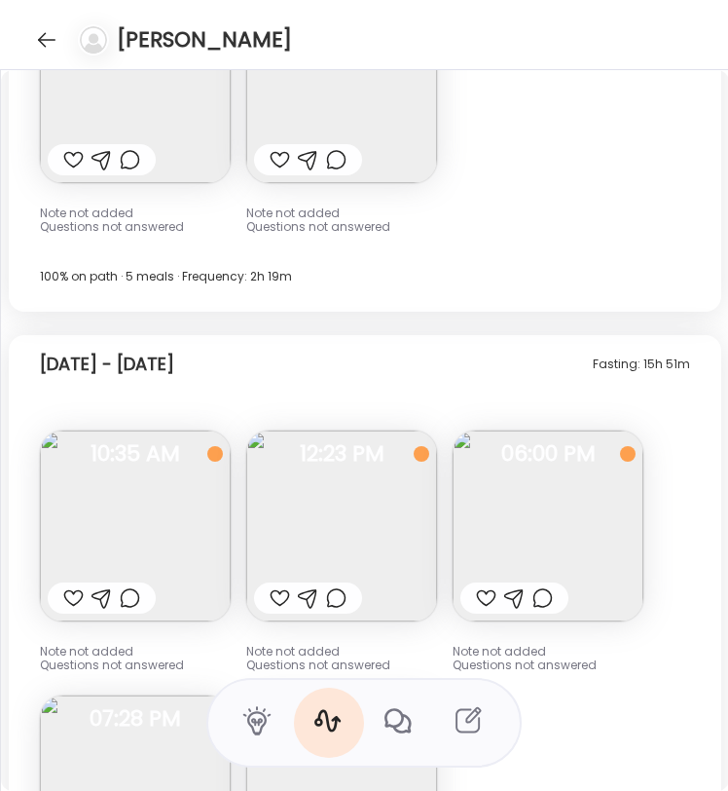
scroll to position [14012, 0]
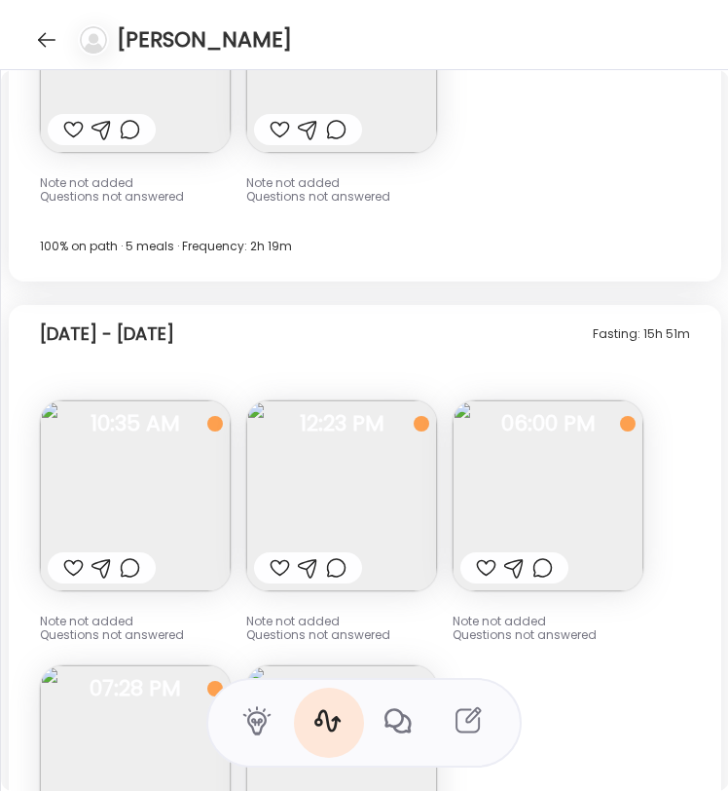
click at [355, 494] on img at bounding box center [341, 495] width 191 height 191
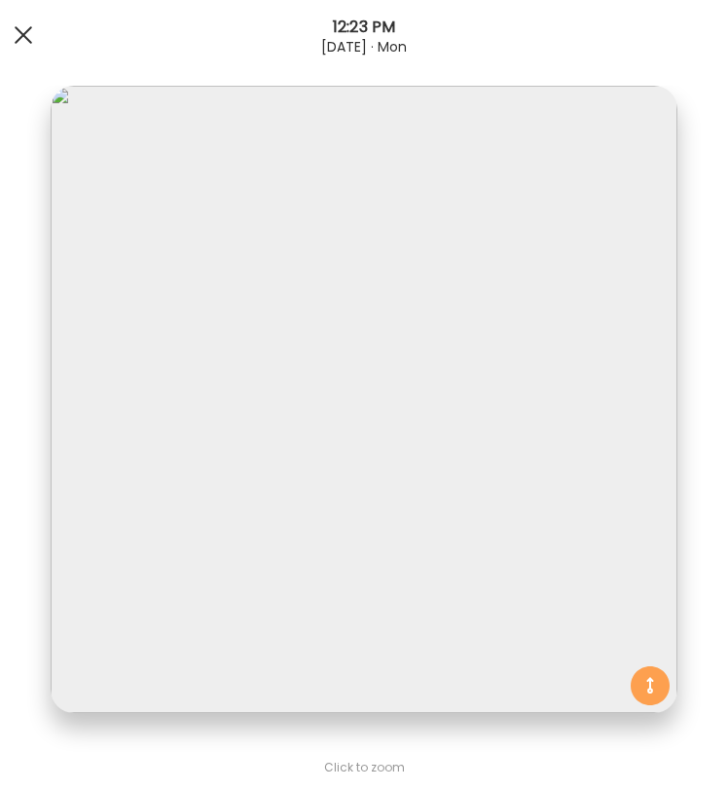
click at [28, 38] on div at bounding box center [23, 35] width 39 height 39
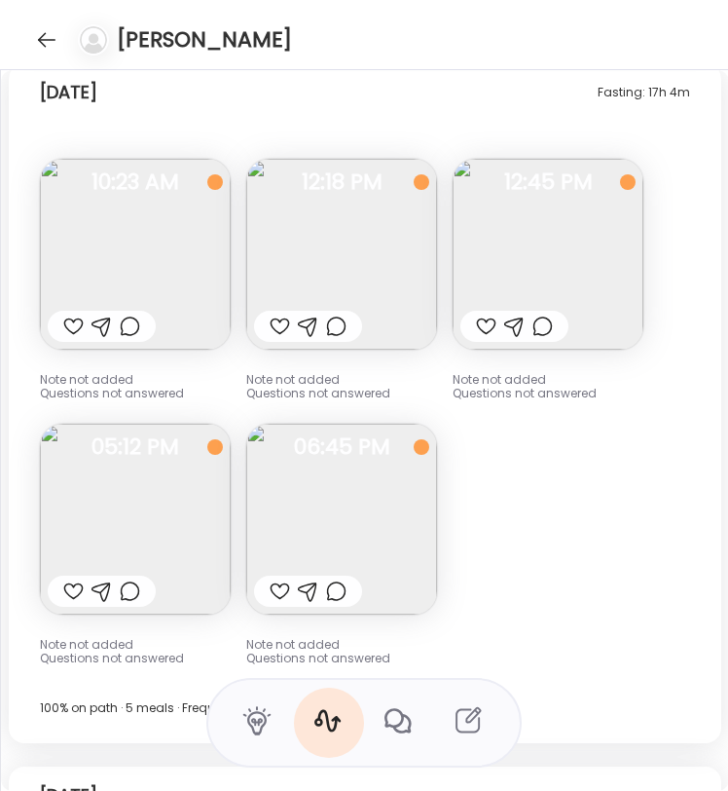
scroll to position [17076, 0]
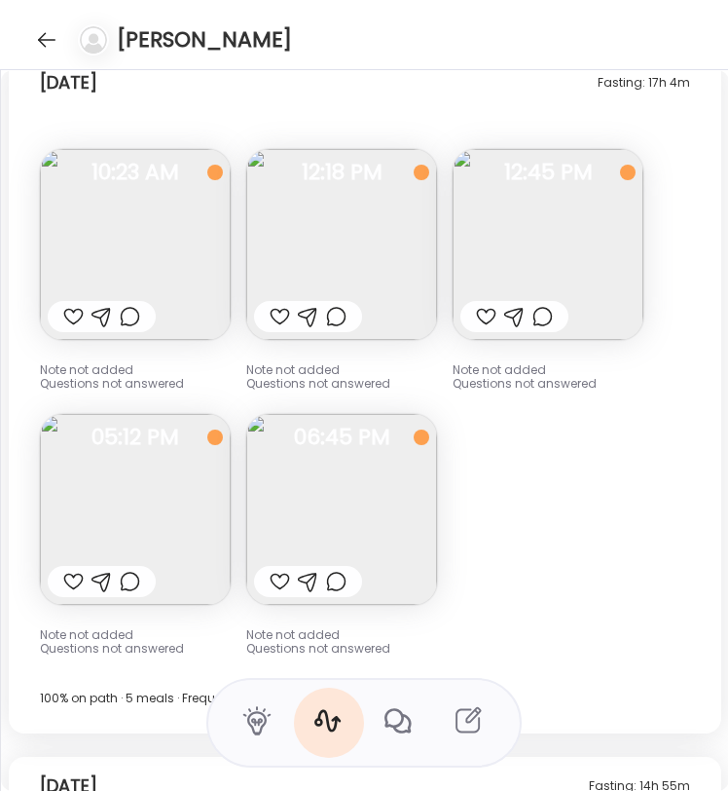
click at [424, 516] on img at bounding box center [341, 509] width 191 height 191
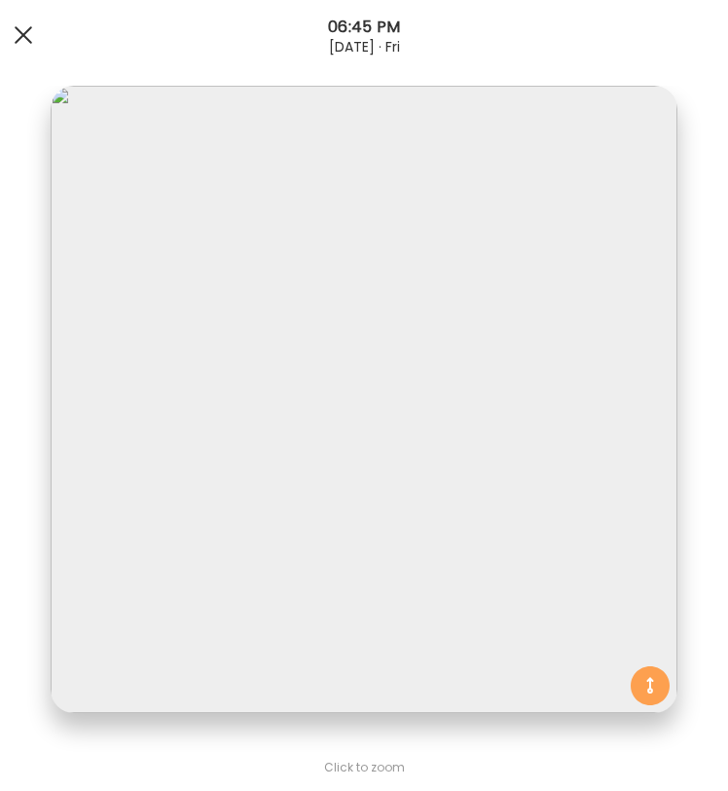
click at [26, 32] on span at bounding box center [24, 35] width 18 height 18
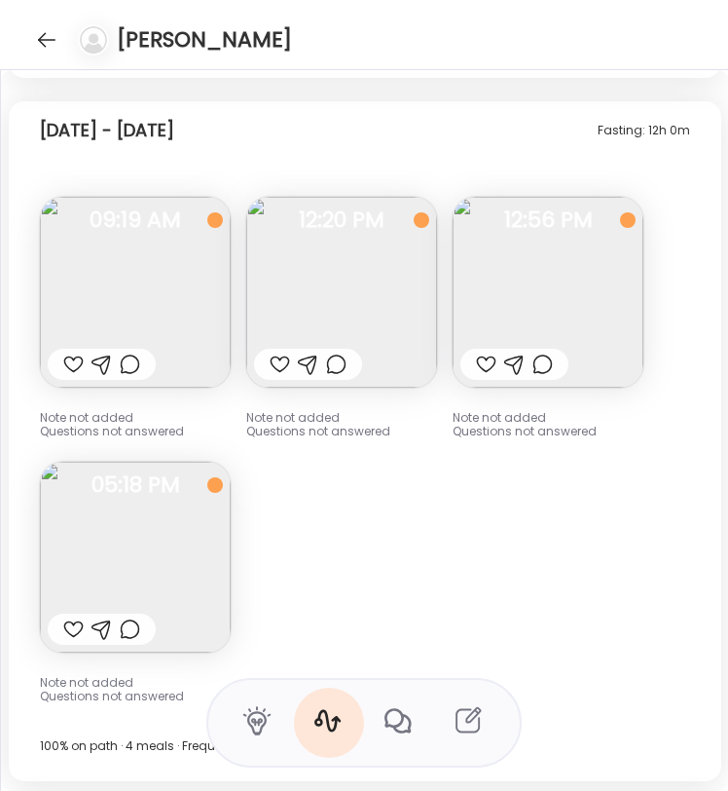
scroll to position [16315, 0]
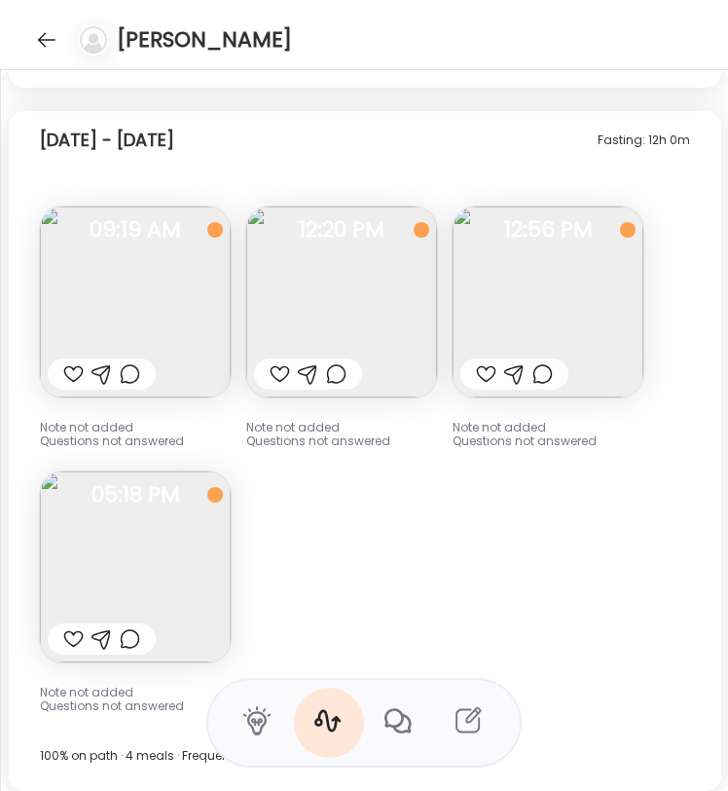
click at [146, 558] on img at bounding box center [135, 566] width 191 height 191
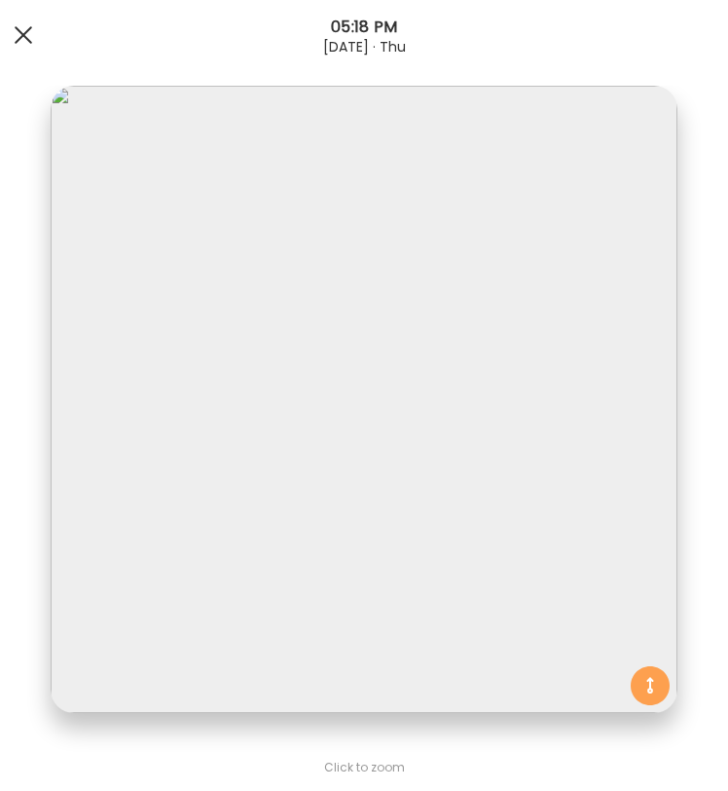
click at [22, 43] on div at bounding box center [23, 35] width 39 height 39
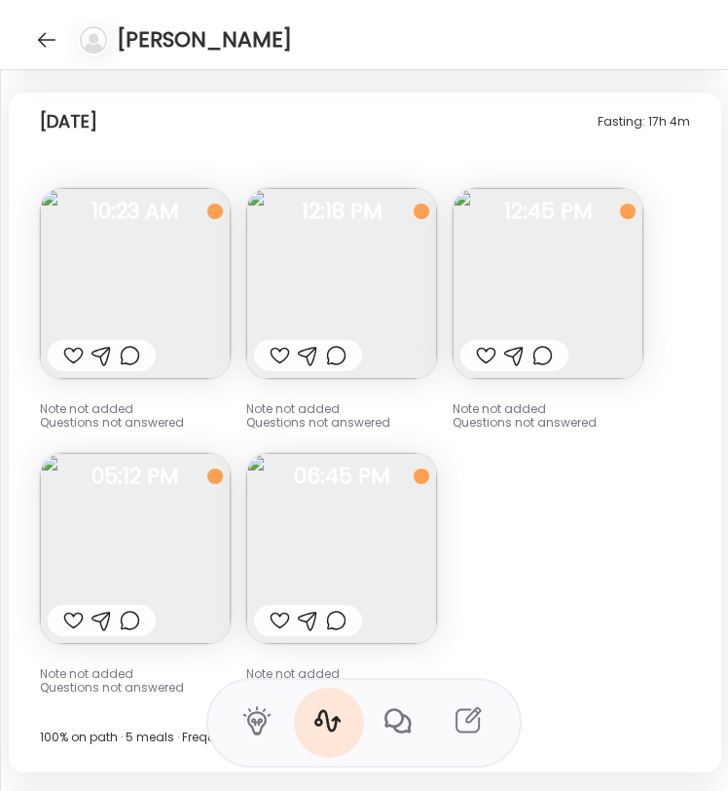
scroll to position [17028, 0]
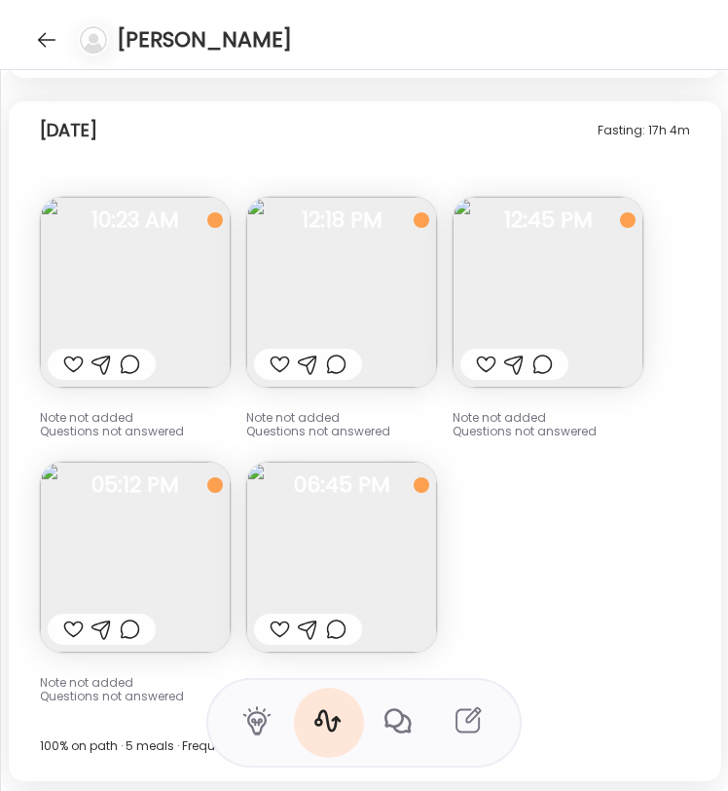
click at [367, 514] on img at bounding box center [341, 557] width 191 height 191
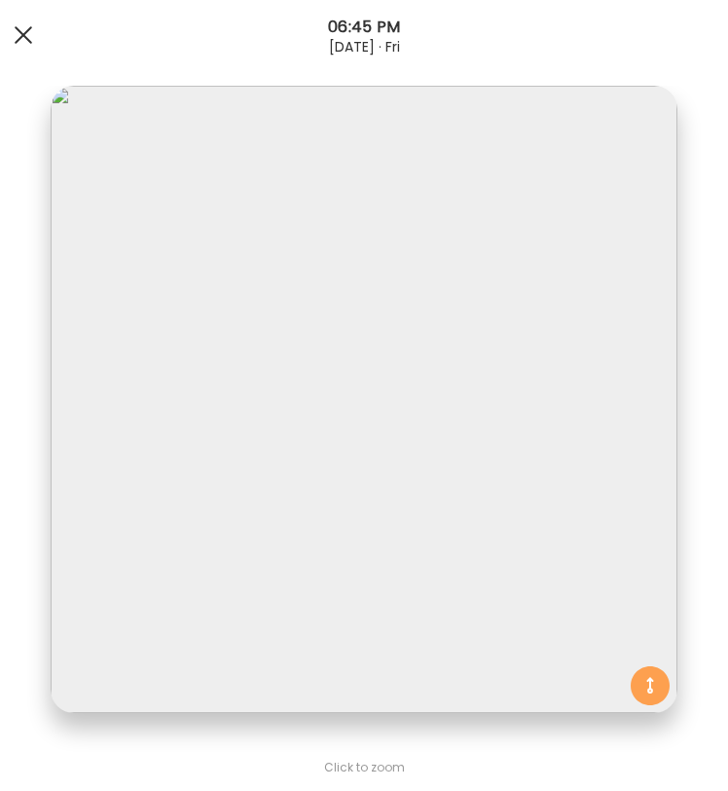
click at [29, 46] on div at bounding box center [23, 35] width 39 height 39
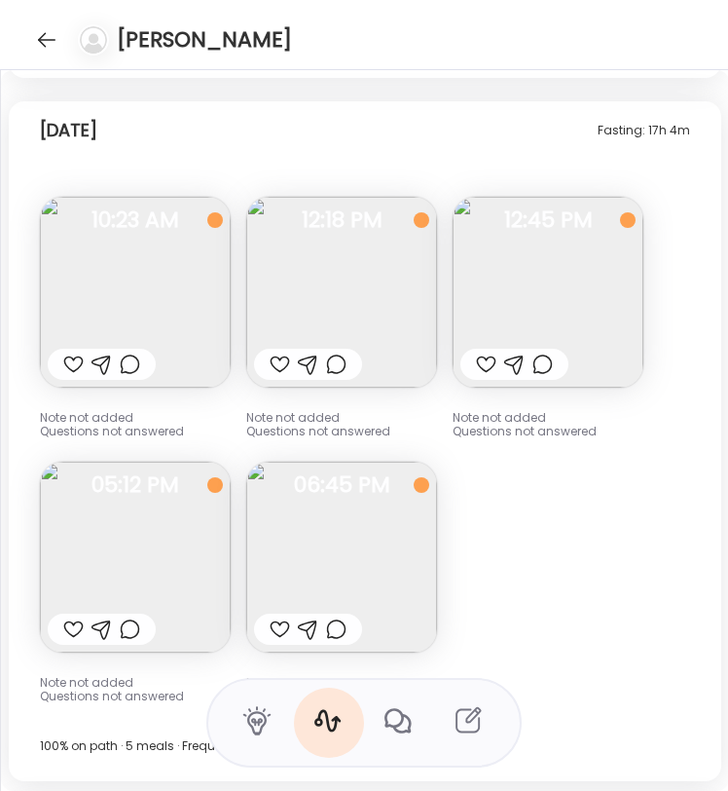
click at [392, 516] on img at bounding box center [341, 557] width 191 height 191
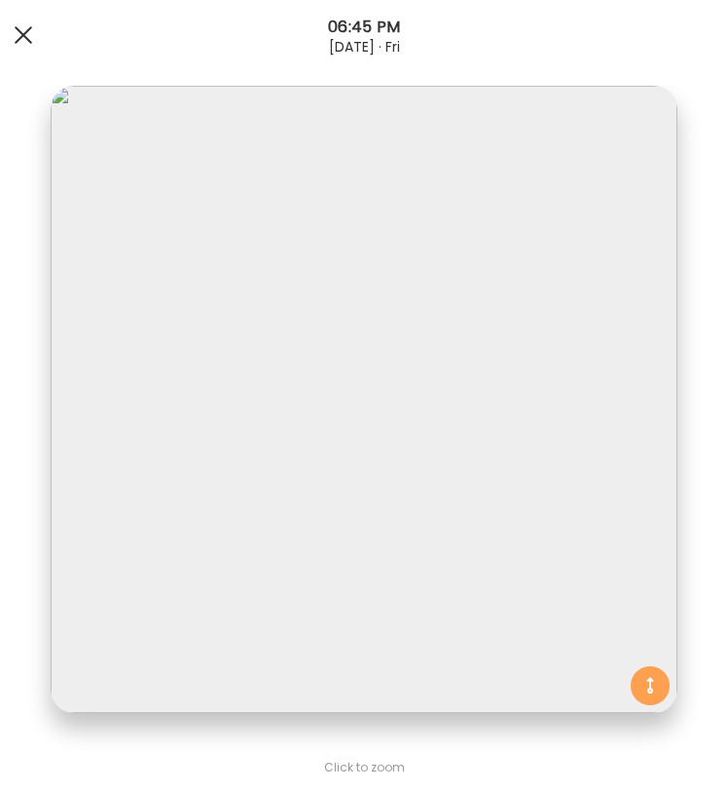
click at [21, 40] on div at bounding box center [23, 35] width 39 height 39
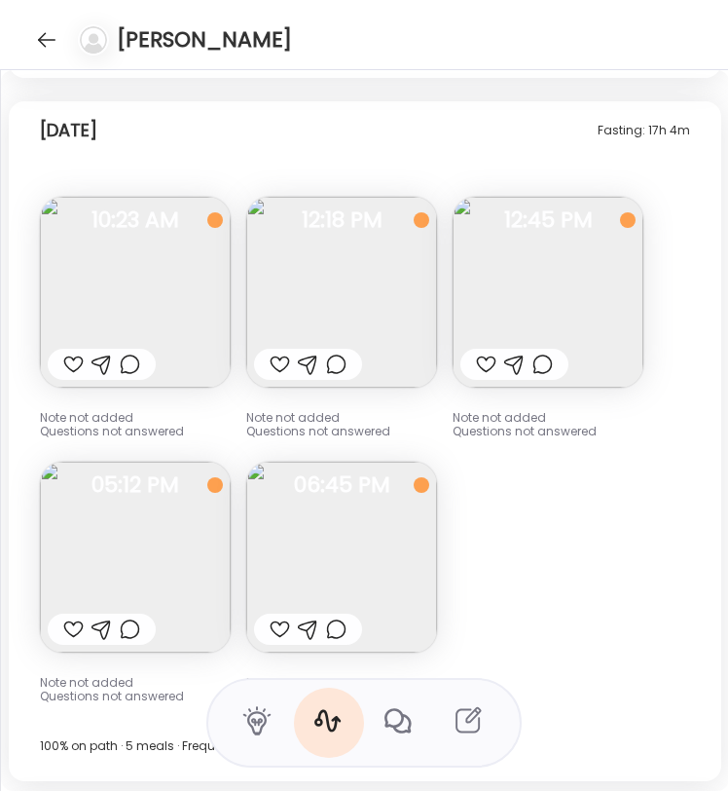
click at [318, 522] on img at bounding box center [341, 557] width 191 height 191
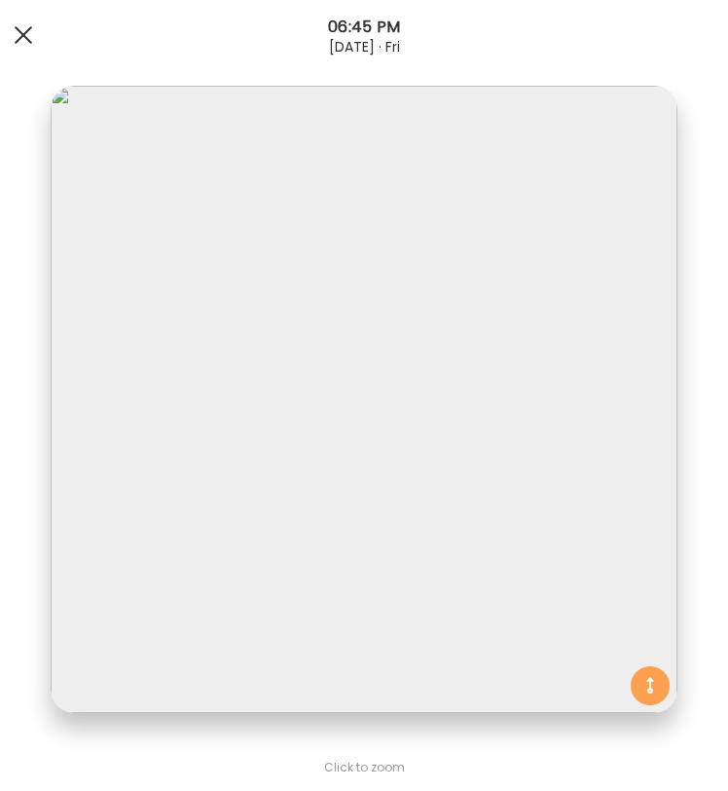
click at [32, 47] on div at bounding box center [23, 35] width 39 height 39
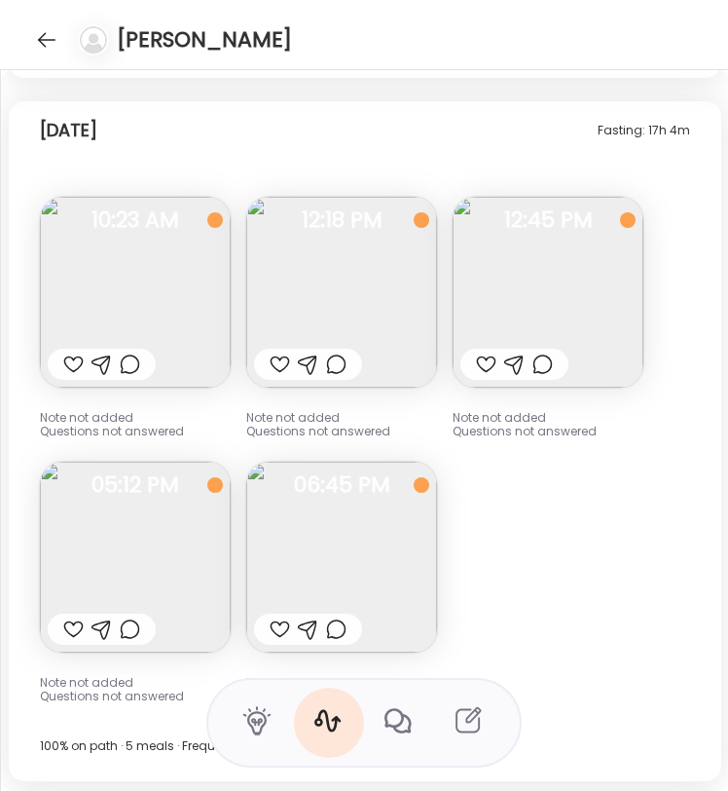
click at [353, 553] on img at bounding box center [341, 557] width 191 height 191
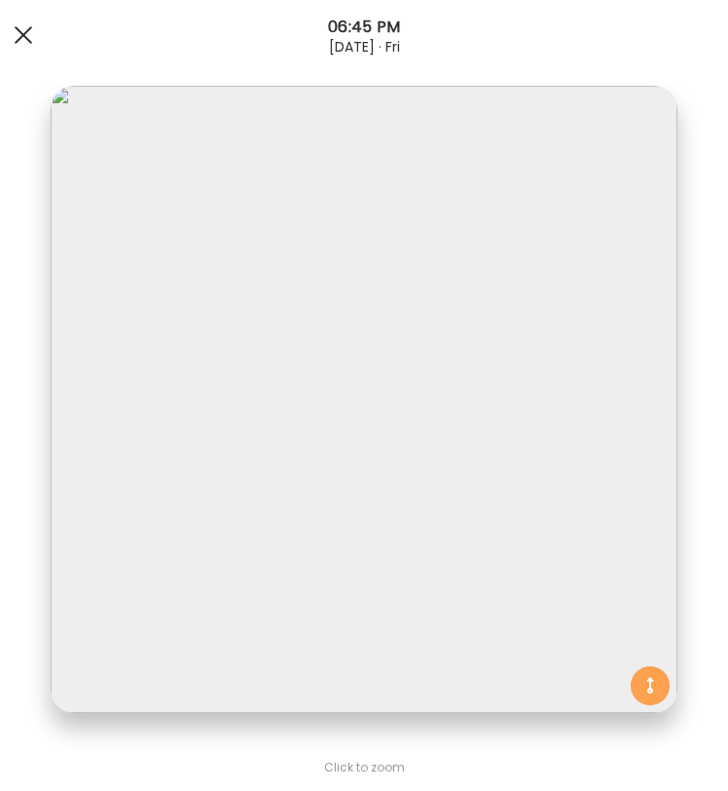
click at [20, 33] on span at bounding box center [24, 35] width 18 height 18
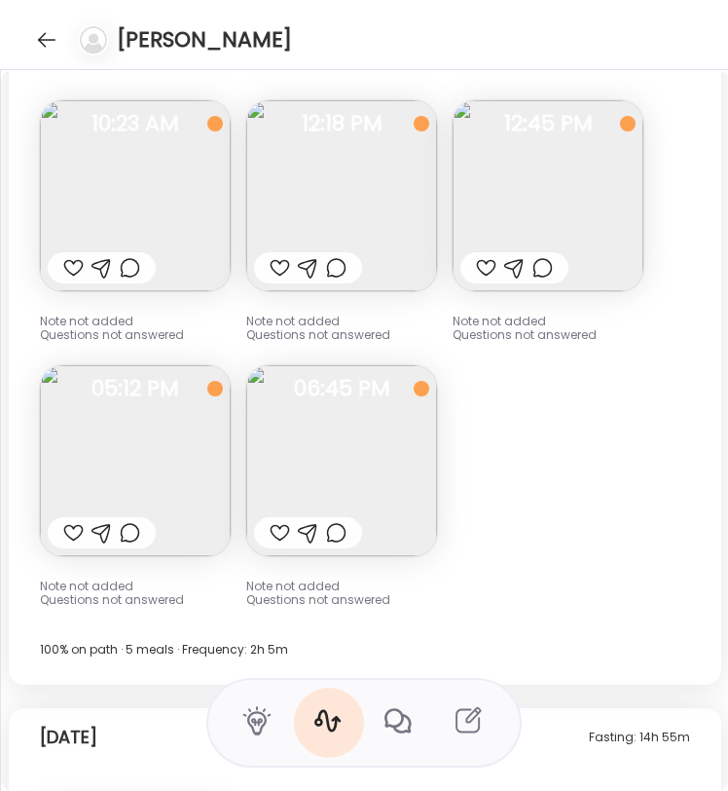
scroll to position [17125, 0]
